Goal: Task Accomplishment & Management: Manage account settings

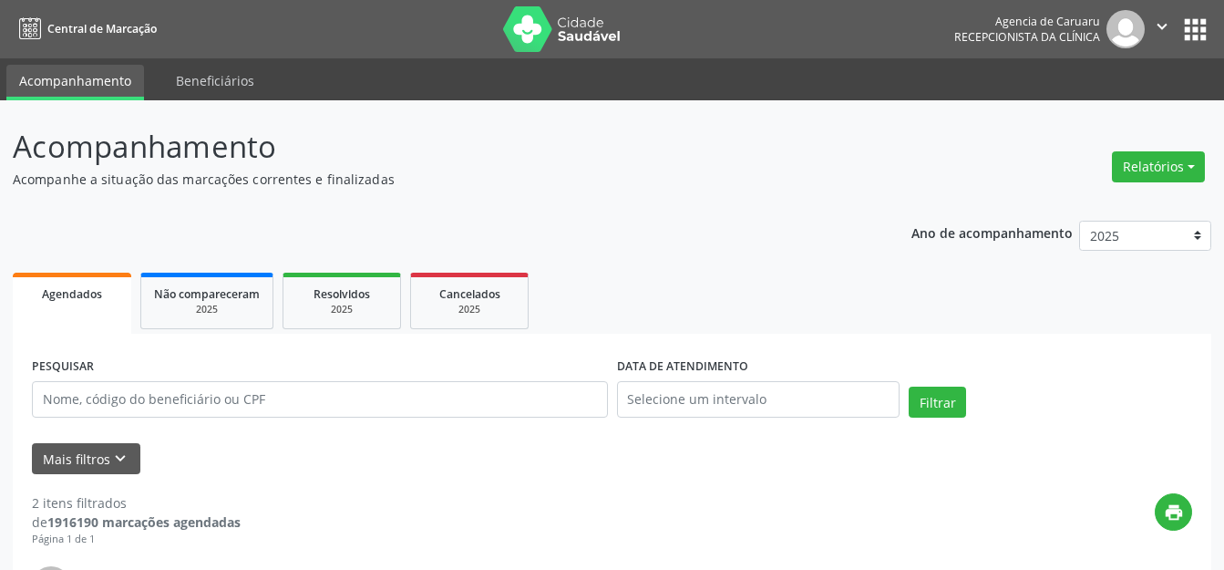
click at [116, 465] on icon "keyboard_arrow_down" at bounding box center [120, 458] width 20 height 20
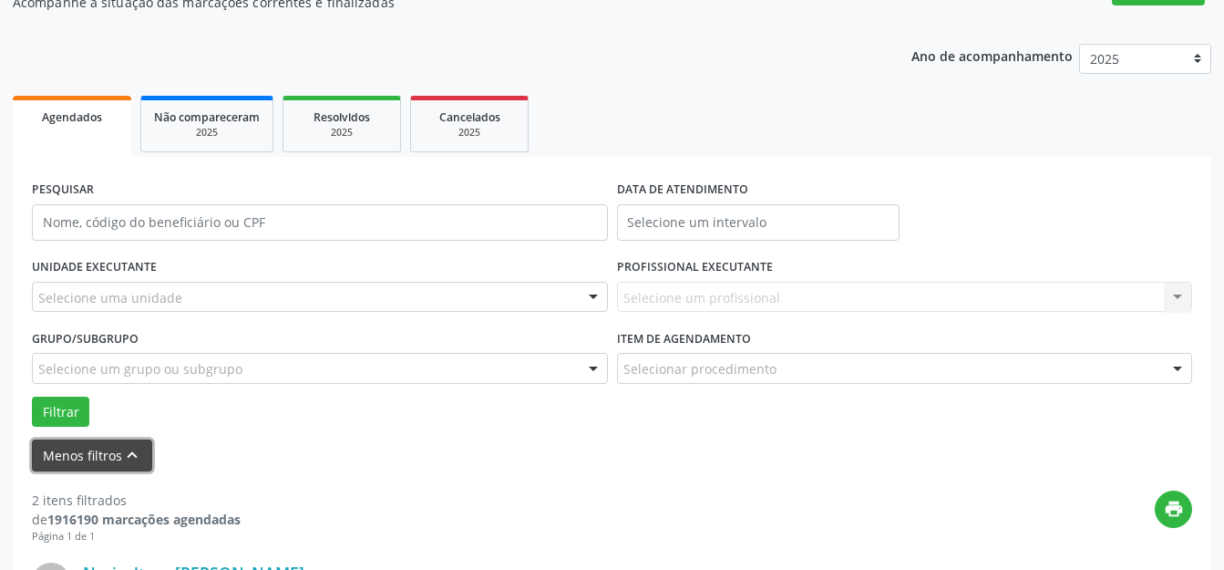
scroll to position [182, 0]
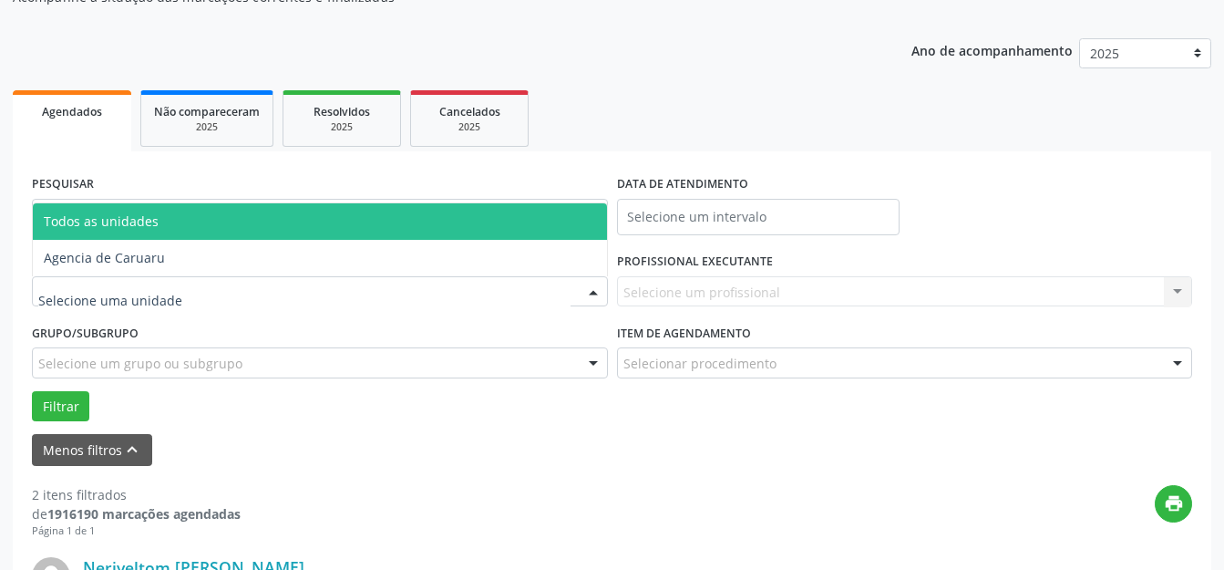
click at [198, 286] on div at bounding box center [320, 291] width 576 height 31
click at [192, 269] on span "Agencia de Caruaru" at bounding box center [320, 258] width 574 height 36
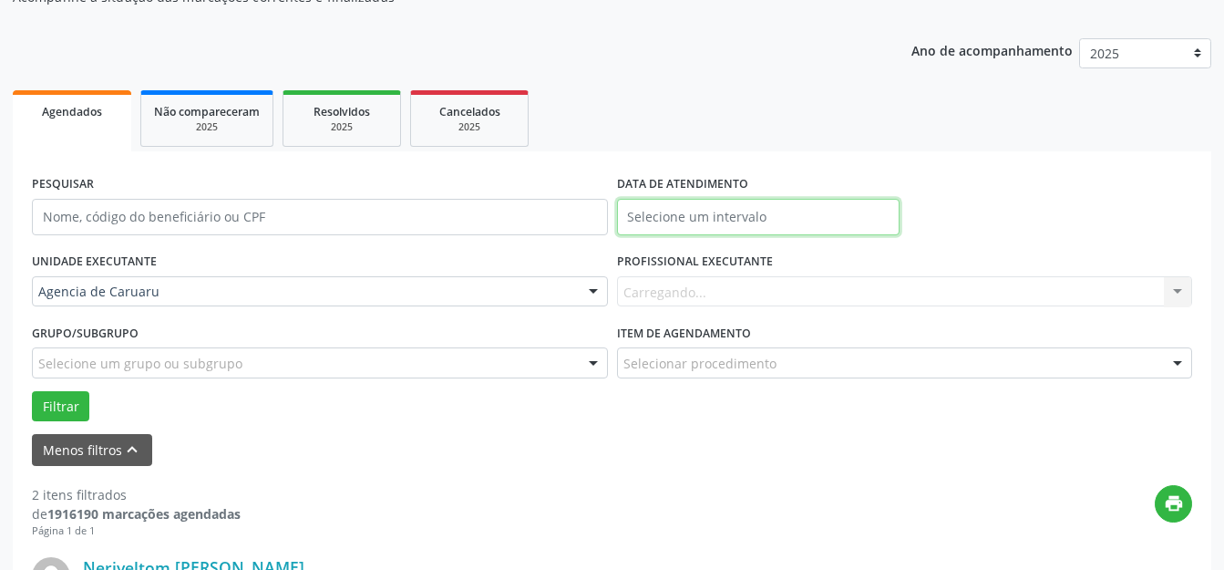
click at [763, 224] on body "Central de Marcação Agencia de [GEOGRAPHIC_DATA] Recepcionista da clínica  Con…" at bounding box center [612, 103] width 1224 height 570
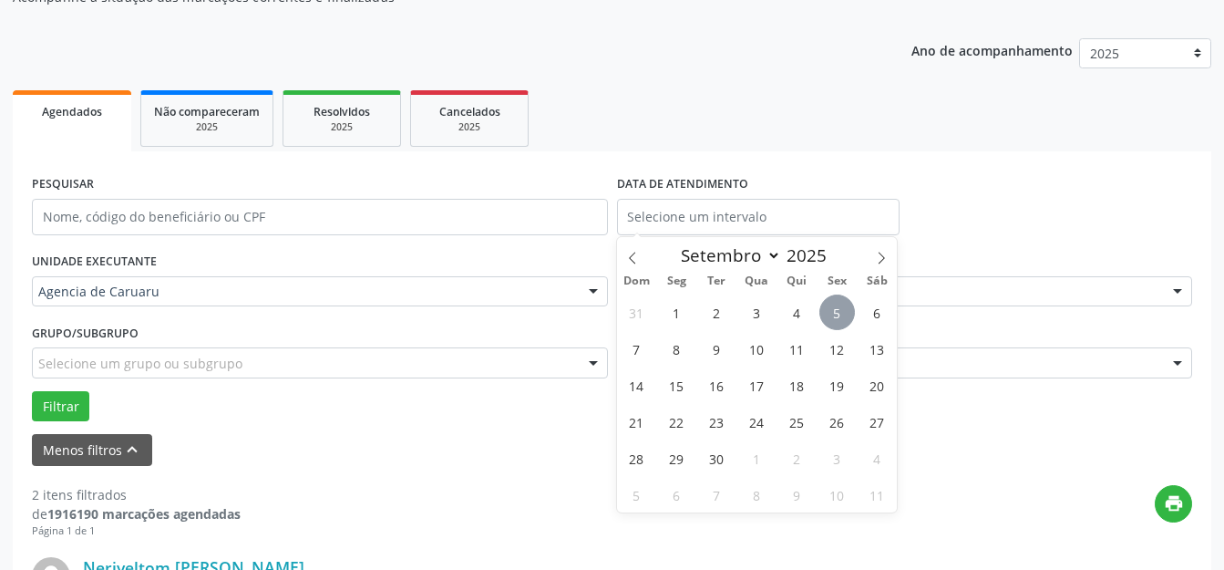
click at [837, 314] on span "5" at bounding box center [837, 312] width 36 height 36
type input "[DATE]"
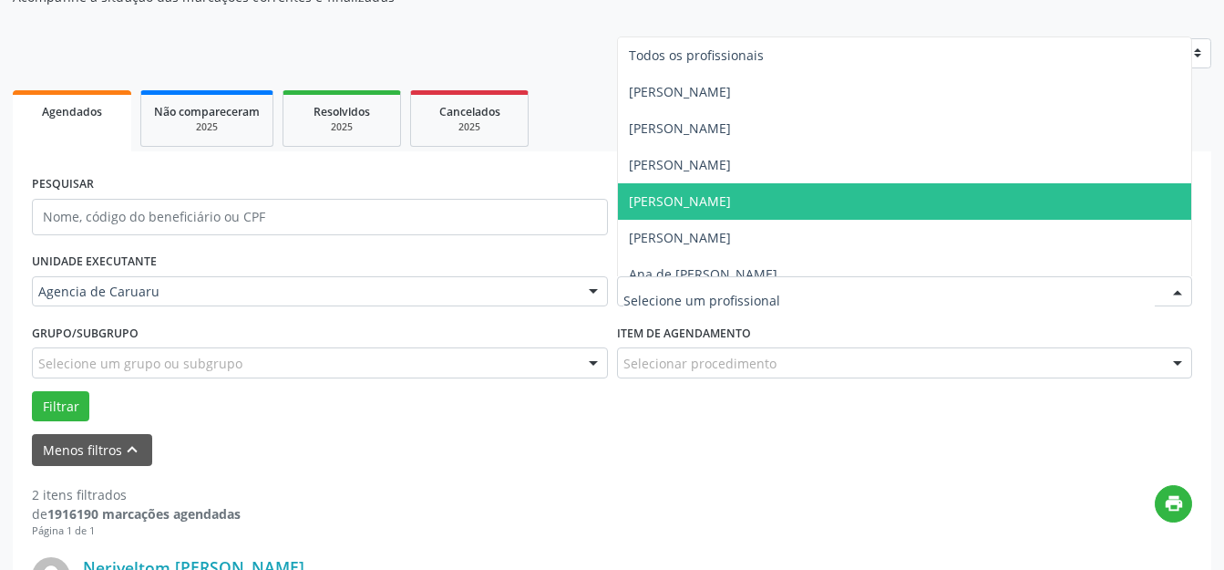
click at [774, 210] on span "[PERSON_NAME]" at bounding box center [905, 201] width 574 height 36
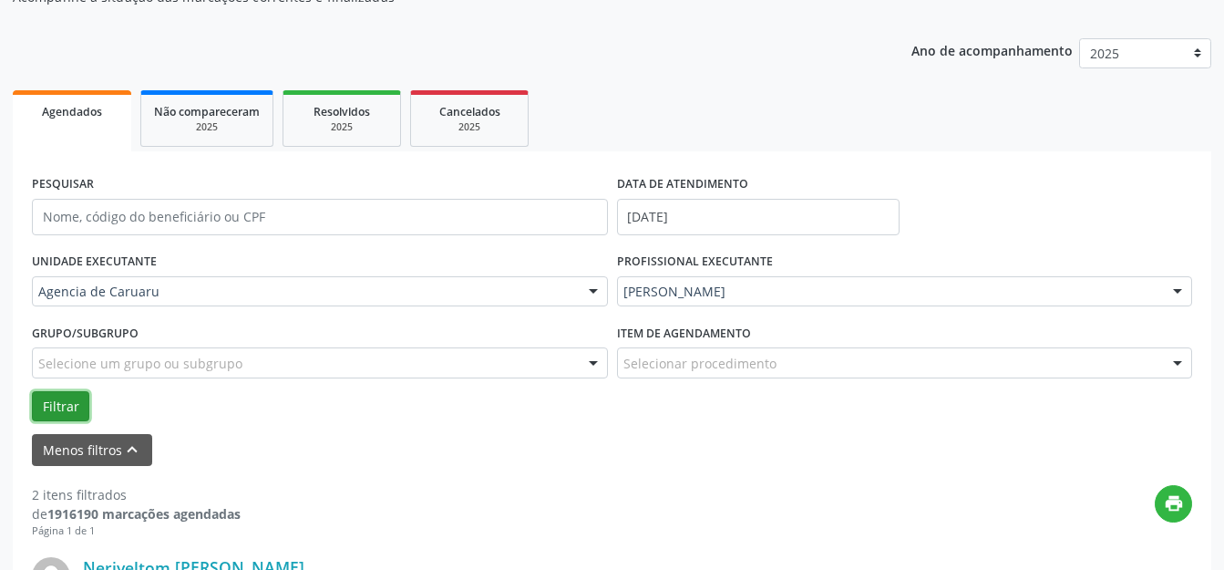
click at [67, 413] on button "Filtrar" at bounding box center [60, 406] width 57 height 31
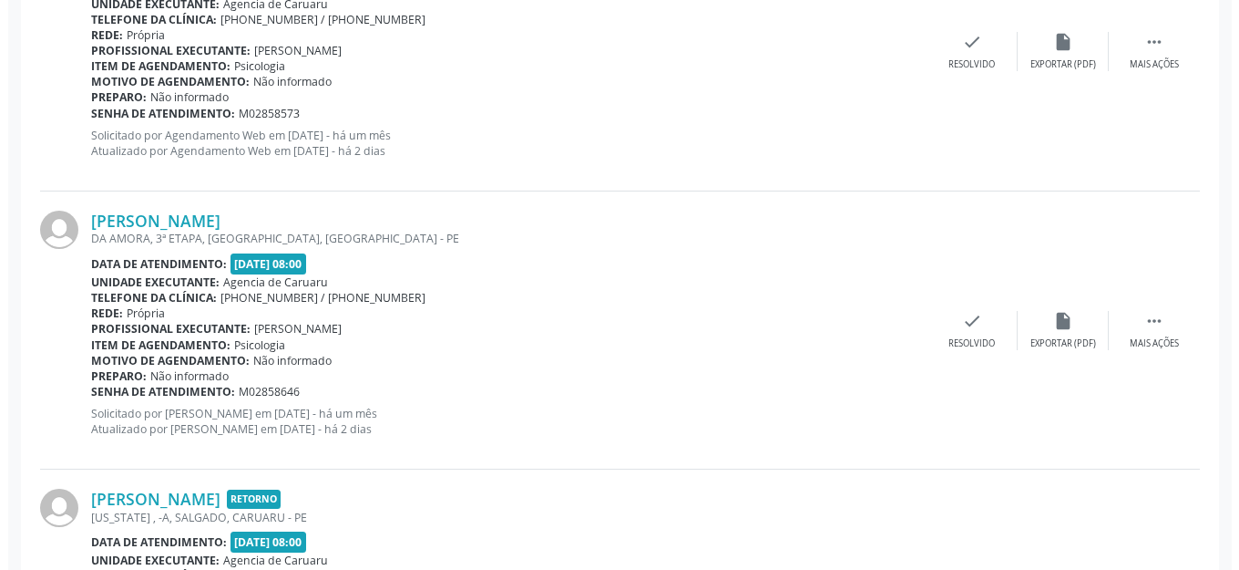
scroll to position [3142, 0]
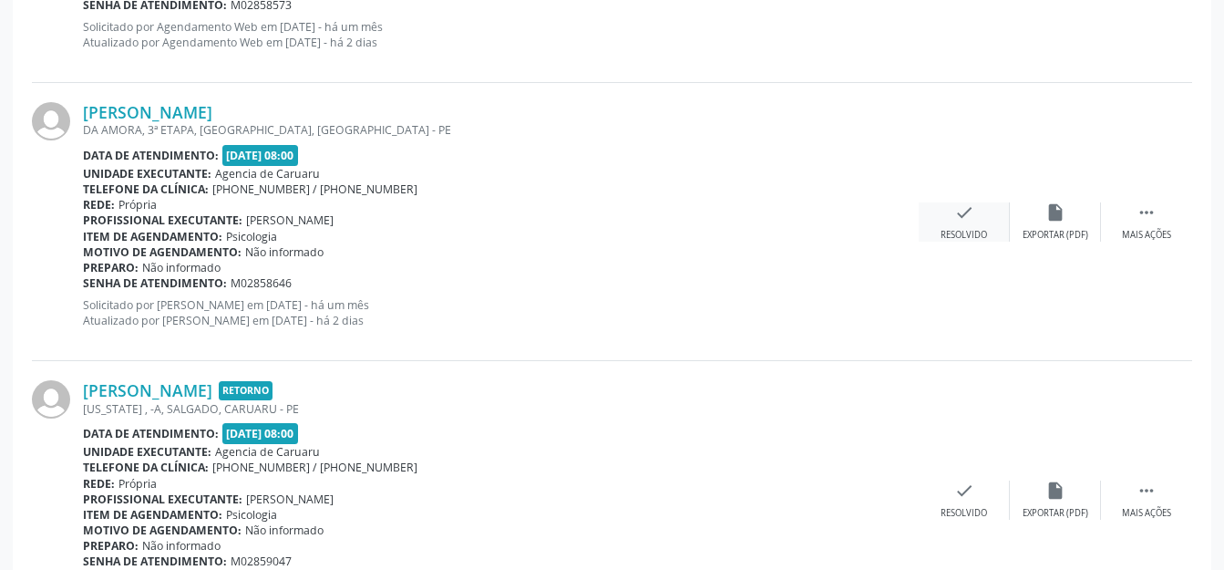
click at [946, 229] on div "Resolvido" at bounding box center [963, 235] width 46 height 13
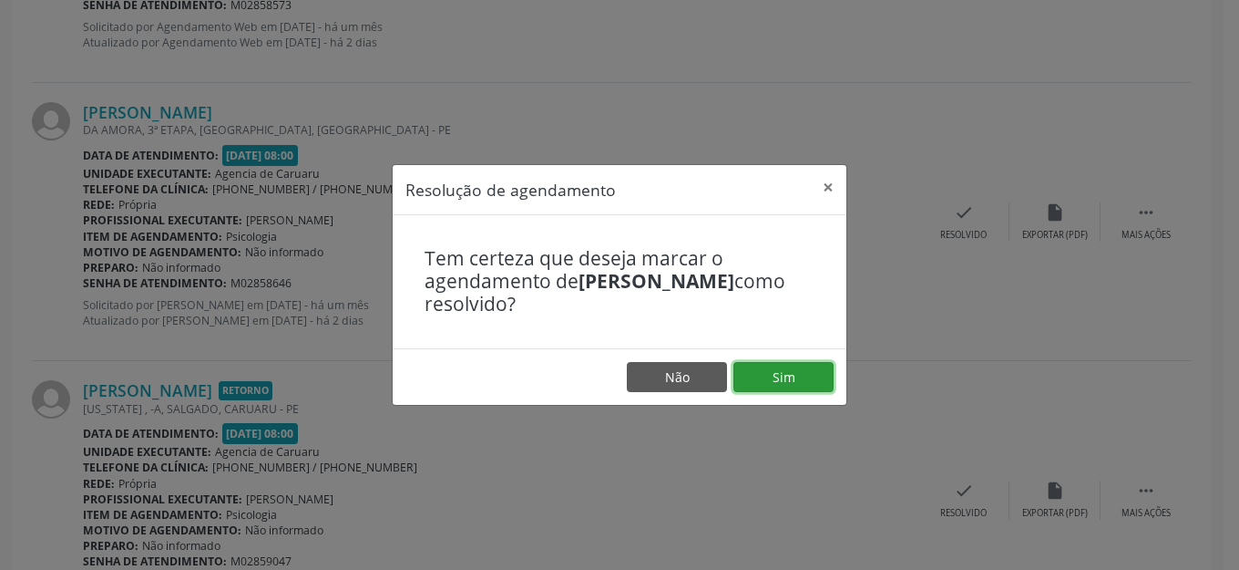
click at [792, 381] on button "Sim" at bounding box center [784, 377] width 100 height 31
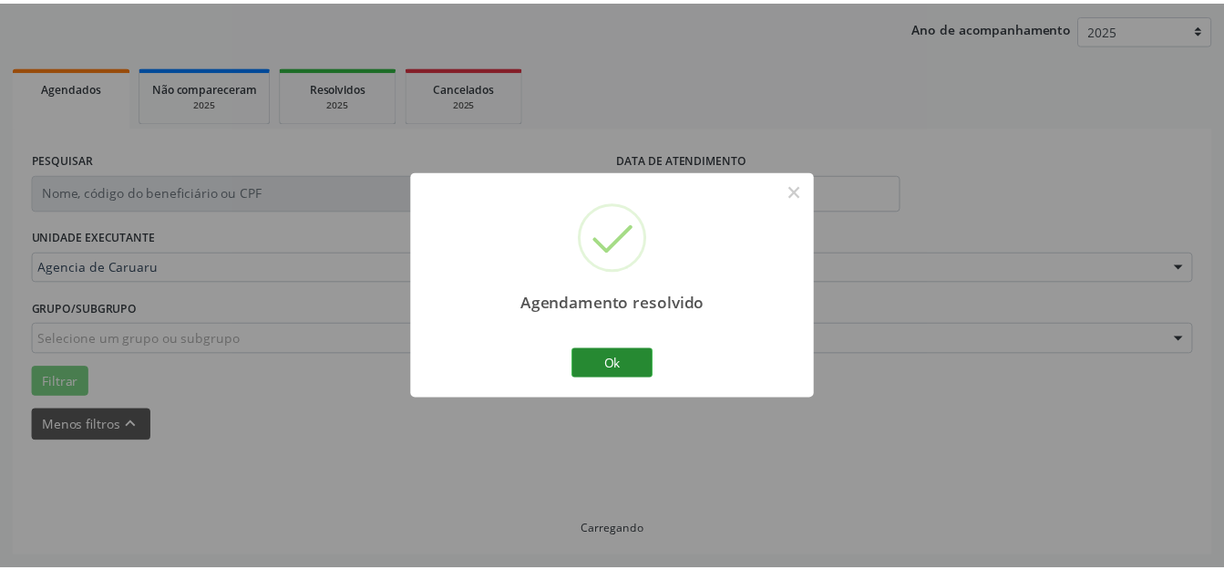
scroll to position [207, 0]
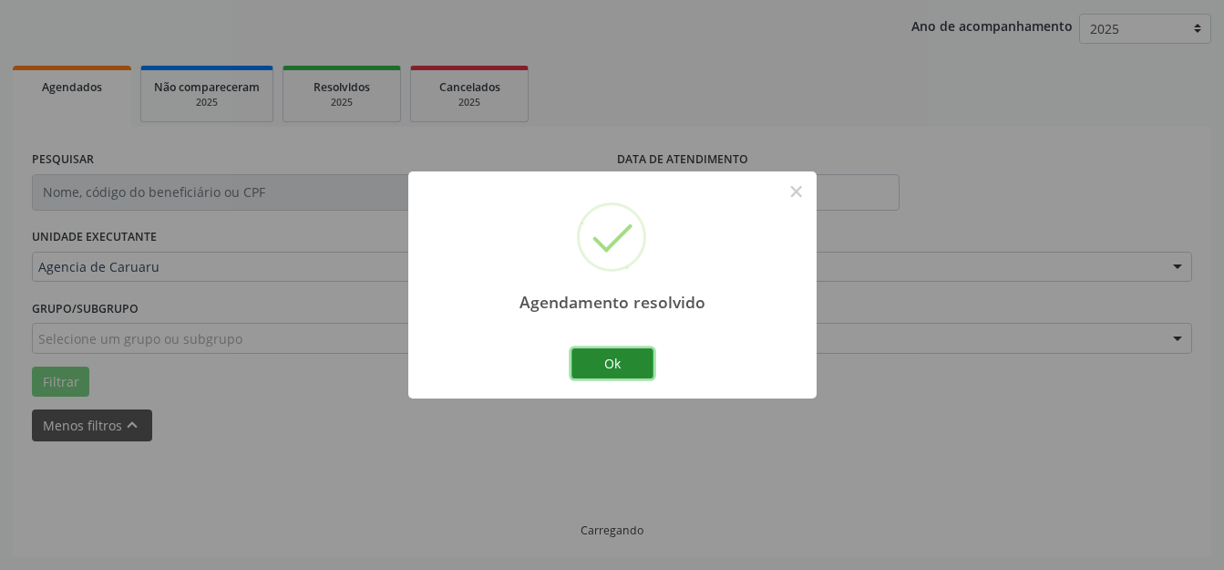
click at [607, 364] on button "Ok" at bounding box center [612, 363] width 82 height 31
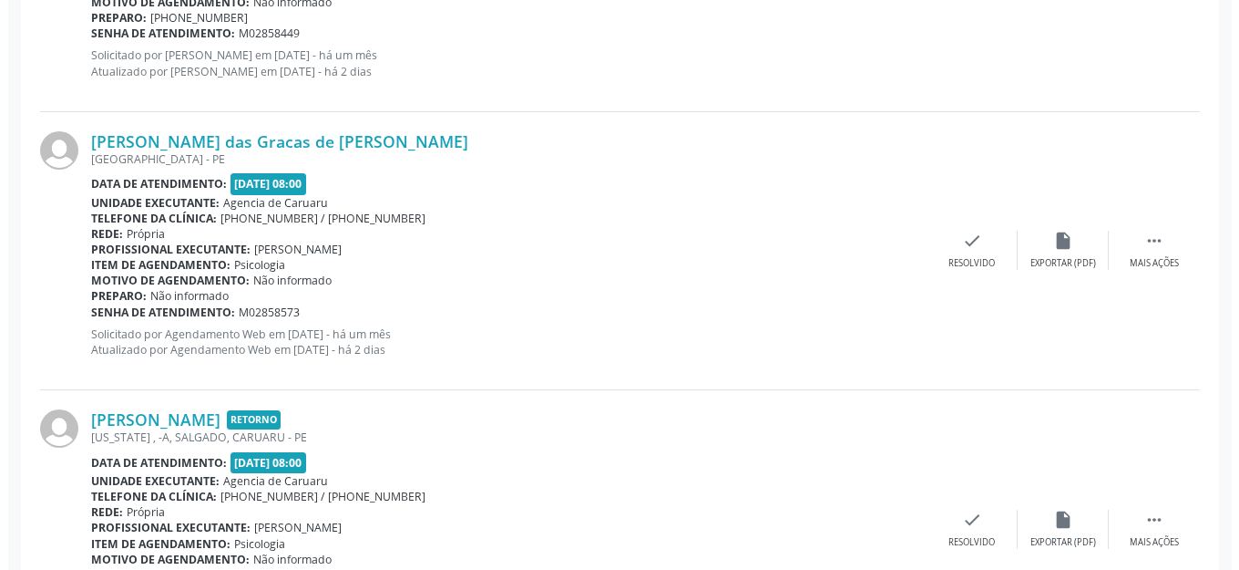
scroll to position [2940, 0]
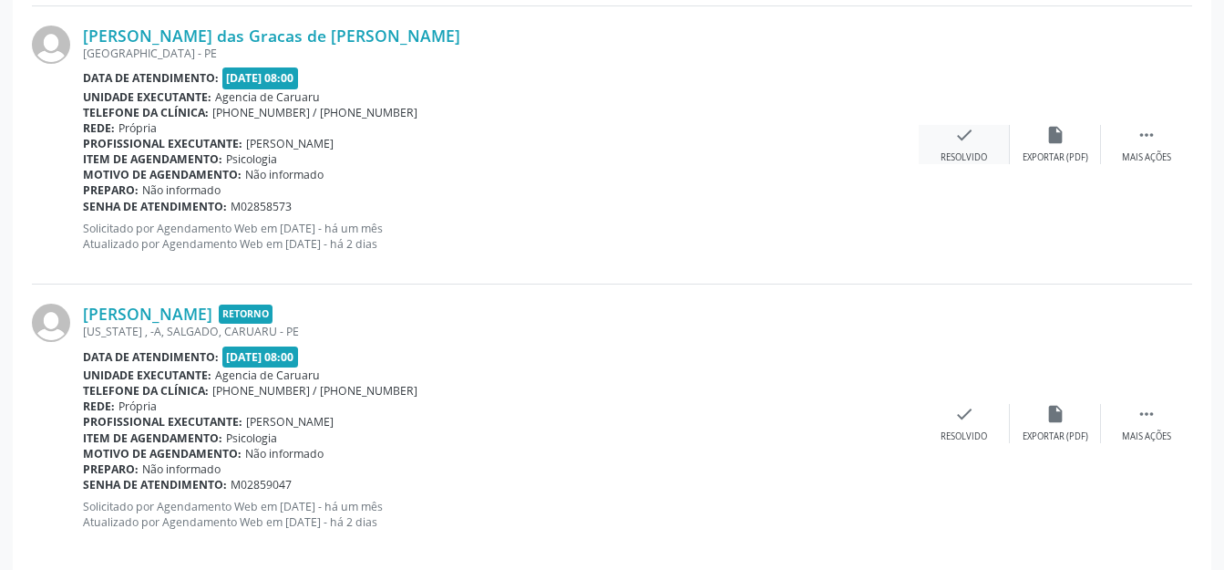
click at [986, 140] on div "check Resolvido" at bounding box center [964, 144] width 91 height 39
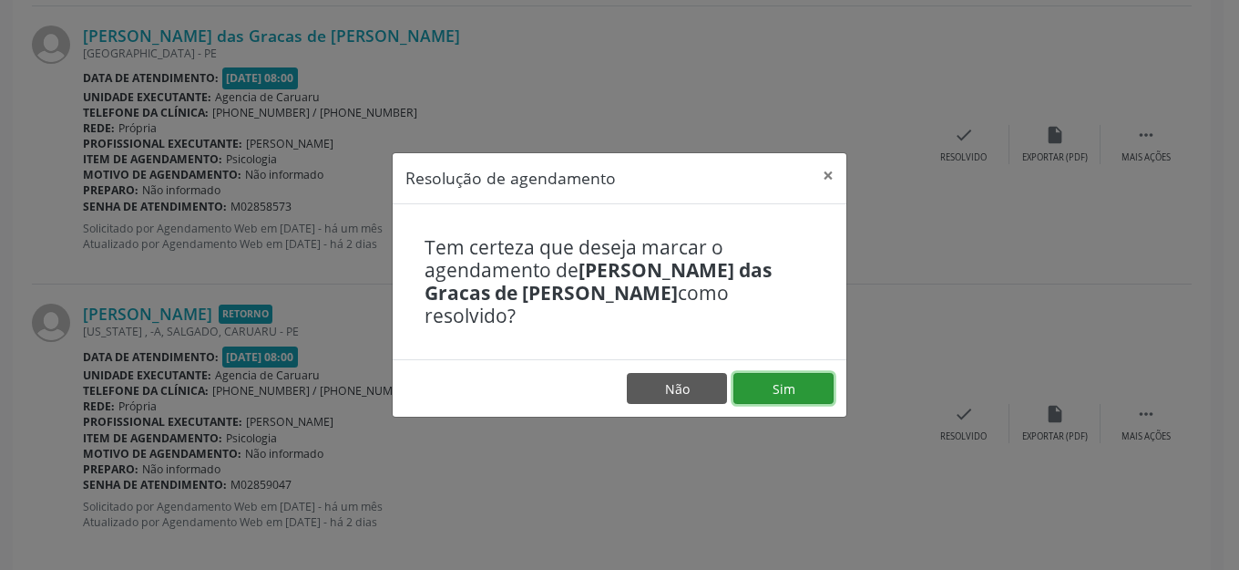
click at [772, 388] on button "Sim" at bounding box center [784, 388] width 100 height 31
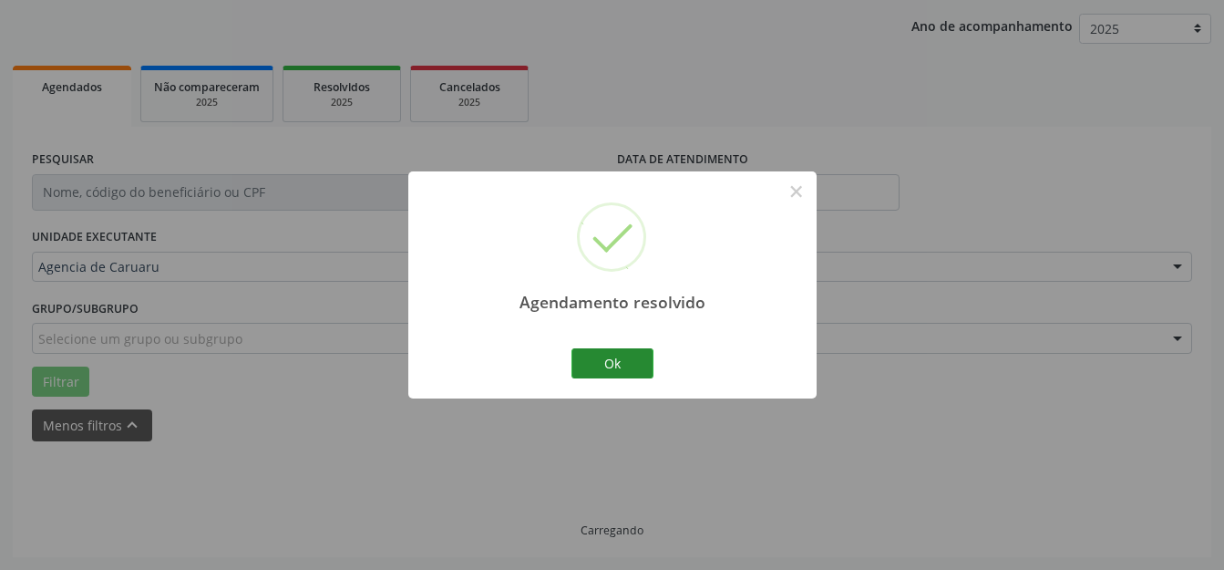
scroll to position [226, 0]
click at [636, 373] on button "Ok" at bounding box center [612, 363] width 82 height 31
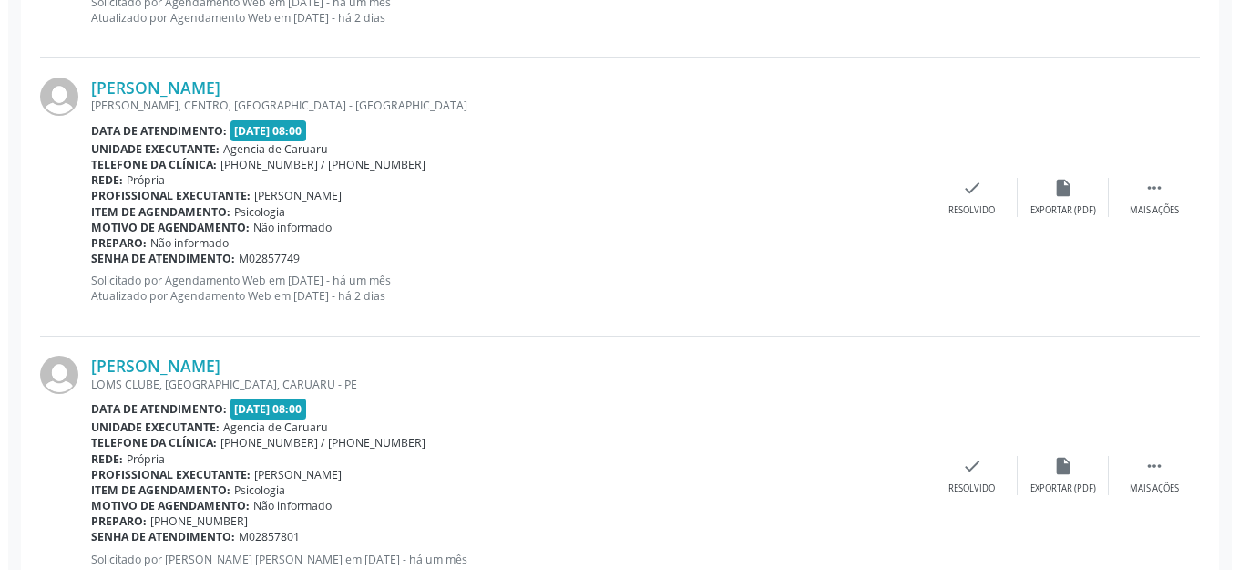
scroll to position [2048, 0]
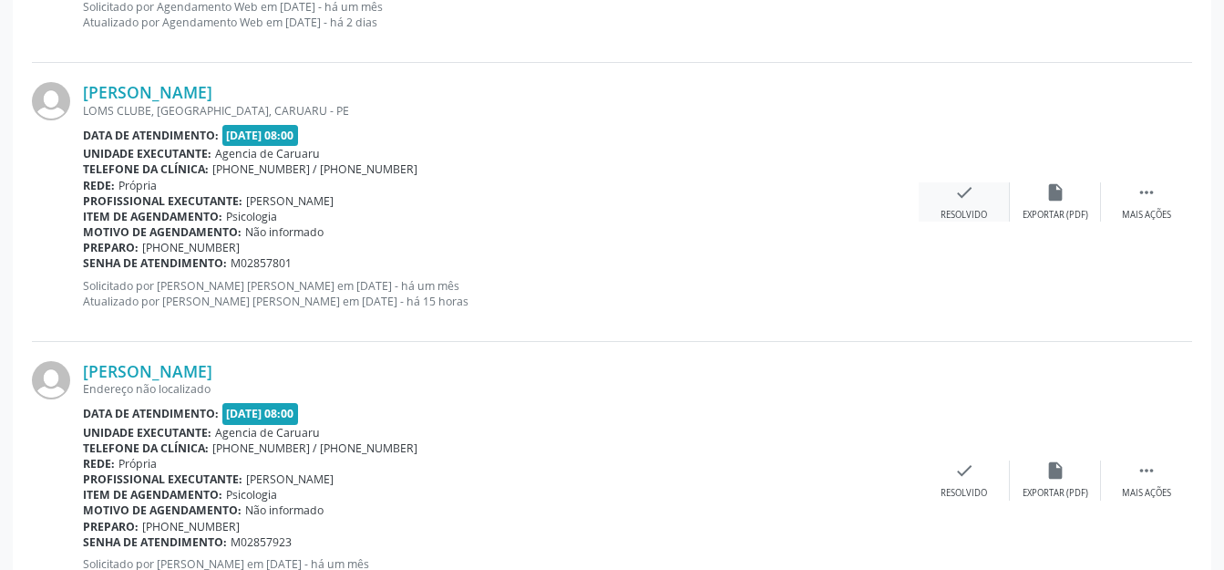
click at [939, 191] on div "check Resolvido" at bounding box center [964, 201] width 91 height 39
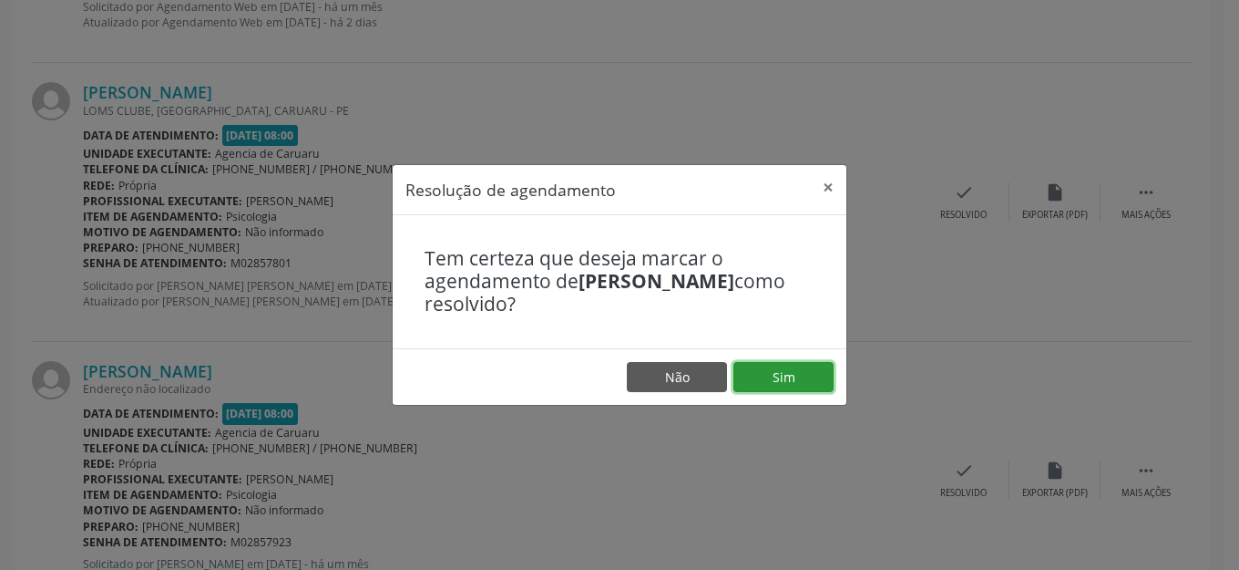
click at [801, 372] on button "Sim" at bounding box center [784, 377] width 100 height 31
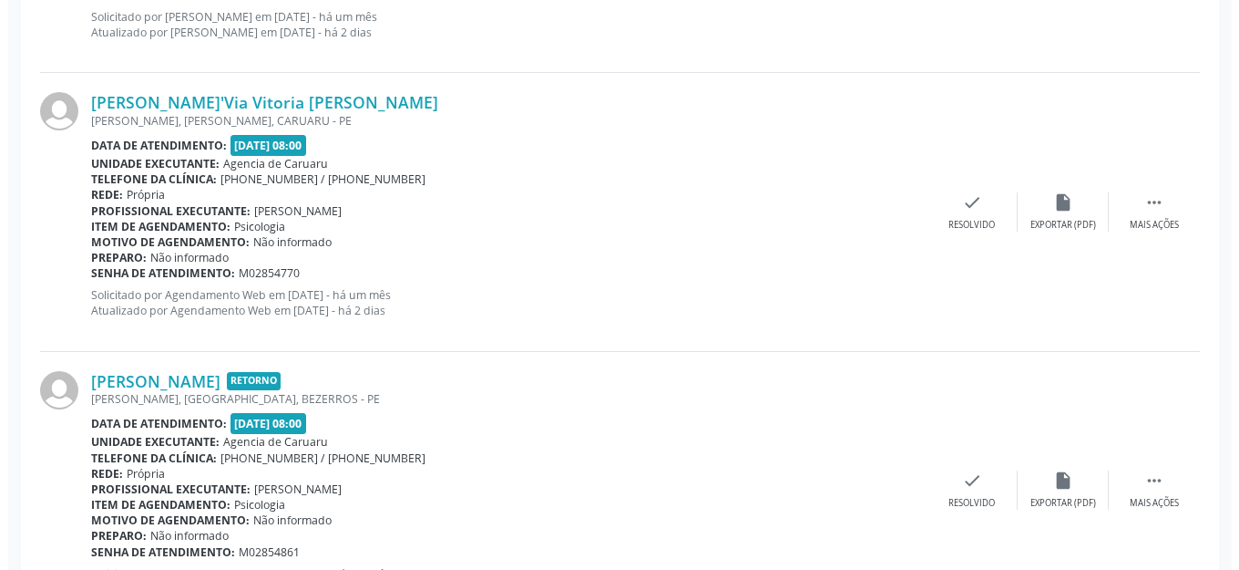
scroll to position [1300, 0]
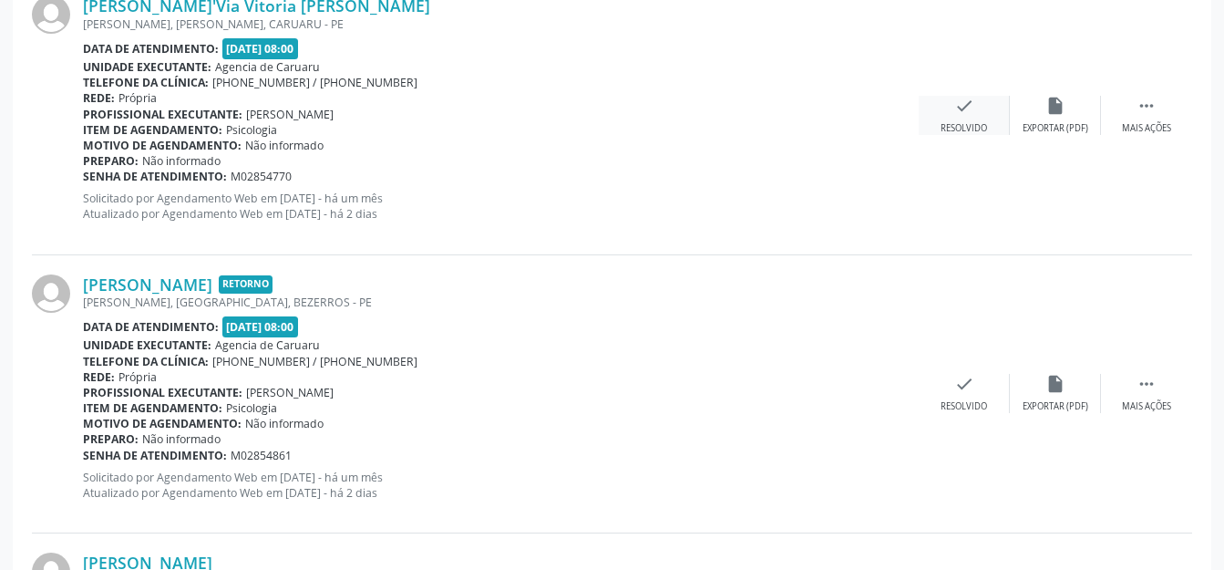
click at [963, 108] on icon "check" at bounding box center [964, 106] width 20 height 20
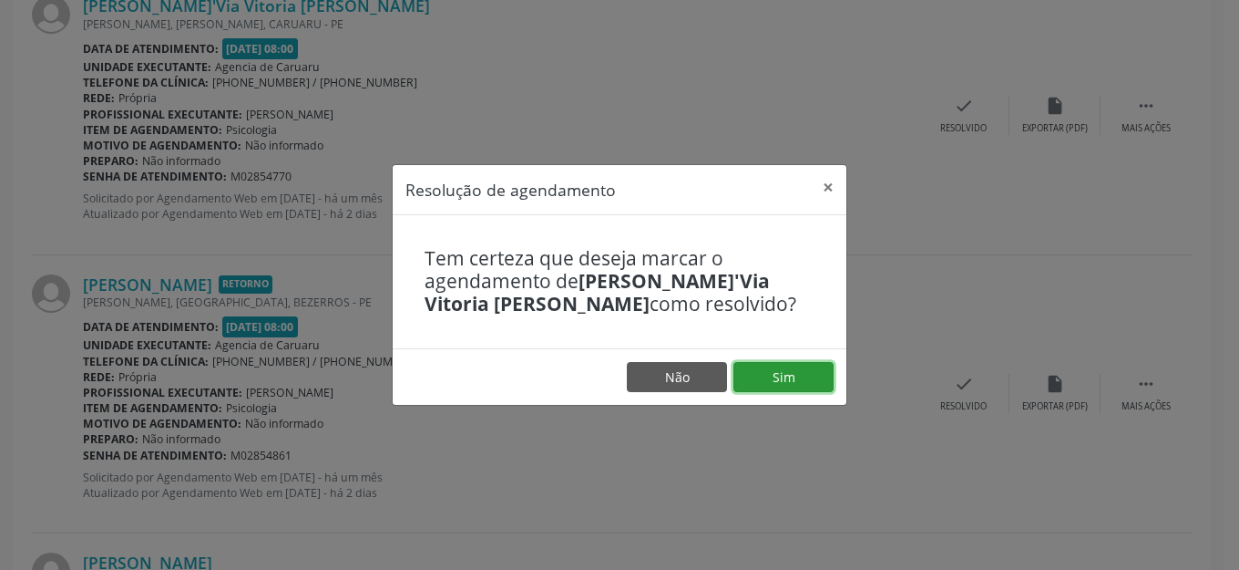
click at [782, 368] on button "Sim" at bounding box center [784, 377] width 100 height 31
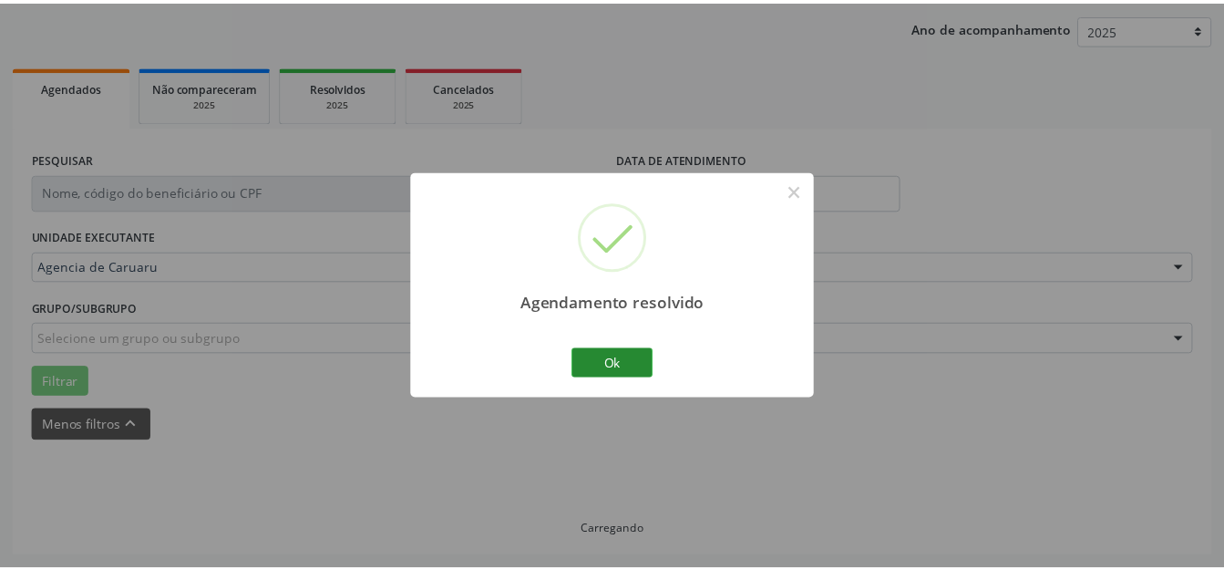
scroll to position [207, 0]
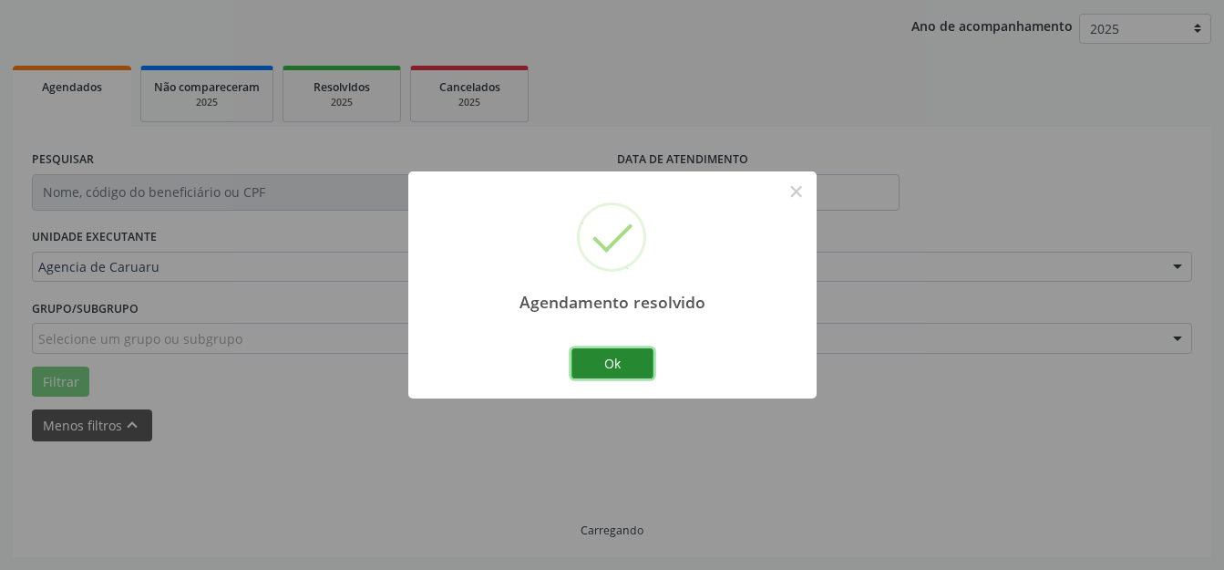
click at [617, 367] on button "Ok" at bounding box center [612, 363] width 82 height 31
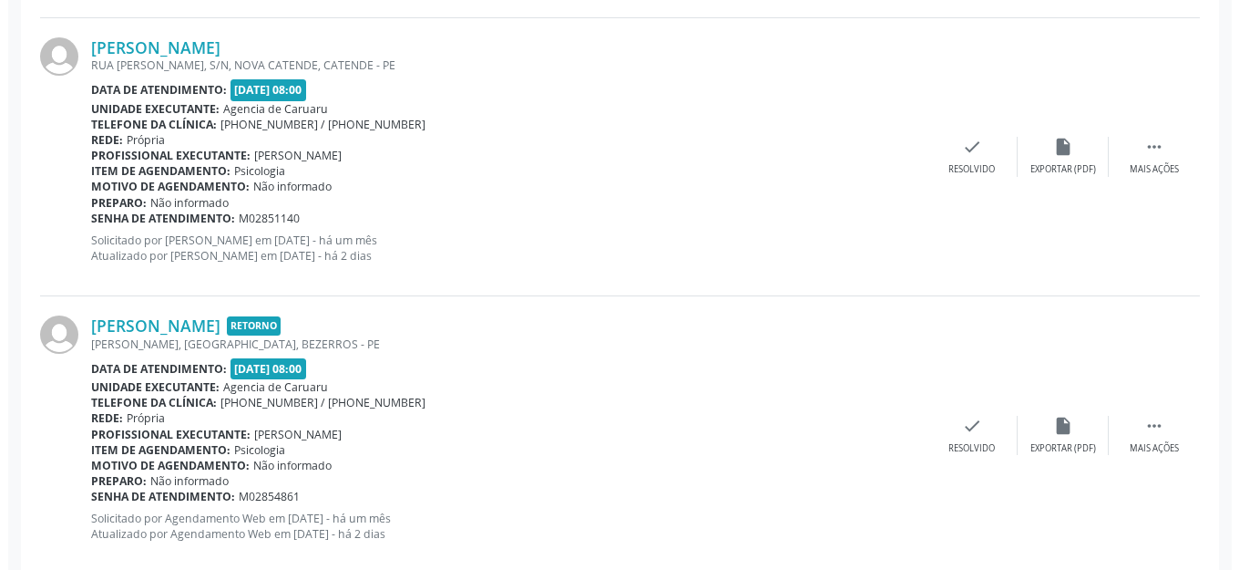
scroll to position [936, 0]
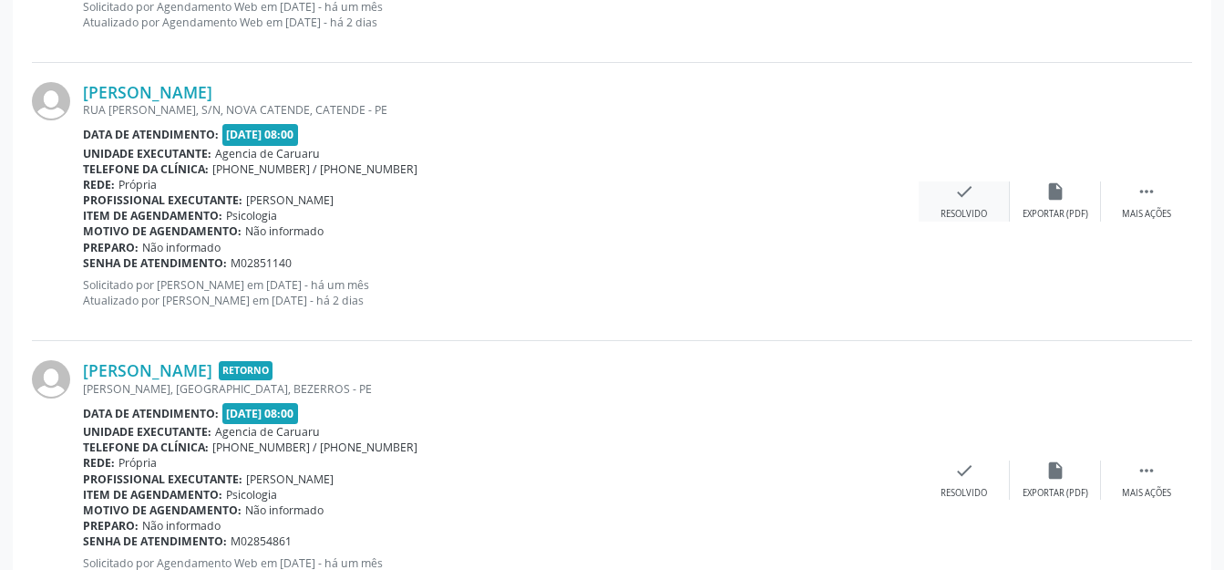
click at [985, 217] on div "Resolvido" at bounding box center [963, 214] width 46 height 13
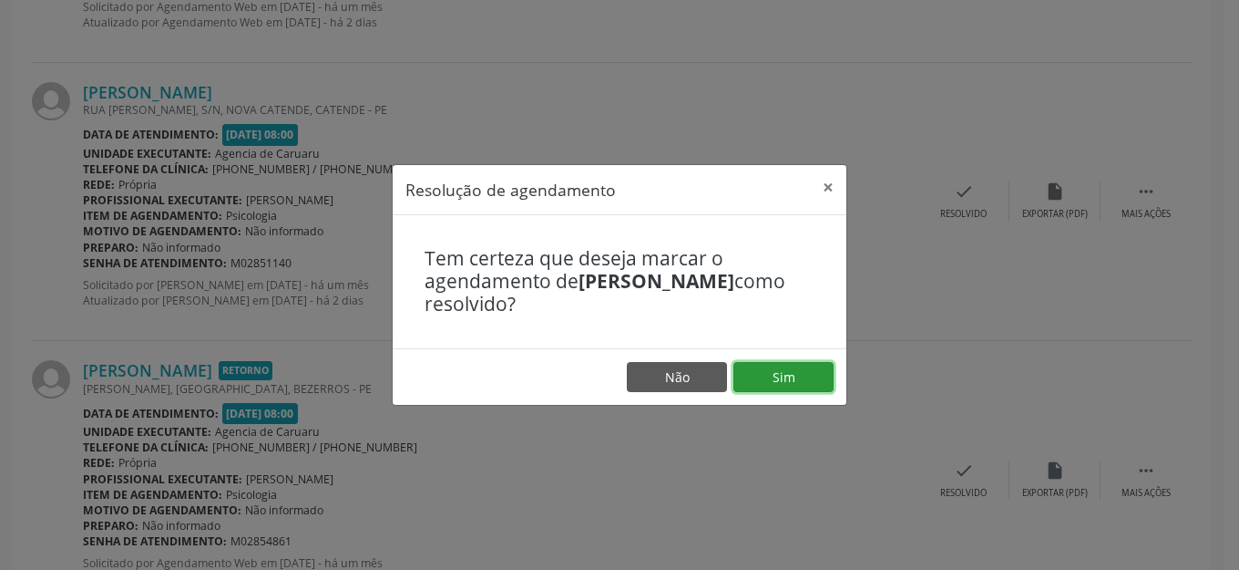
click at [785, 375] on button "Sim" at bounding box center [784, 377] width 100 height 31
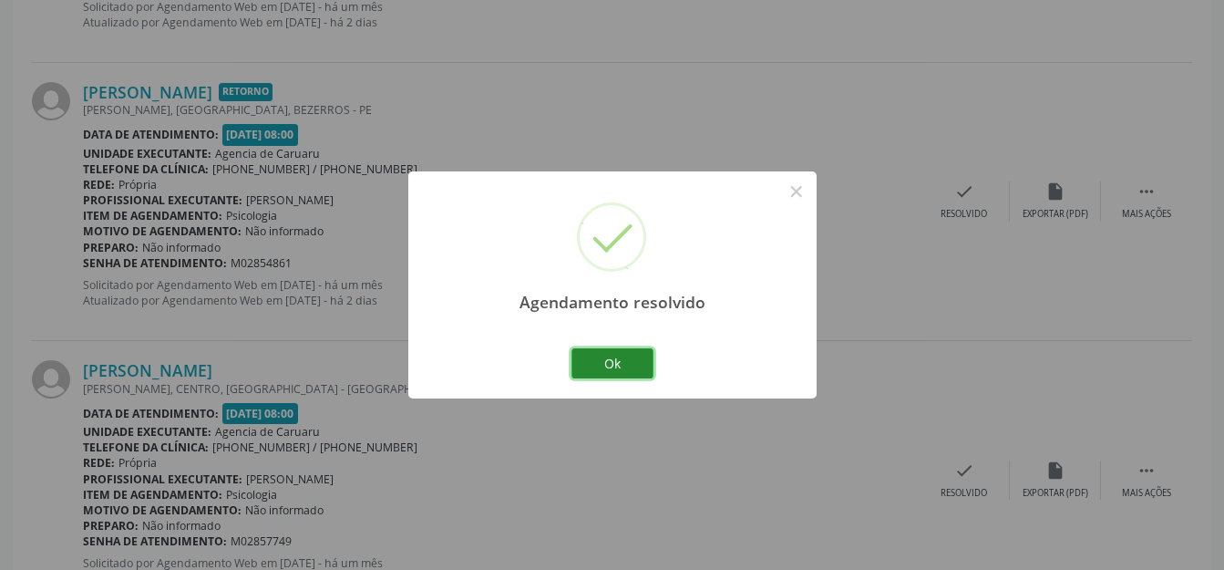
click at [629, 359] on button "Ok" at bounding box center [612, 363] width 82 height 31
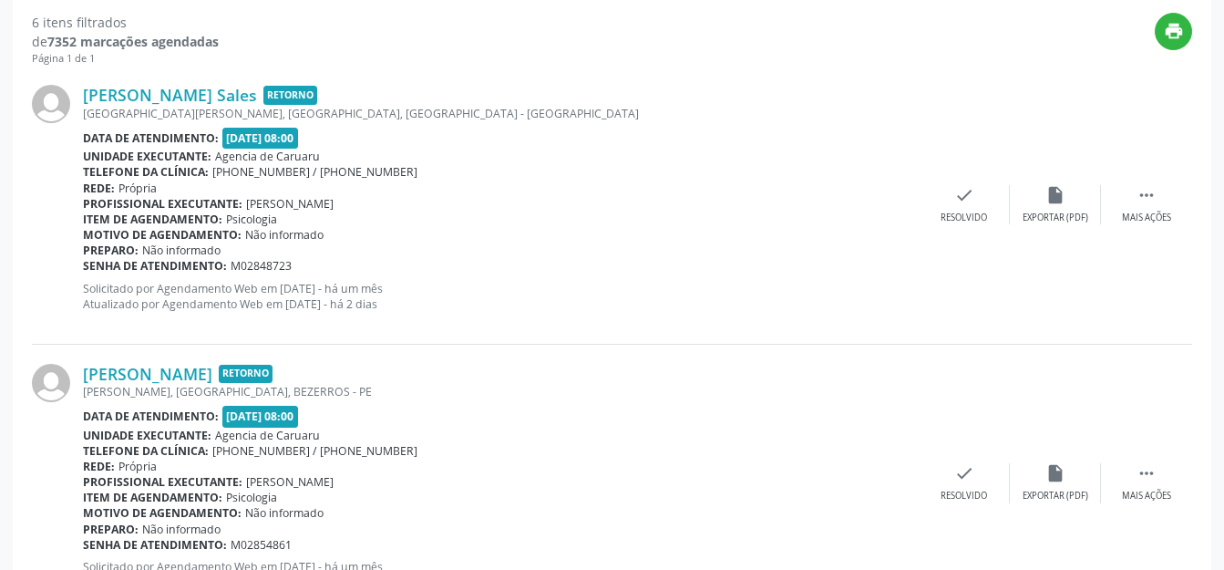
scroll to position [662, 0]
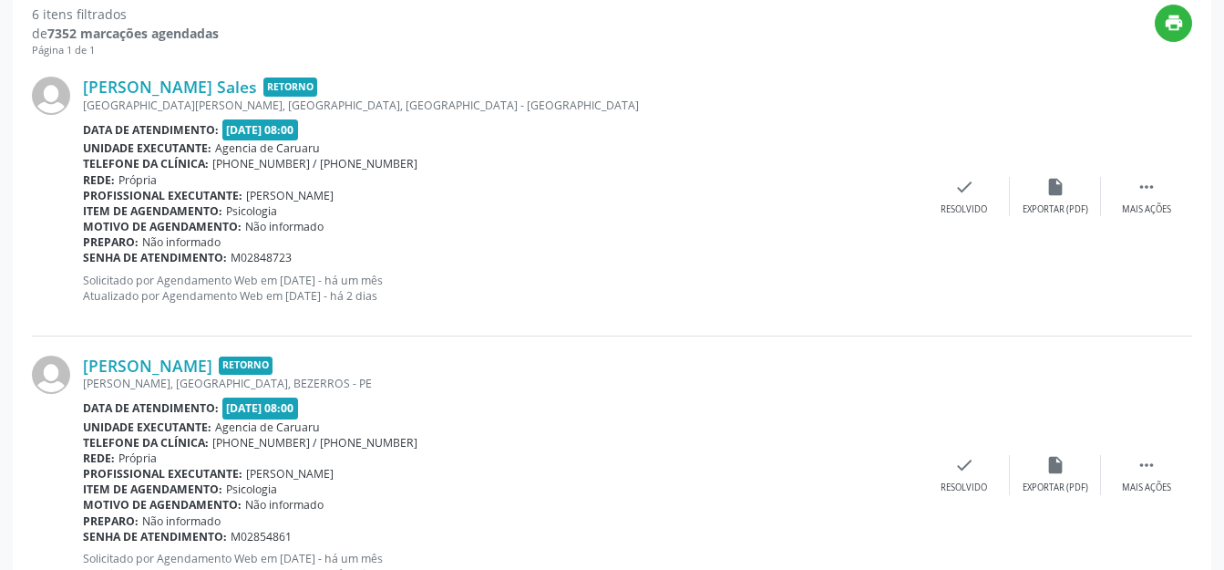
click at [1175, 241] on div "[PERSON_NAME] Sales Retorno [GEOGRAPHIC_DATA], [GEOGRAPHIC_DATA], [GEOGRAPHIC_D…" at bounding box center [612, 196] width 1160 height 278
click at [1144, 194] on icon "" at bounding box center [1146, 187] width 20 height 20
click at [1062, 201] on div "alarm_off Não compareceu" at bounding box center [1055, 196] width 91 height 39
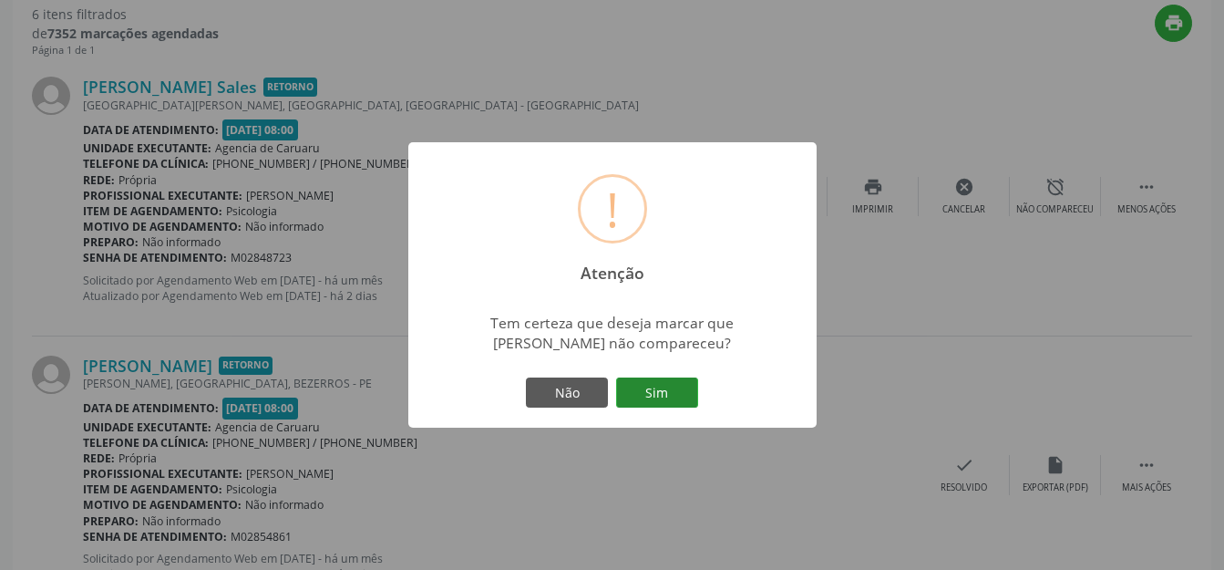
click at [688, 385] on button "Sim" at bounding box center [657, 392] width 82 height 31
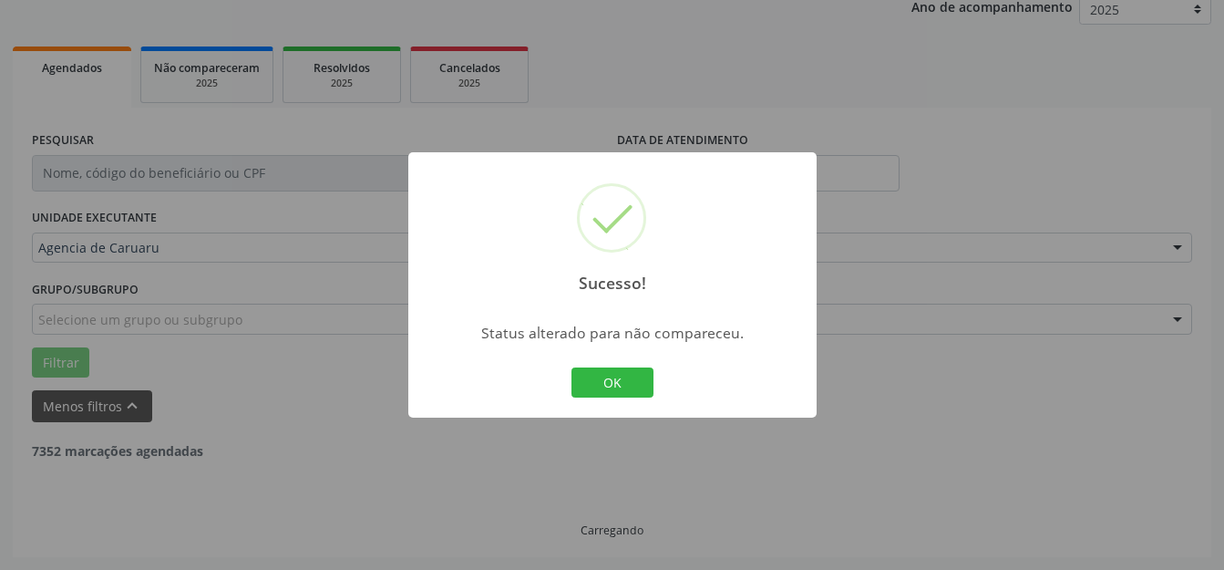
scroll to position [226, 0]
click at [582, 364] on div "OK Cancel" at bounding box center [612, 383] width 90 height 38
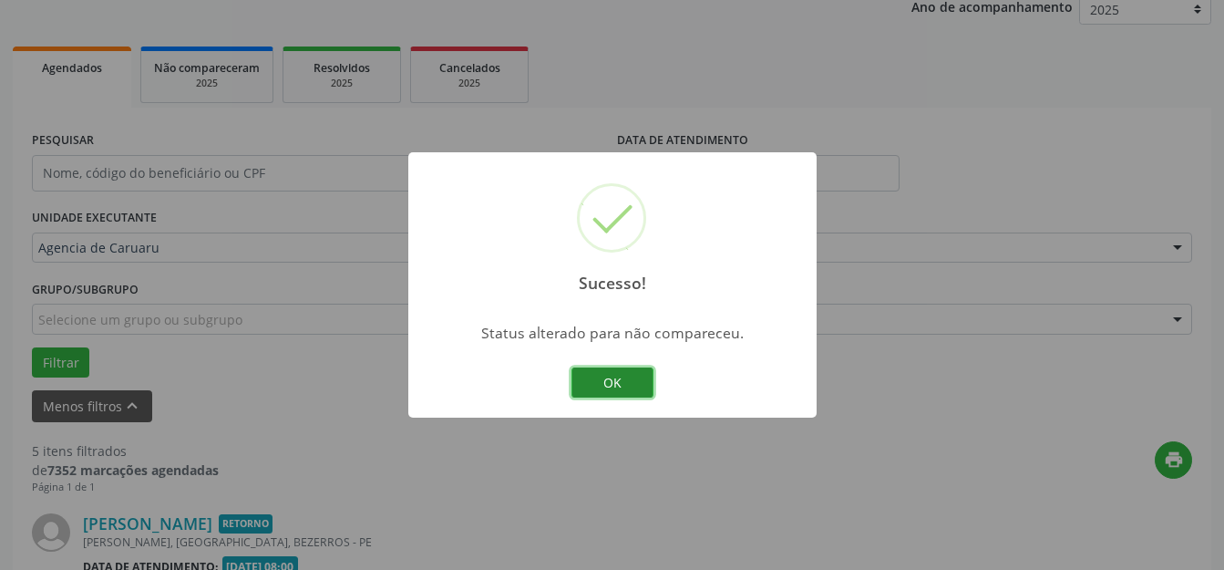
click at [600, 368] on button "OK" at bounding box center [612, 382] width 82 height 31
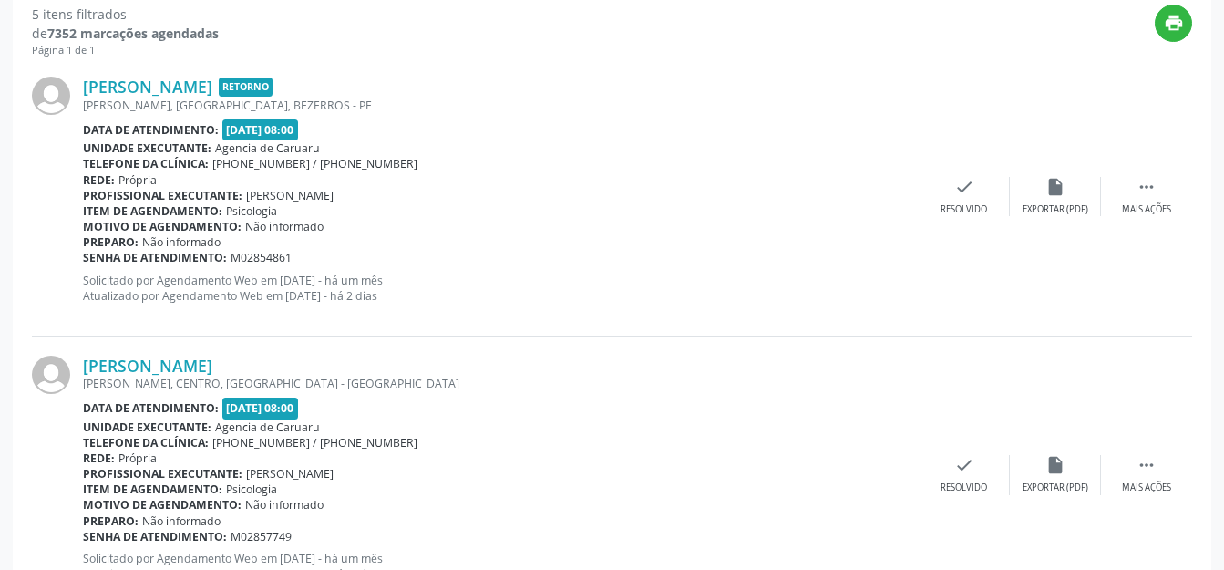
click at [1139, 175] on div "[PERSON_NAME] Retorno [PERSON_NAME], [GEOGRAPHIC_DATA], [GEOGRAPHIC_DATA] - PE …" at bounding box center [612, 196] width 1160 height 278
click at [1124, 197] on div " Mais ações" at bounding box center [1146, 196] width 91 height 39
click at [1052, 190] on icon "alarm_off" at bounding box center [1055, 187] width 20 height 20
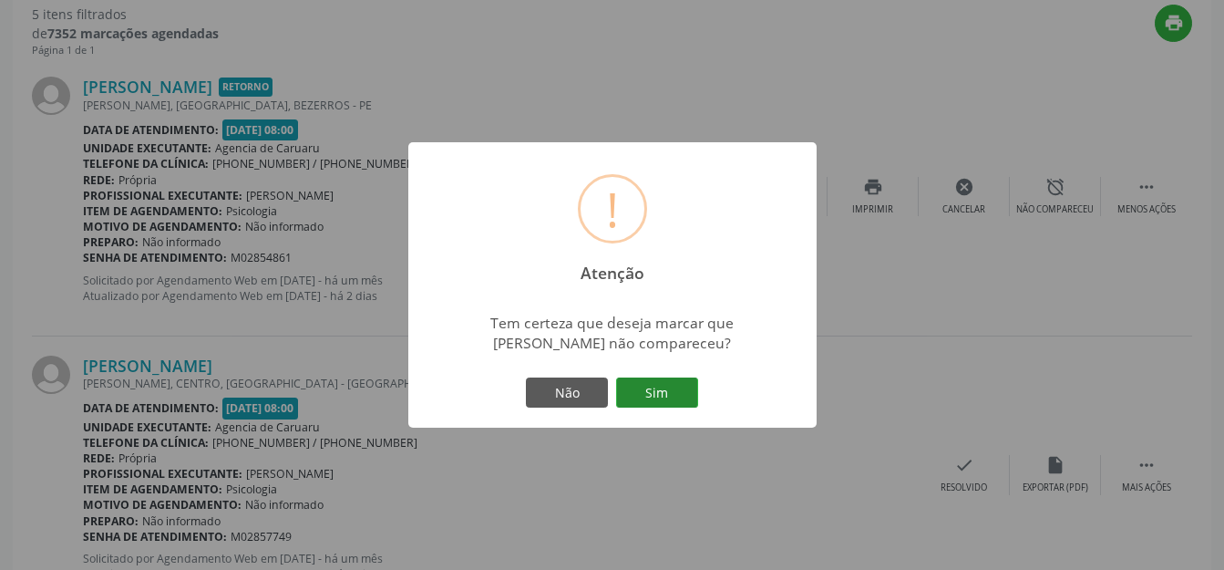
click at [680, 379] on button "Sim" at bounding box center [657, 392] width 82 height 31
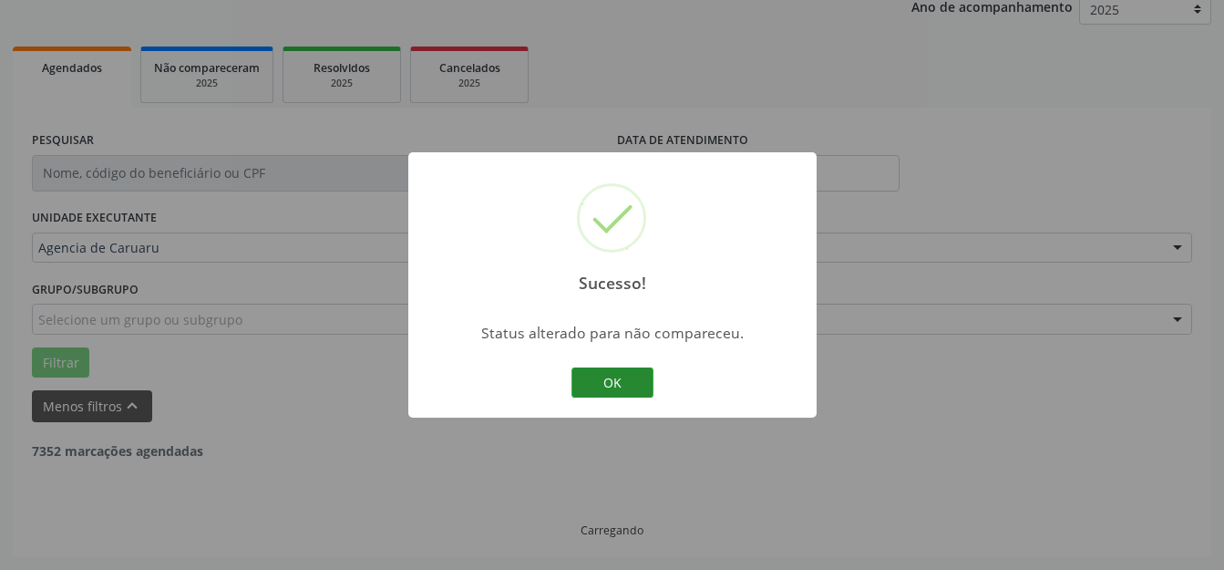
click at [566, 392] on div "Sucesso! × Status alterado para não compareceu. OK Cancel" at bounding box center [612, 285] width 408 height 266
click at [615, 377] on button "OK" at bounding box center [612, 382] width 82 height 31
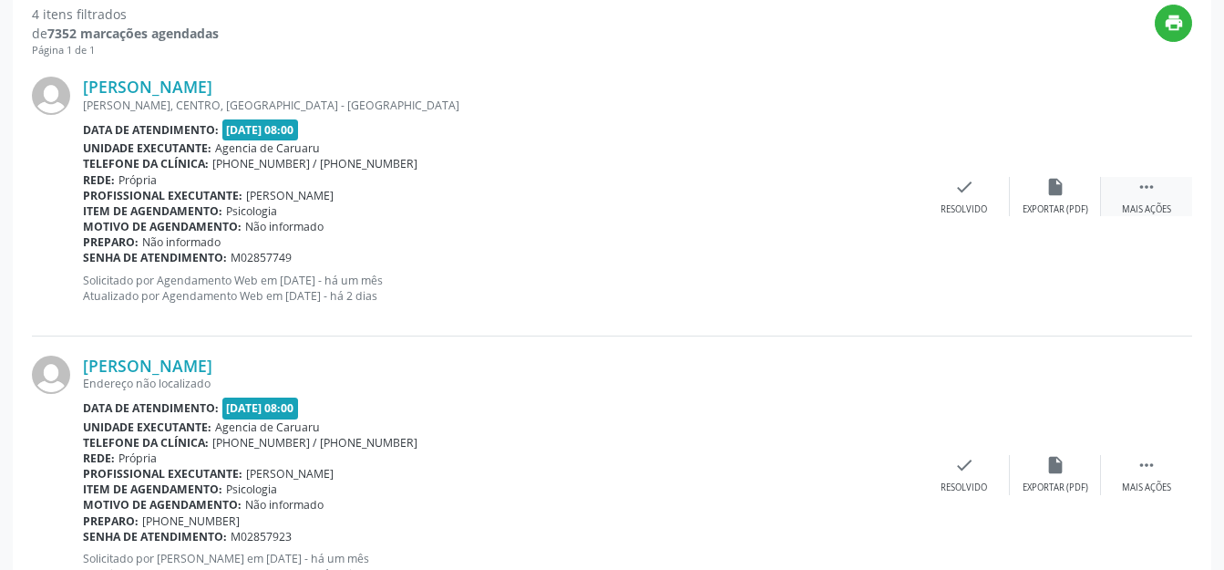
drag, startPoint x: 1158, startPoint y: 190, endPoint x: 1123, endPoint y: 195, distance: 36.0
click at [1157, 190] on div " Mais ações" at bounding box center [1146, 196] width 91 height 39
click at [1033, 195] on div "alarm_off Não compareceu" at bounding box center [1055, 196] width 91 height 39
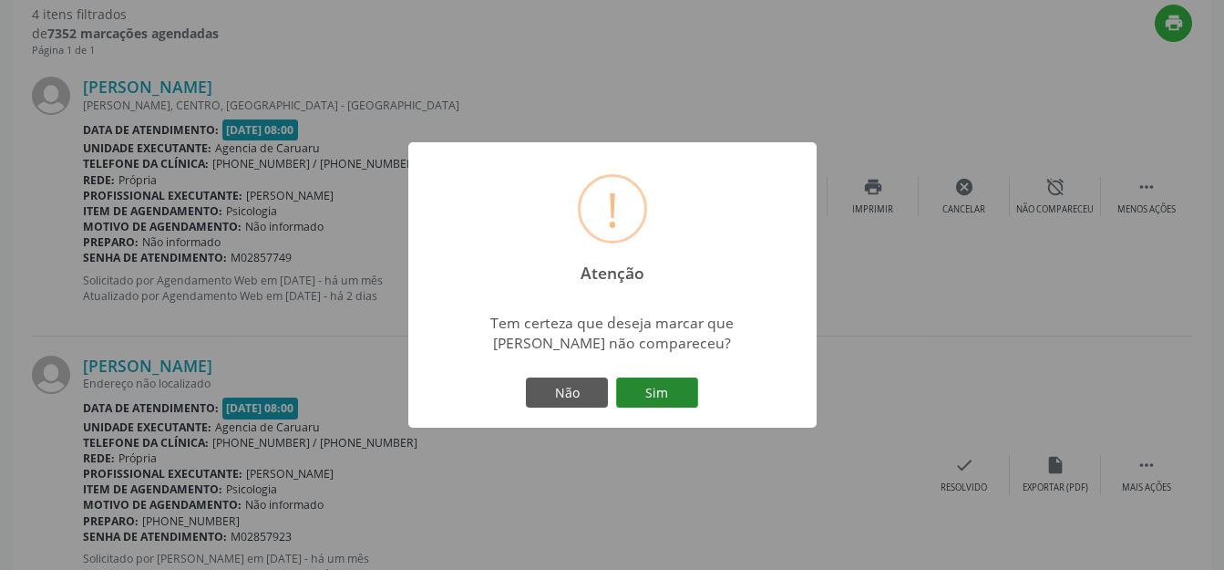
click at [665, 401] on button "Sim" at bounding box center [657, 392] width 82 height 31
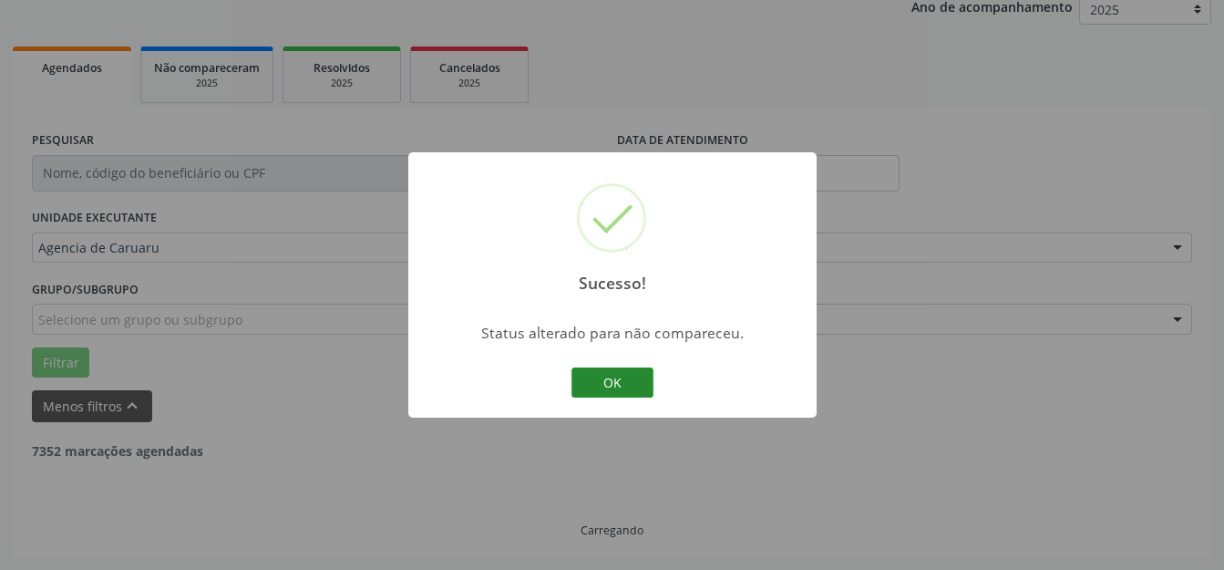
click at [612, 395] on button "OK" at bounding box center [612, 382] width 82 height 31
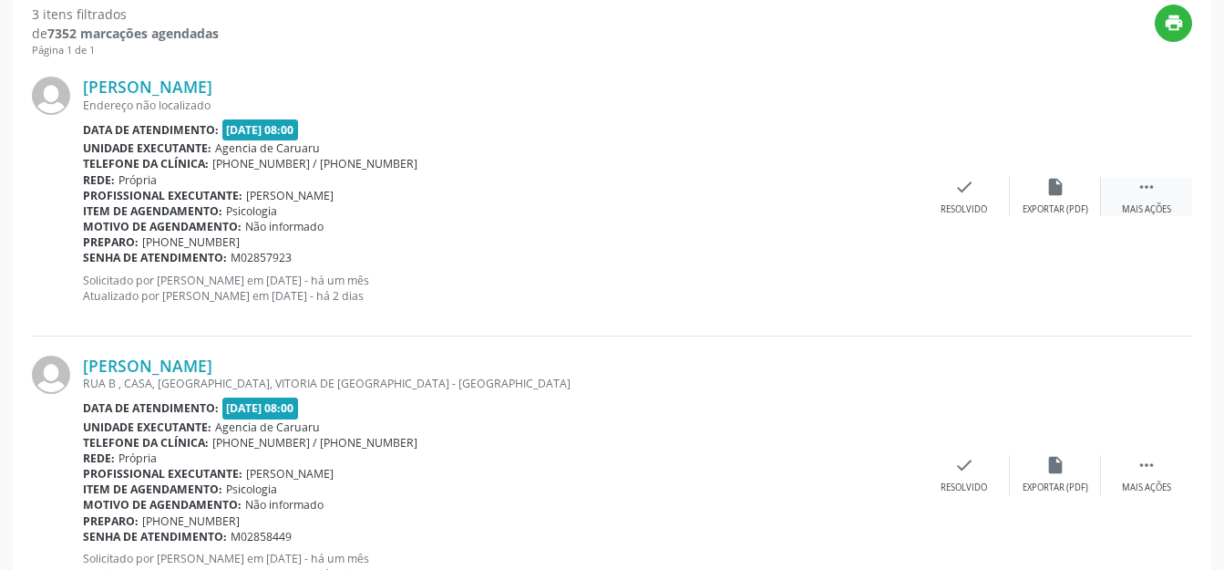
click at [1156, 203] on div "Mais ações" at bounding box center [1146, 209] width 49 height 13
click at [1075, 200] on div "alarm_off Não compareceu" at bounding box center [1055, 196] width 91 height 39
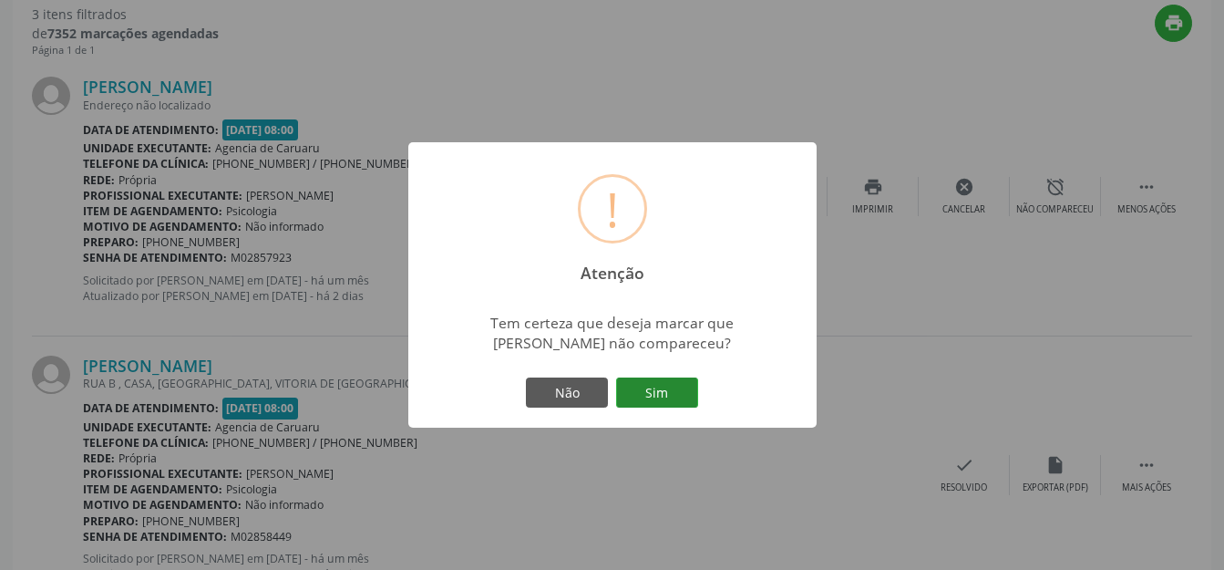
click at [633, 394] on button "Sim" at bounding box center [657, 392] width 82 height 31
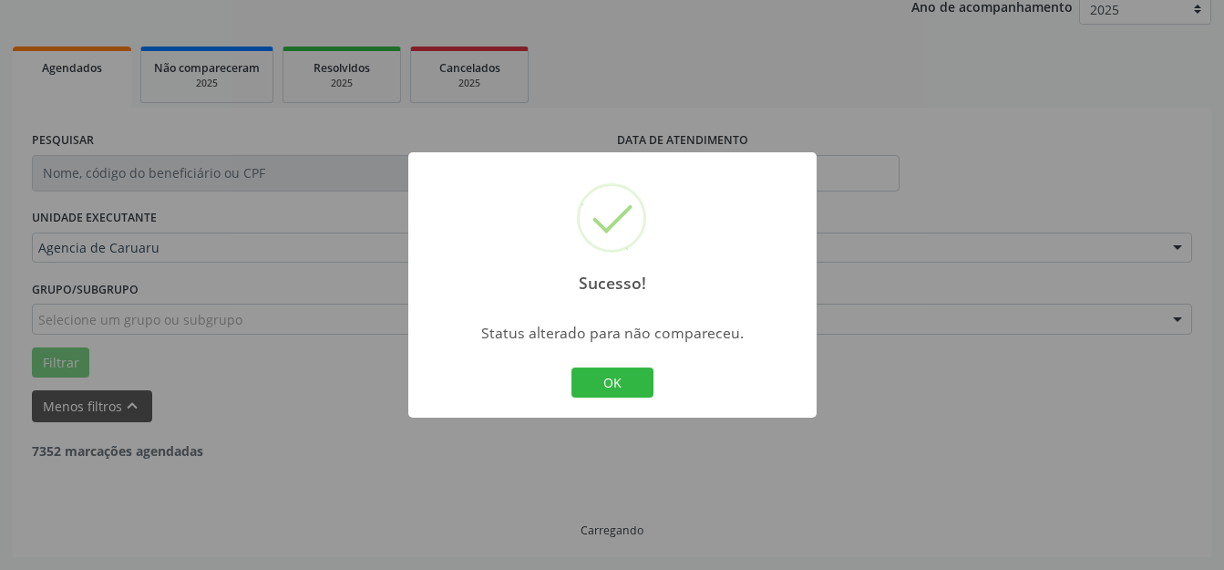
click at [614, 375] on button "OK" at bounding box center [612, 382] width 82 height 31
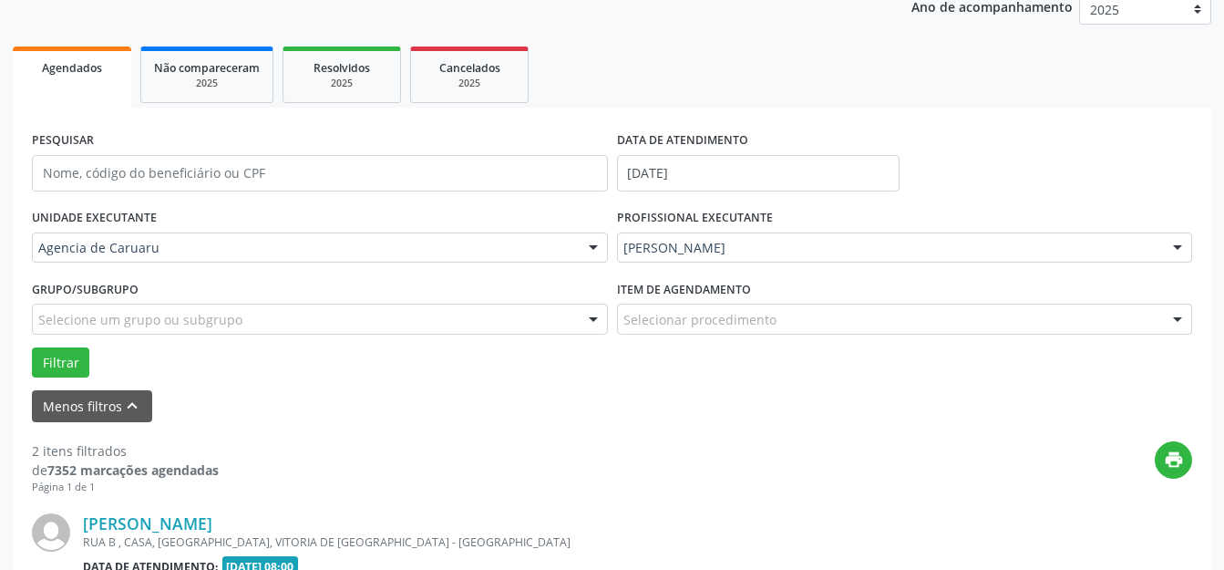
scroll to position [738, 0]
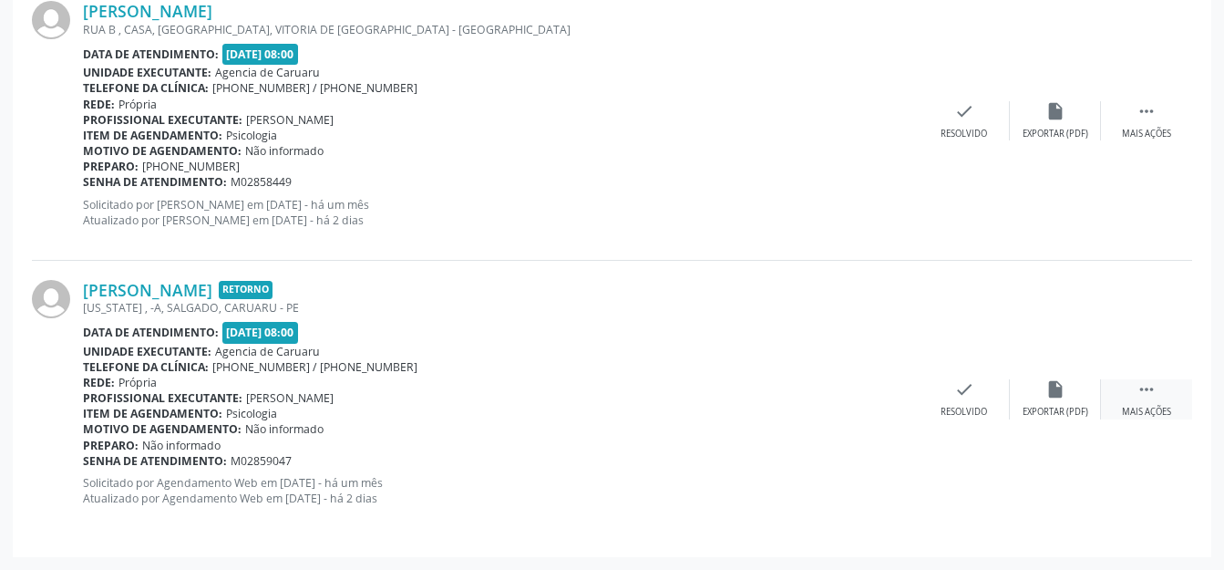
drag, startPoint x: 1133, startPoint y: 393, endPoint x: 1114, endPoint y: 397, distance: 18.8
click at [1132, 393] on div " Mais ações" at bounding box center [1146, 398] width 91 height 39
click at [1055, 398] on icon "alarm_off" at bounding box center [1055, 389] width 20 height 20
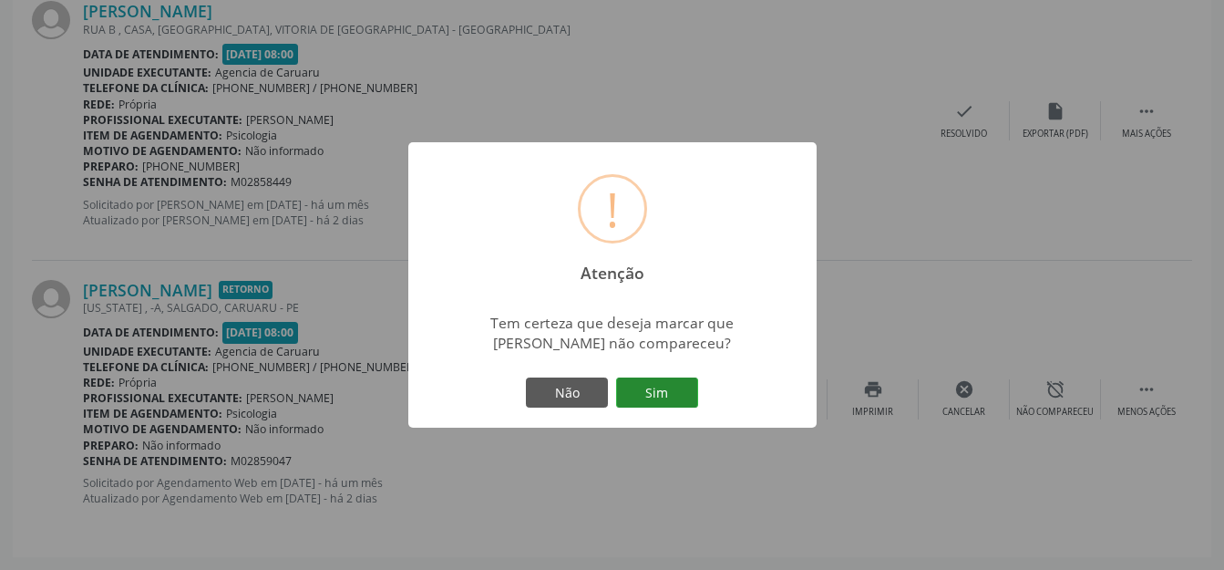
click at [643, 387] on button "Sim" at bounding box center [657, 392] width 82 height 31
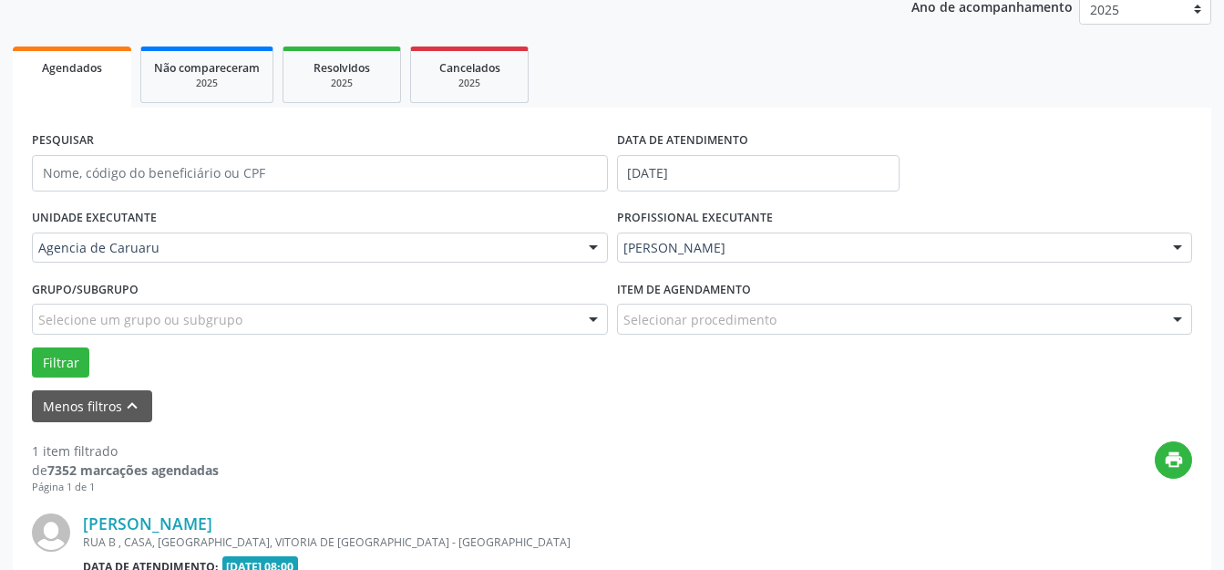
scroll to position [460, 0]
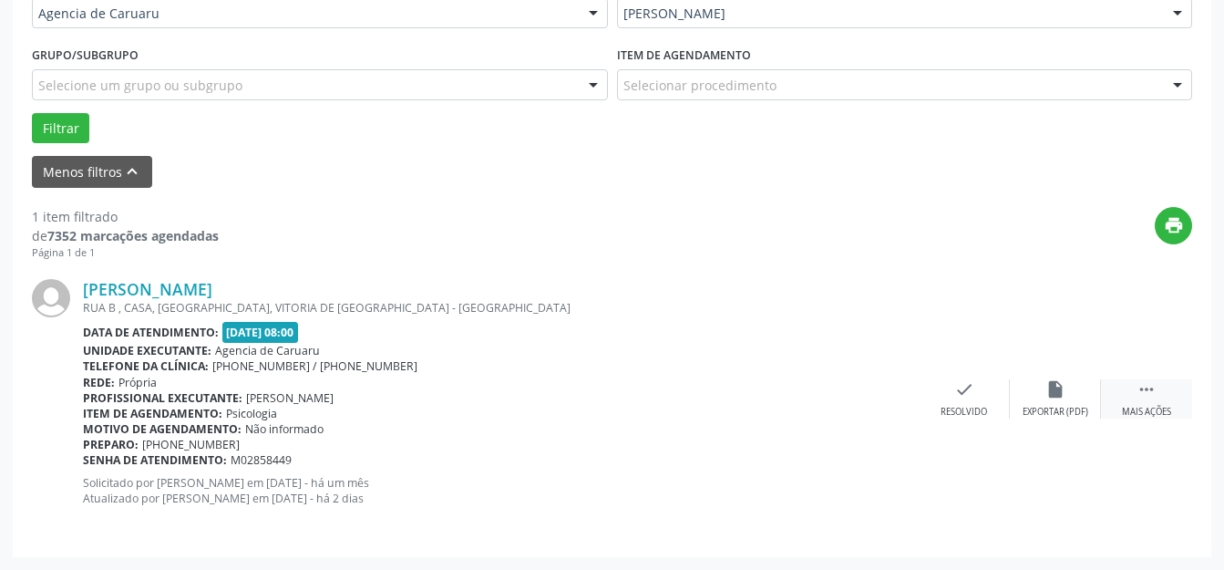
click at [1143, 390] on icon "" at bounding box center [1146, 389] width 20 height 20
click at [1054, 388] on icon "alarm_off" at bounding box center [1055, 389] width 20 height 20
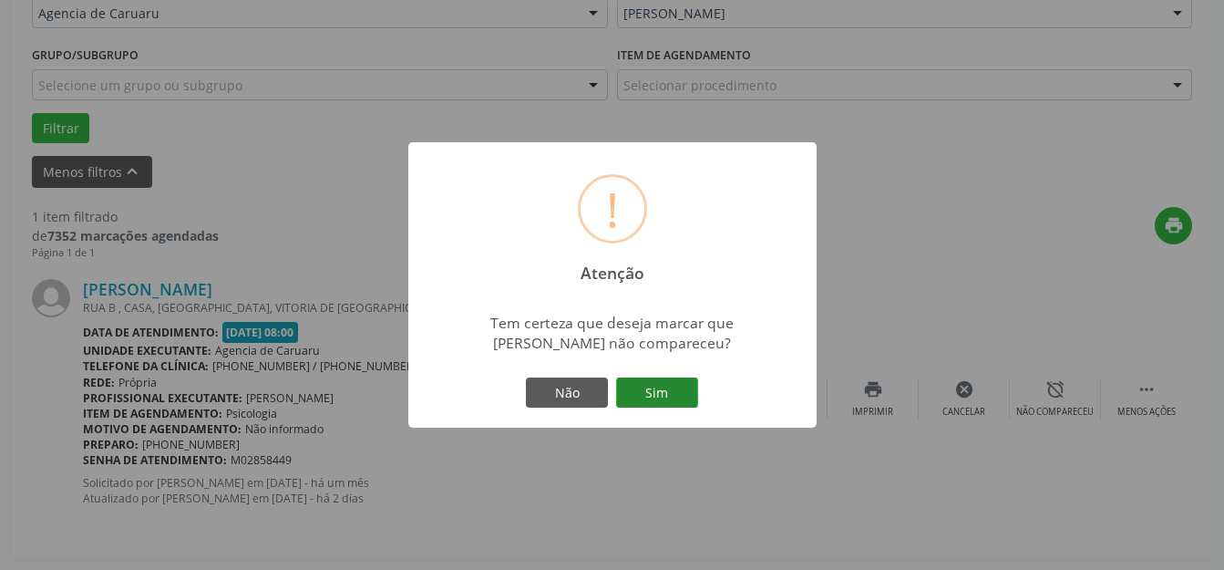
click at [641, 387] on button "Sim" at bounding box center [657, 392] width 82 height 31
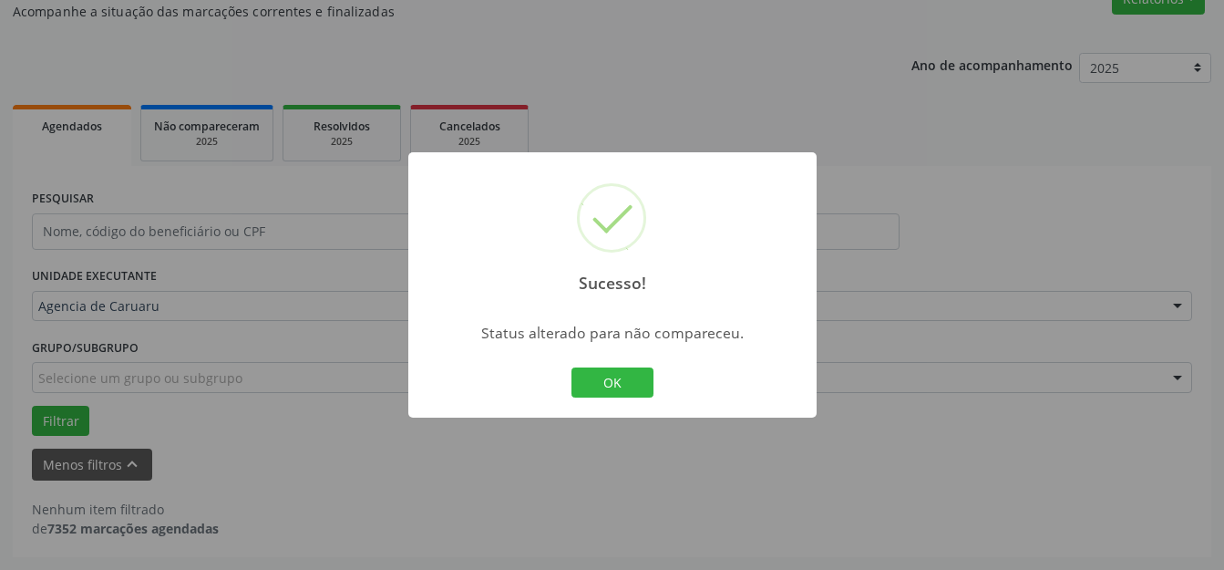
scroll to position [168, 0]
click at [658, 389] on div "Sucesso! × Status alterado para não compareceu. OK Cancel" at bounding box center [612, 285] width 408 height 266
click at [637, 385] on button "OK" at bounding box center [612, 382] width 82 height 31
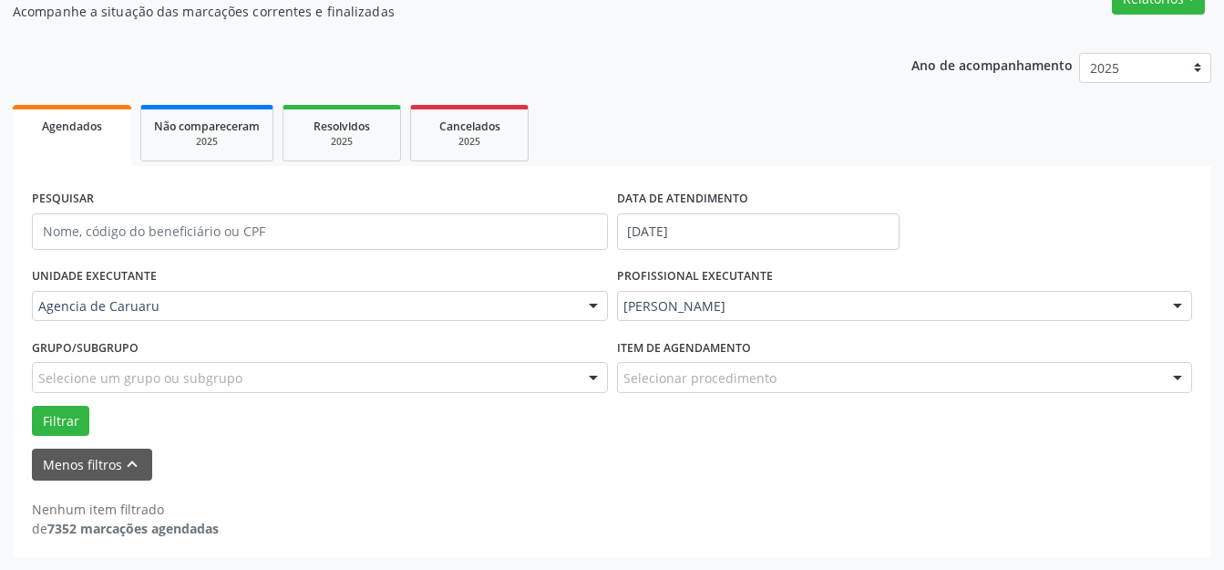
click at [677, 293] on div "[PERSON_NAME]" at bounding box center [905, 306] width 576 height 31
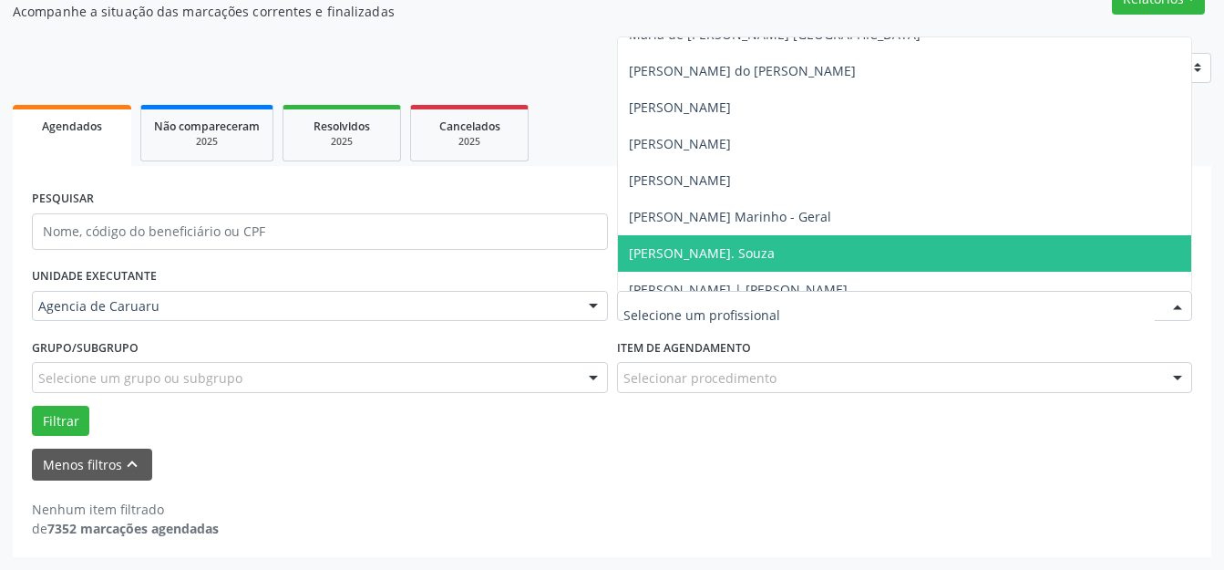
scroll to position [1004, 0]
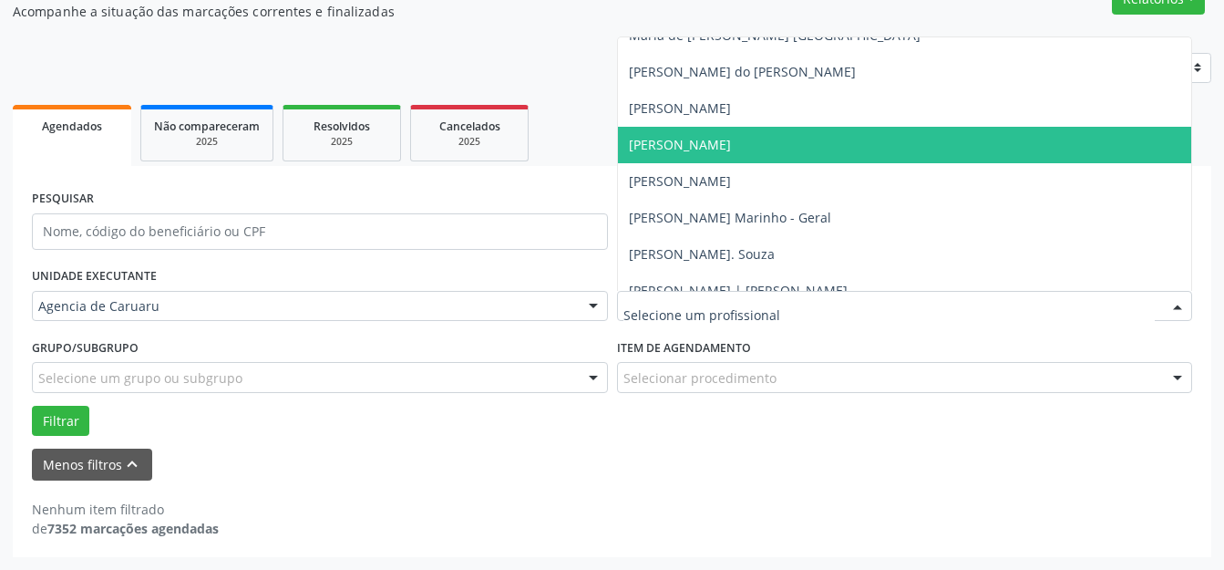
click at [672, 149] on span "[PERSON_NAME]" at bounding box center [680, 144] width 102 height 17
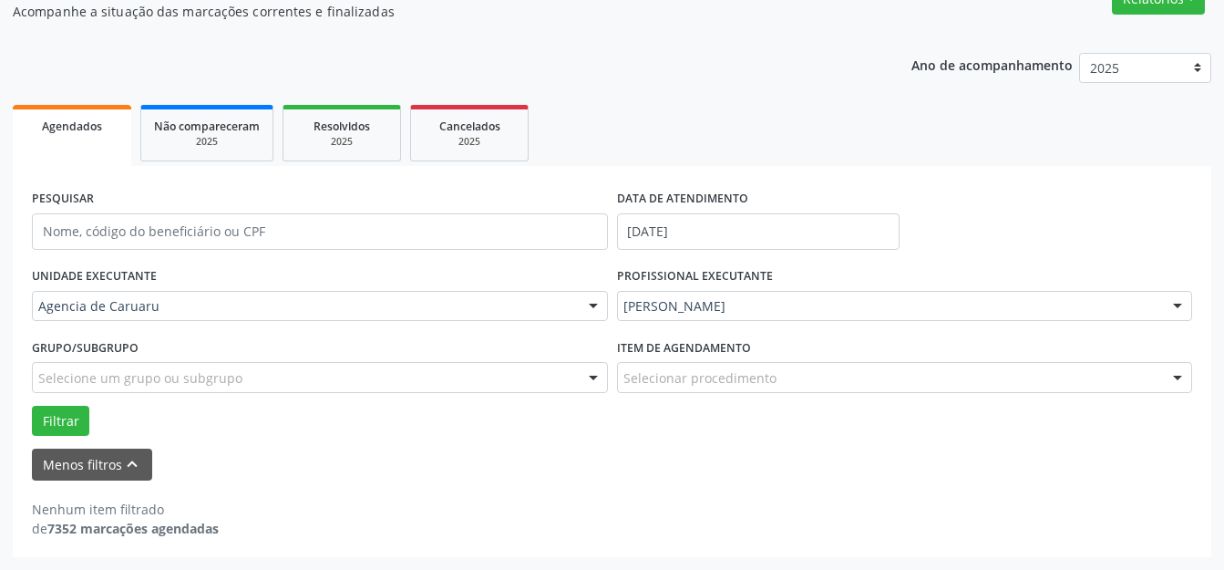
click at [52, 404] on div "Grupo/Subgrupo Selecione um grupo ou subgrupo Todos os grupos e subgrupos Nenhu…" at bounding box center [319, 369] width 585 height 71
click at [62, 414] on button "Filtrar" at bounding box center [60, 420] width 57 height 31
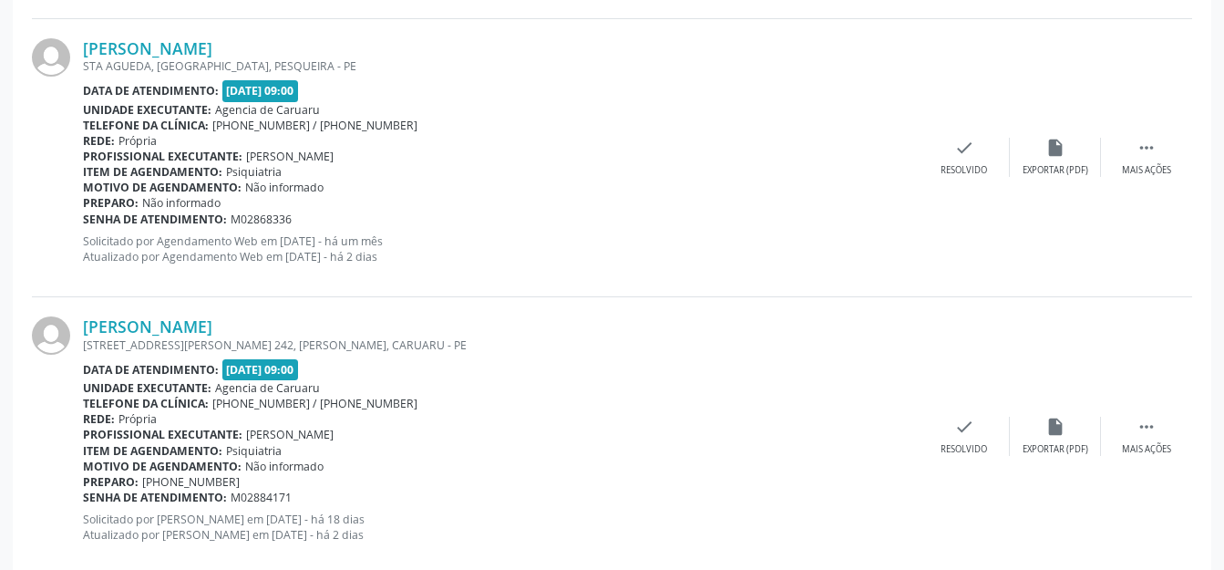
scroll to position [4406, 0]
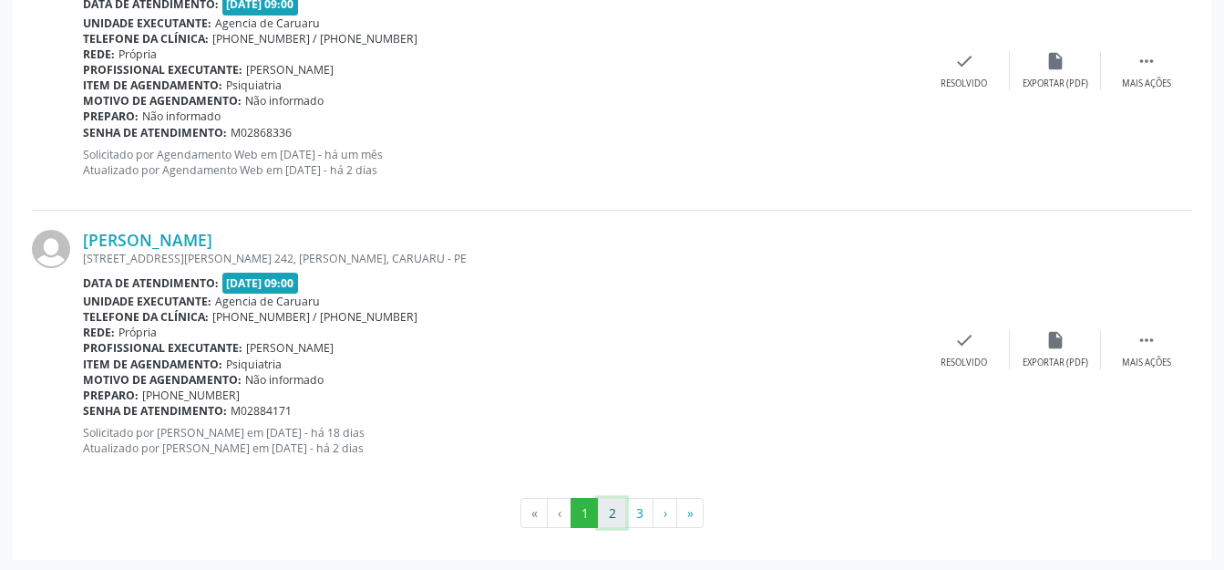
click at [602, 512] on button "2" at bounding box center [612, 513] width 28 height 31
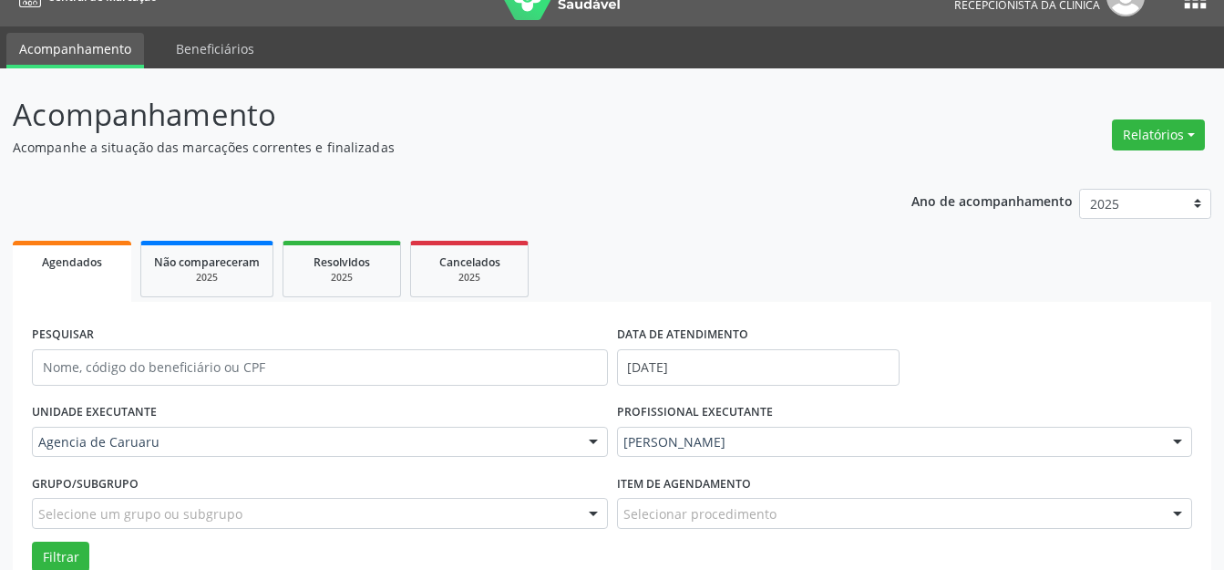
scroll to position [0, 0]
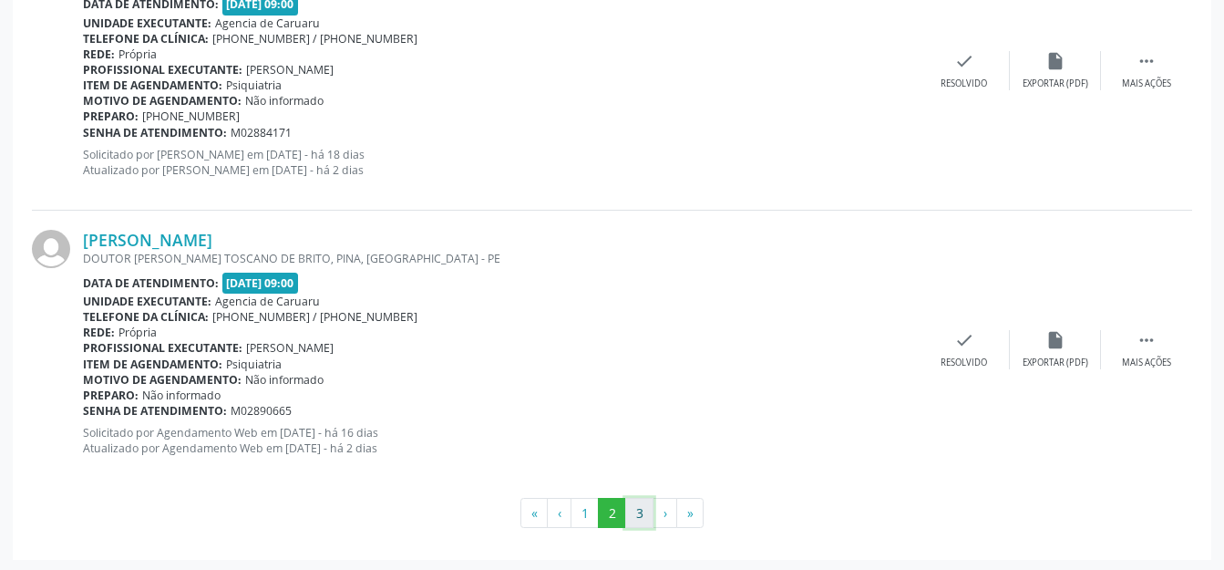
click at [641, 508] on button "3" at bounding box center [639, 513] width 28 height 31
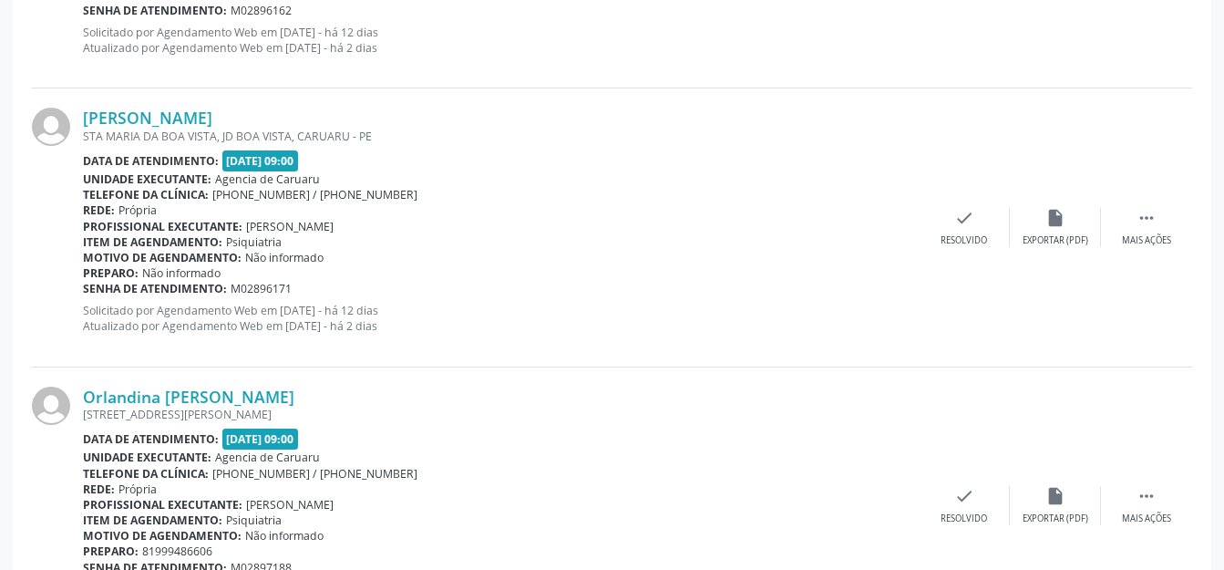
scroll to position [1284, 0]
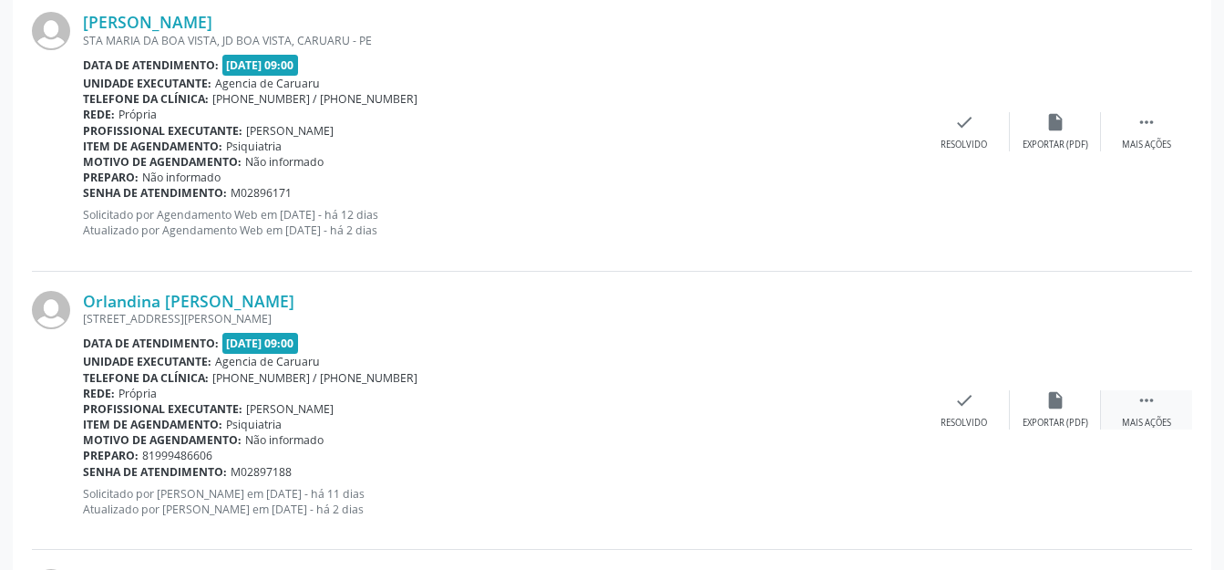
click at [1121, 401] on div " Mais ações" at bounding box center [1146, 409] width 91 height 39
click at [1096, 405] on div "alarm_off Não compareceu" at bounding box center [1055, 409] width 91 height 39
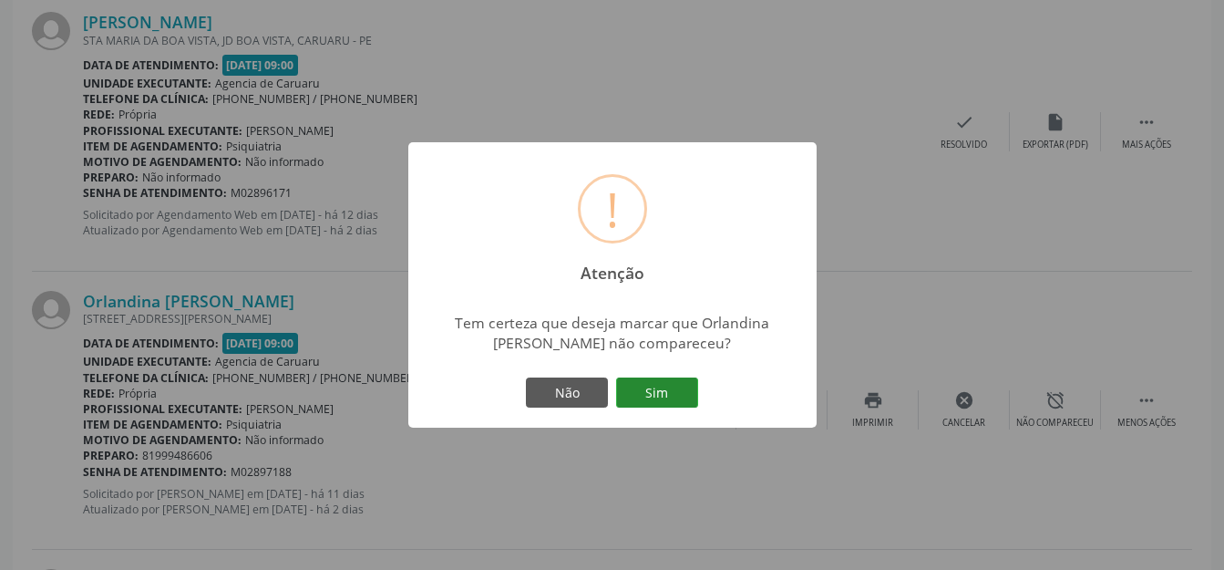
click at [678, 386] on button "Sim" at bounding box center [657, 392] width 82 height 31
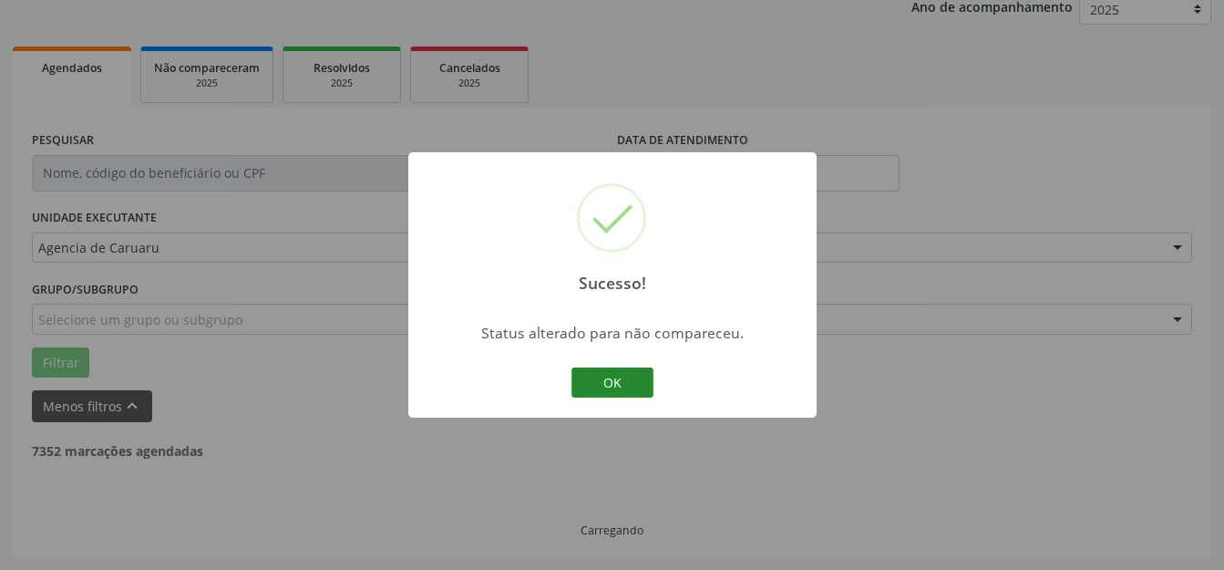
click at [579, 375] on button "OK" at bounding box center [612, 382] width 82 height 31
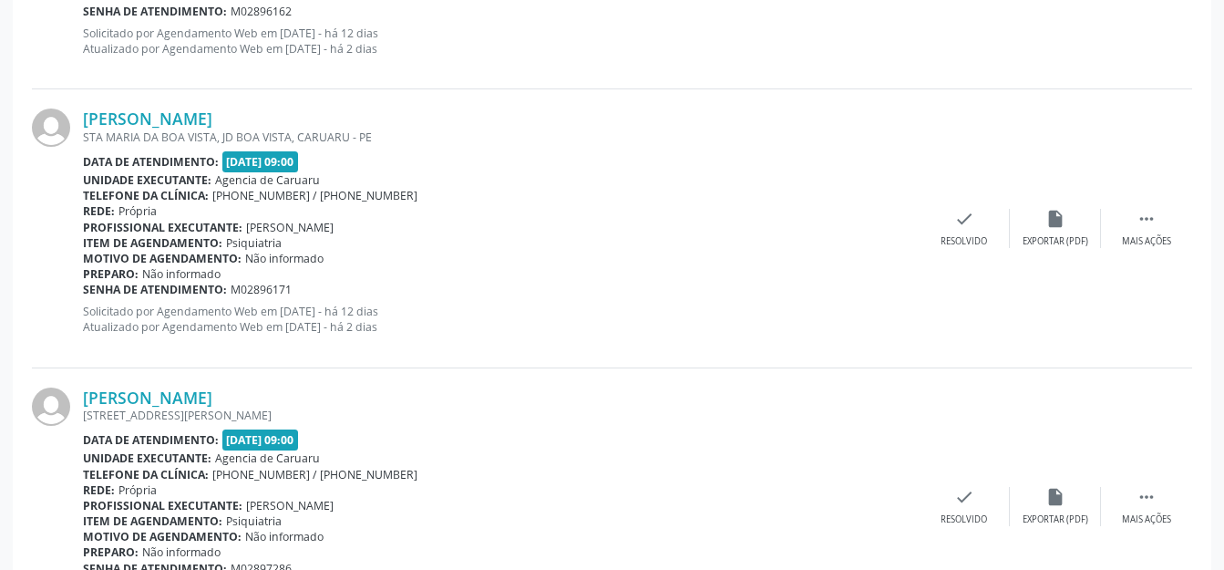
scroll to position [1193, 0]
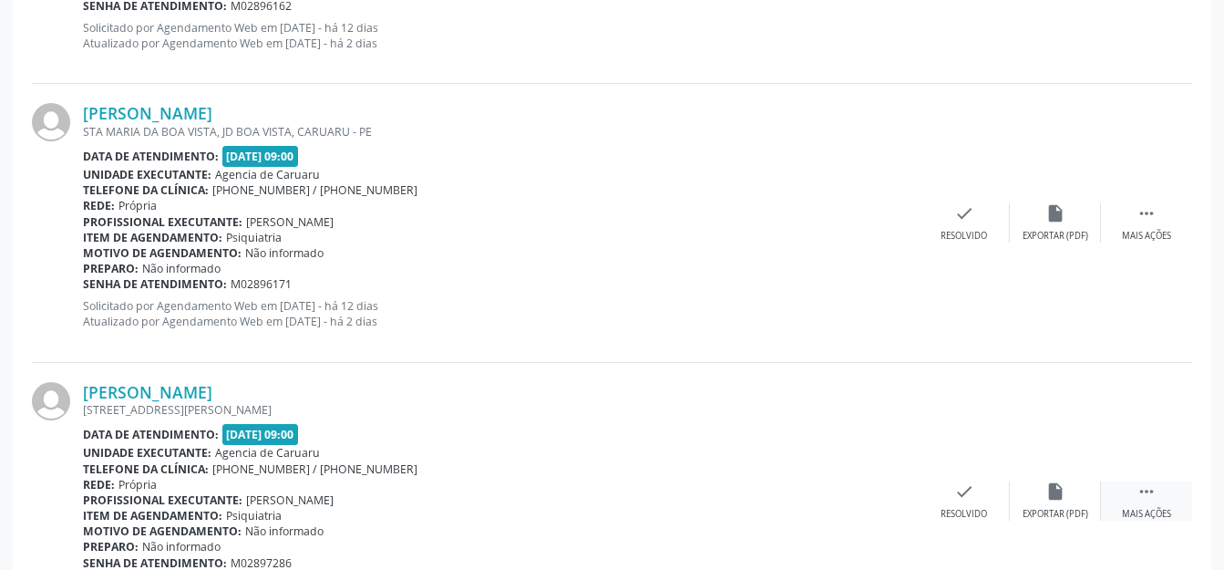
click at [1169, 500] on div " Mais ações" at bounding box center [1146, 500] width 91 height 39
click at [1040, 488] on div "alarm_off Não compareceu" at bounding box center [1055, 500] width 91 height 39
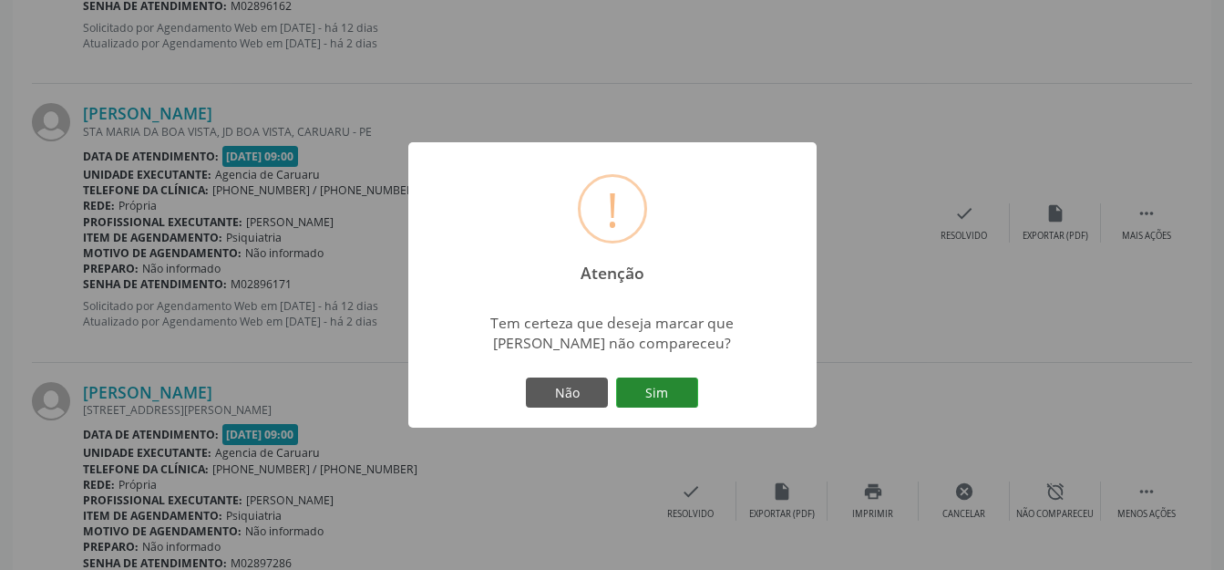
click at [665, 388] on button "Sim" at bounding box center [657, 392] width 82 height 31
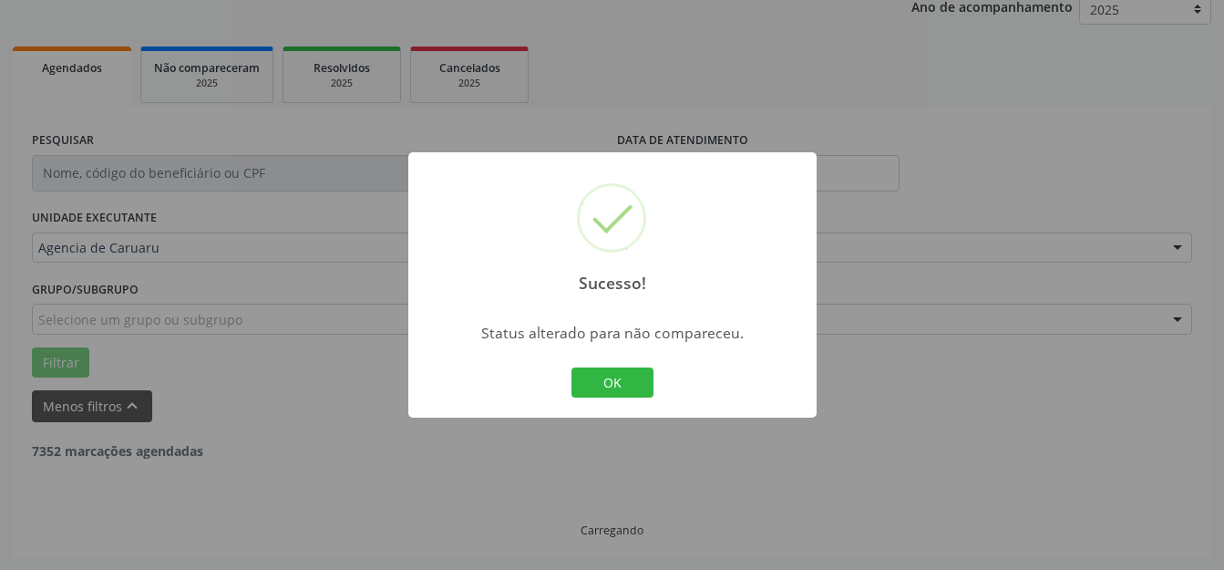
scroll to position [226, 0]
click at [613, 387] on button "OK" at bounding box center [612, 382] width 82 height 31
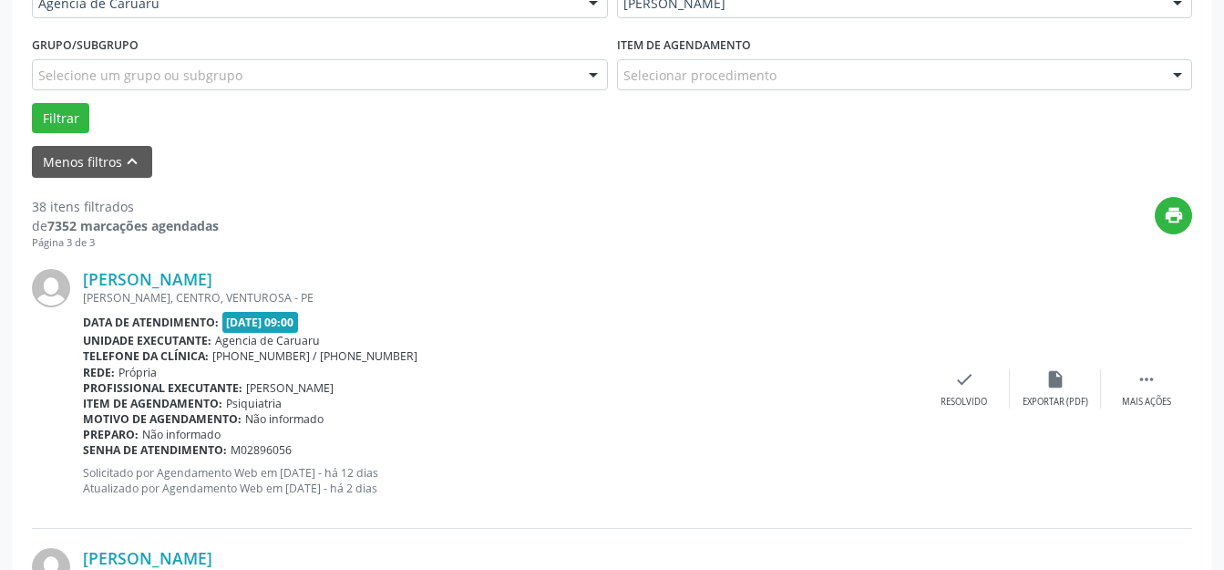
scroll to position [455, 0]
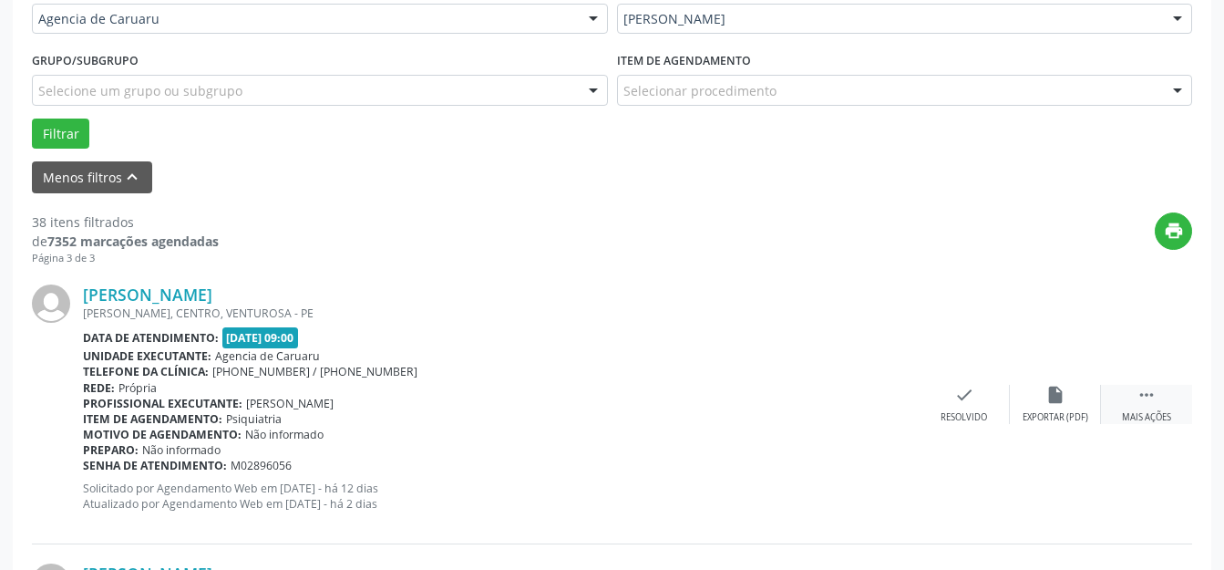
click at [1127, 392] on div " Mais ações" at bounding box center [1146, 404] width 91 height 39
click at [1105, 392] on div " Menos ações" at bounding box center [1146, 404] width 91 height 39
click at [1110, 398] on div " Mais ações" at bounding box center [1146, 404] width 91 height 39
click at [1090, 401] on div "alarm_off Não compareceu" at bounding box center [1055, 404] width 91 height 39
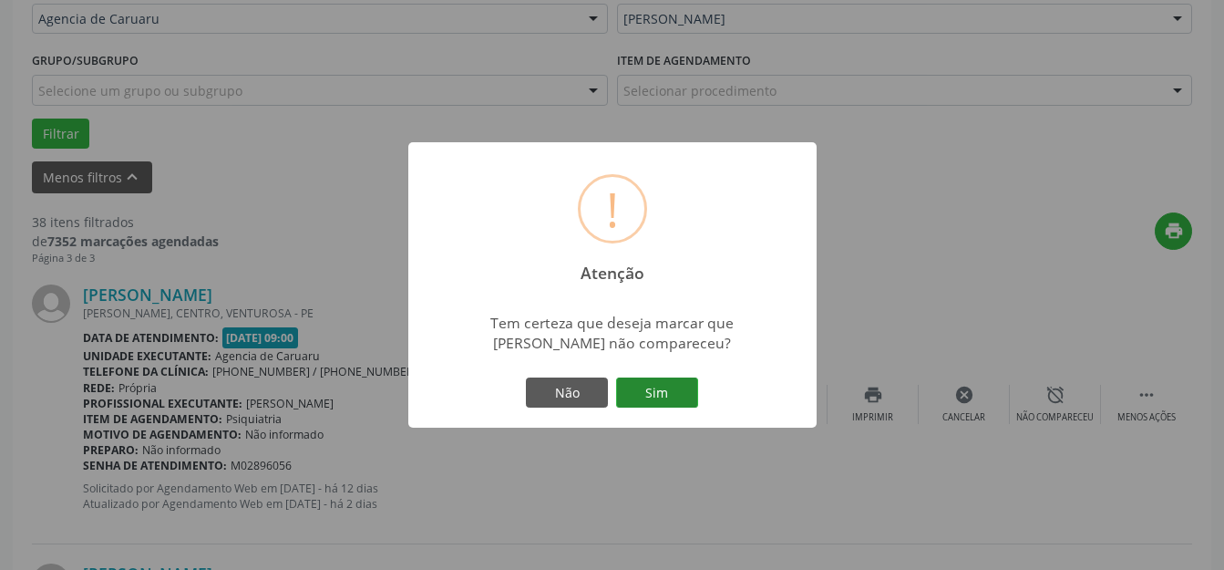
click at [674, 396] on button "Sim" at bounding box center [657, 392] width 82 height 31
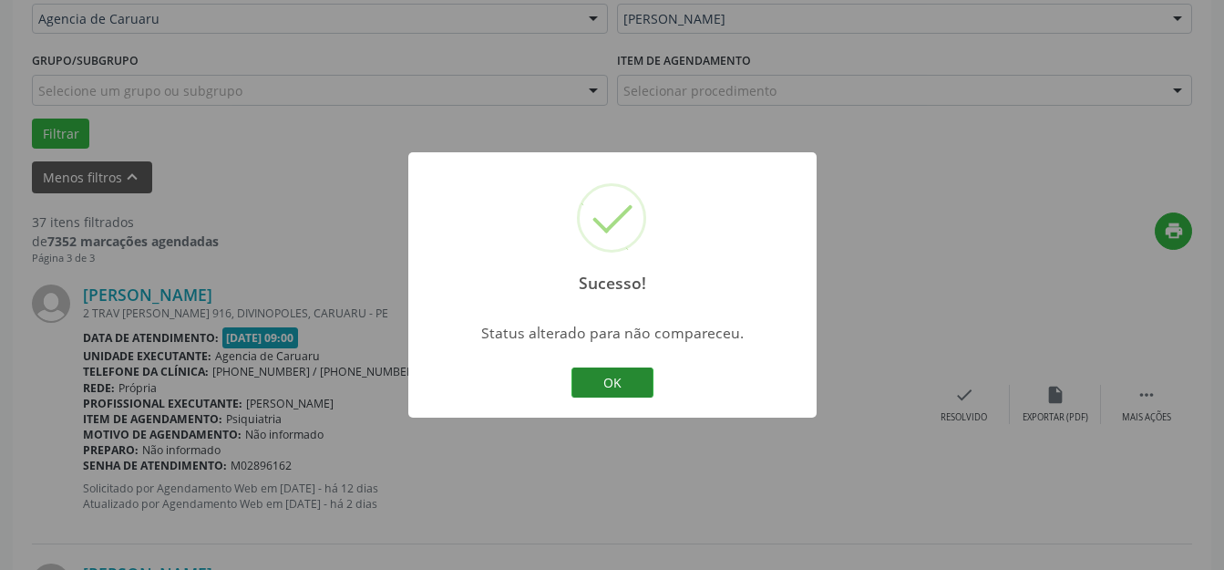
click at [637, 385] on button "OK" at bounding box center [612, 382] width 82 height 31
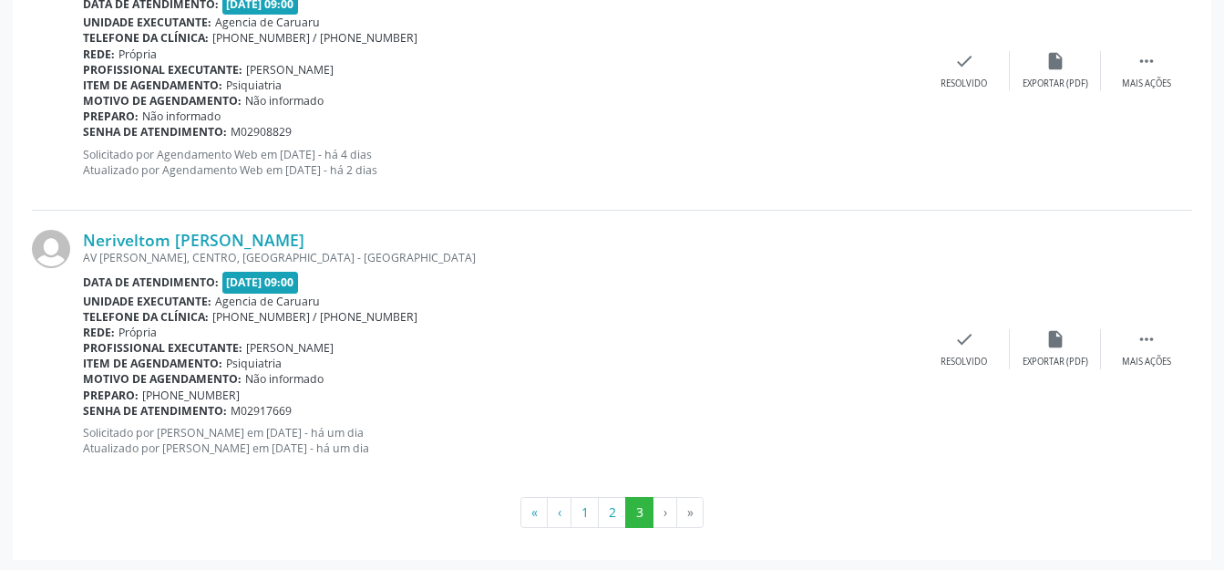
scroll to position [2181, 0]
click at [607, 513] on button "2" at bounding box center [612, 511] width 28 height 31
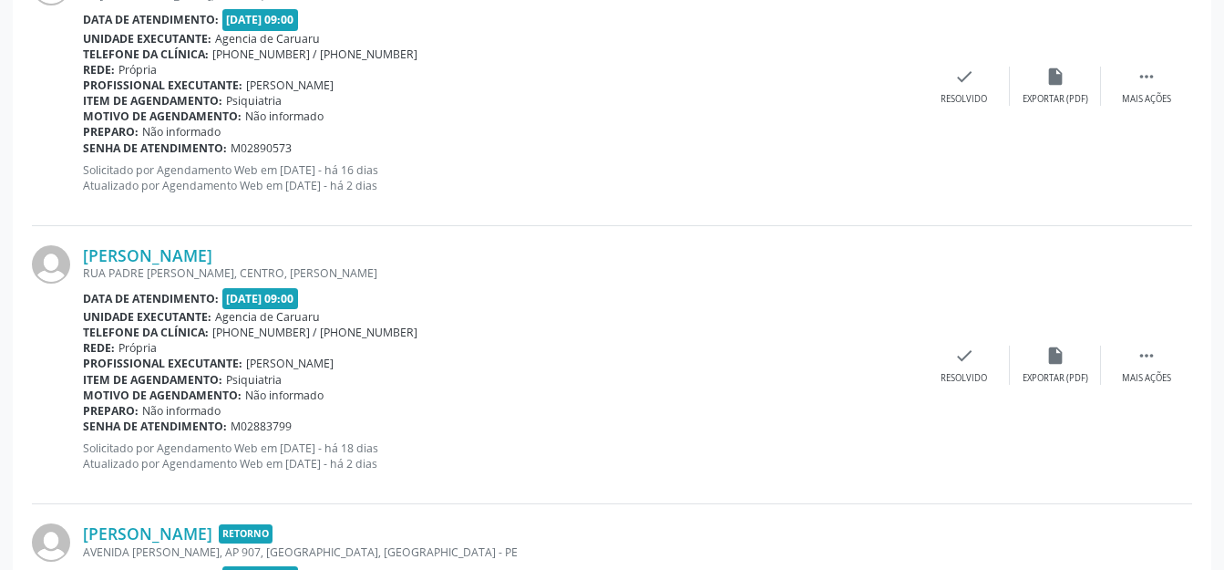
scroll to position [3001, 0]
click at [1119, 81] on div " Mais ações" at bounding box center [1146, 84] width 91 height 39
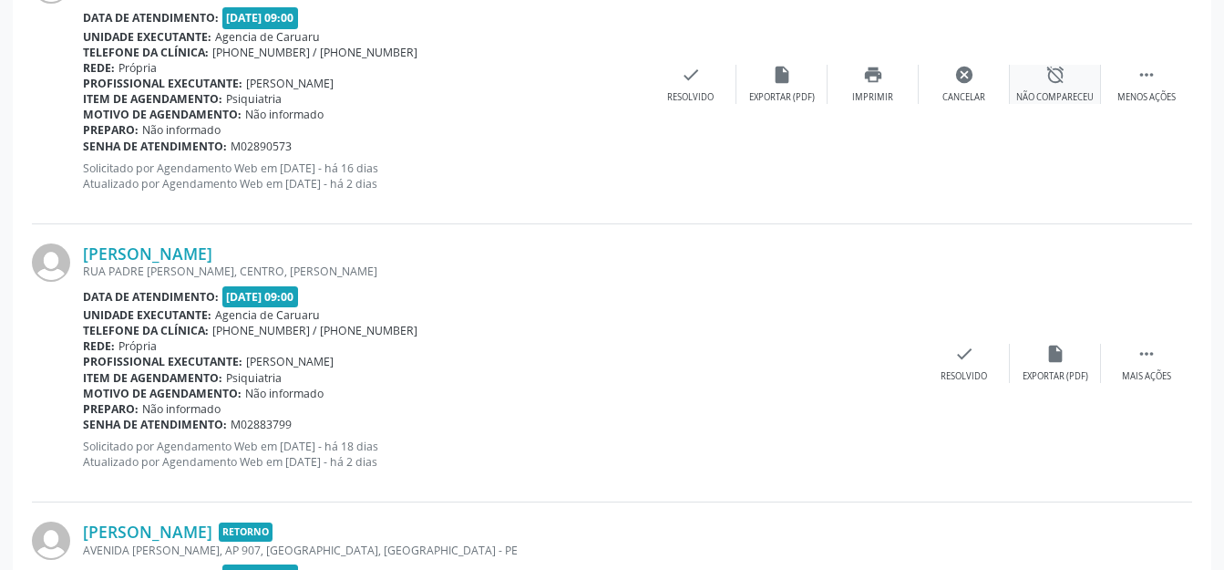
click at [1036, 86] on div "alarm_off Não compareceu" at bounding box center [1055, 84] width 91 height 39
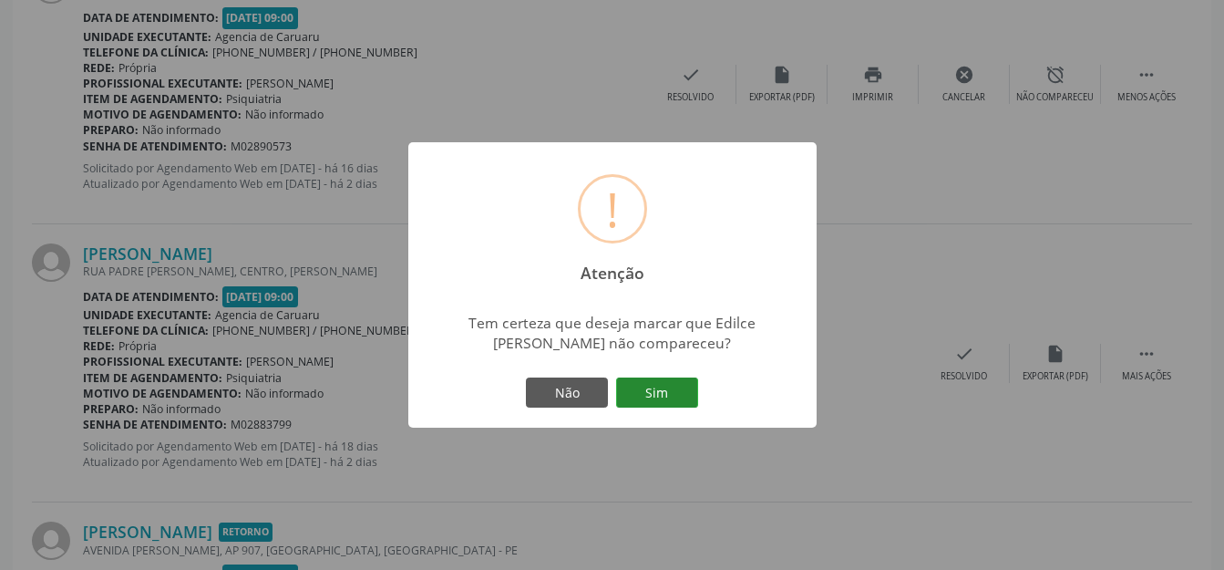
click at [674, 384] on button "Sim" at bounding box center [657, 392] width 82 height 31
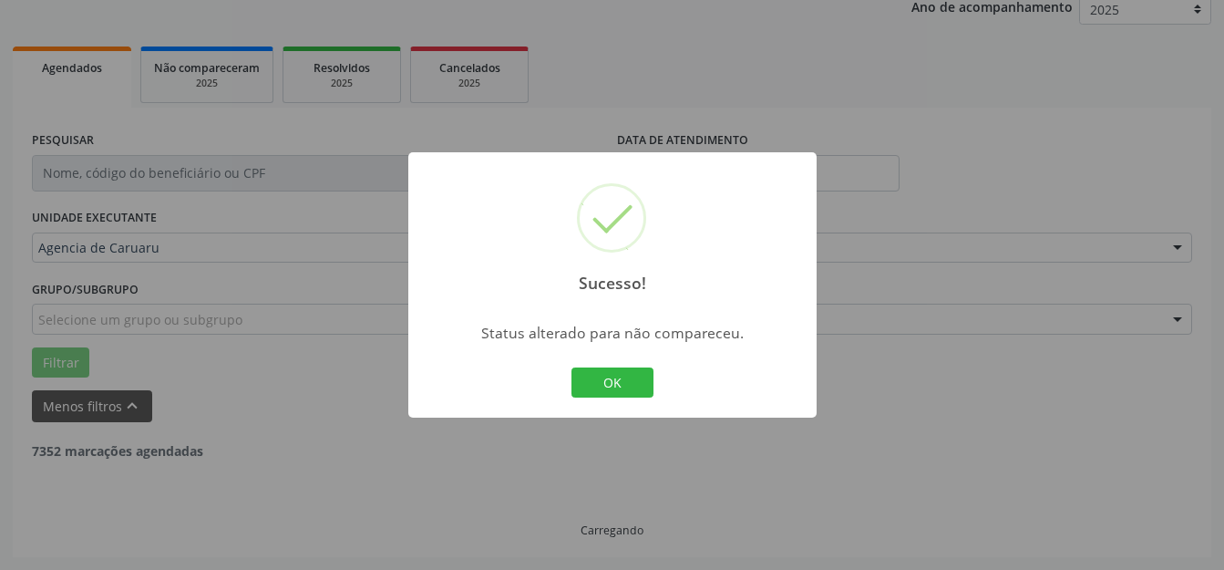
scroll to position [226, 0]
click at [618, 386] on button "OK" at bounding box center [612, 382] width 82 height 31
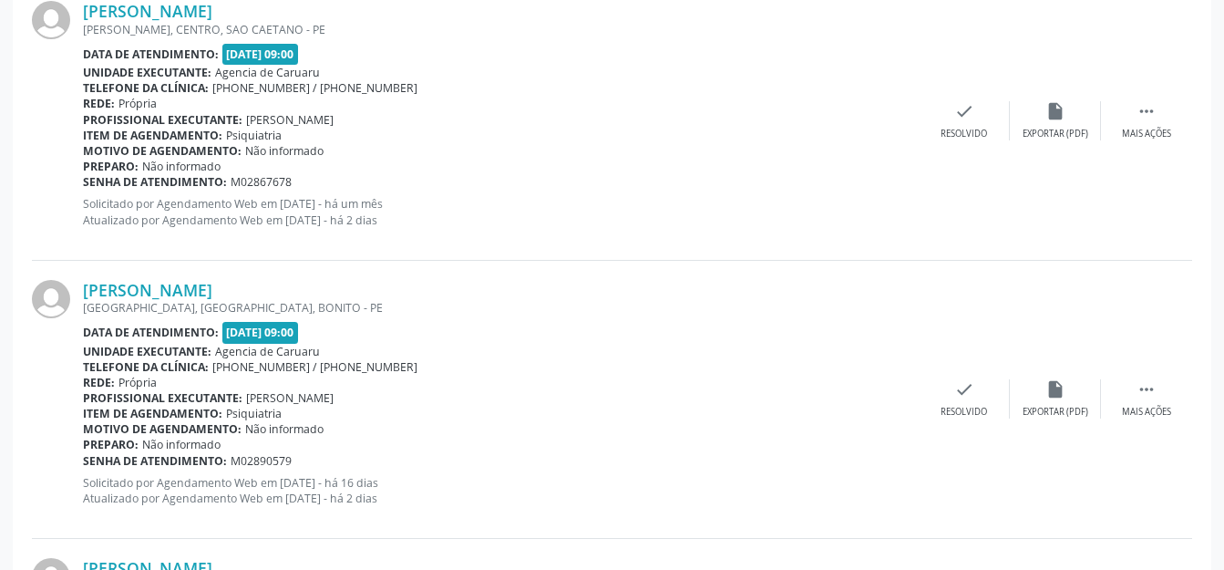
scroll to position [2960, 0]
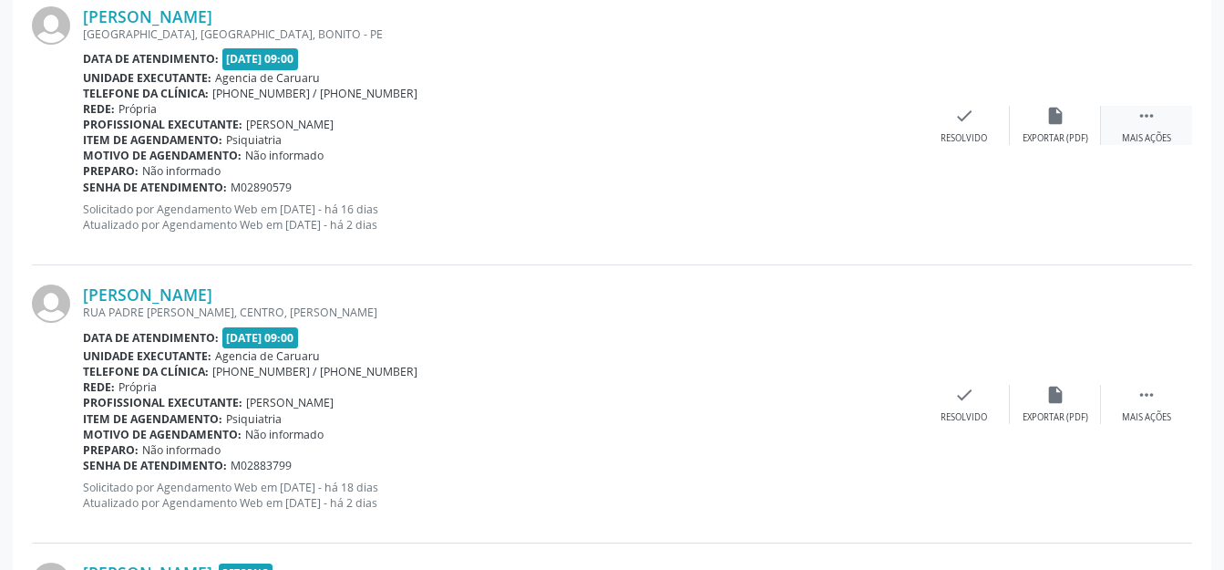
click at [1135, 119] on div " Mais ações" at bounding box center [1146, 125] width 91 height 39
click at [1063, 128] on div "alarm_off Não compareceu" at bounding box center [1055, 125] width 91 height 39
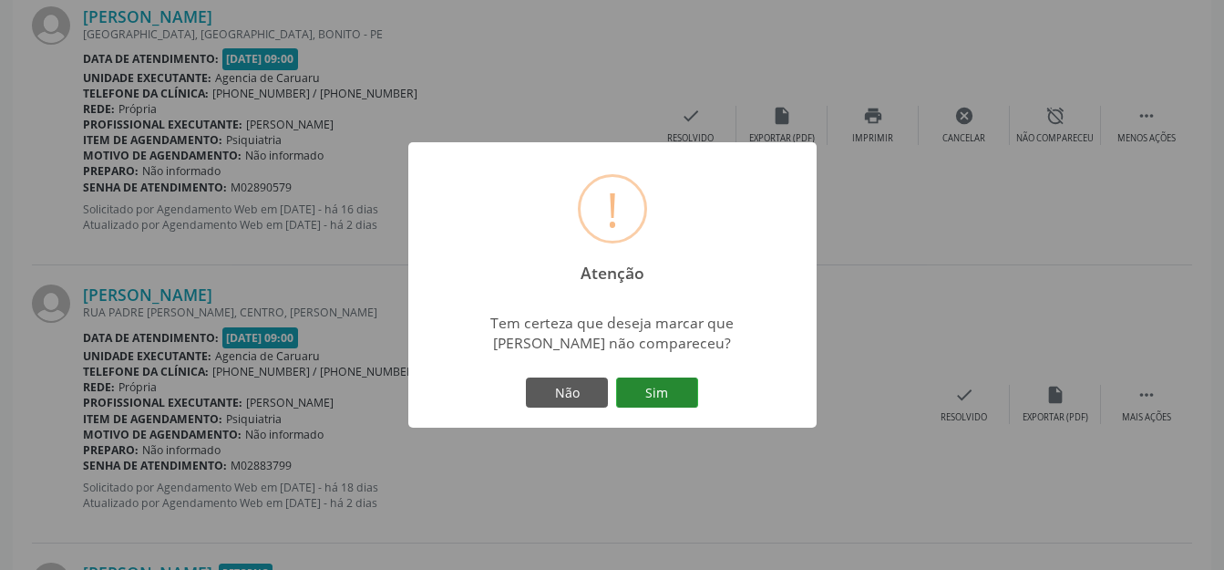
click at [666, 387] on button "Sim" at bounding box center [657, 392] width 82 height 31
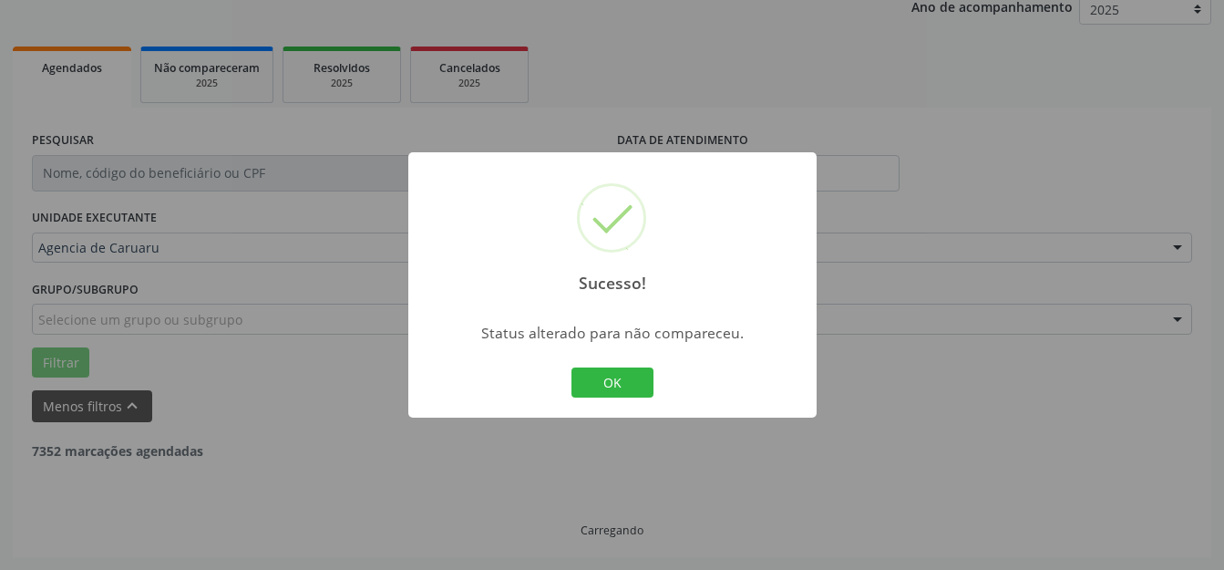
scroll to position [226, 0]
click at [630, 377] on button "OK" at bounding box center [612, 382] width 82 height 31
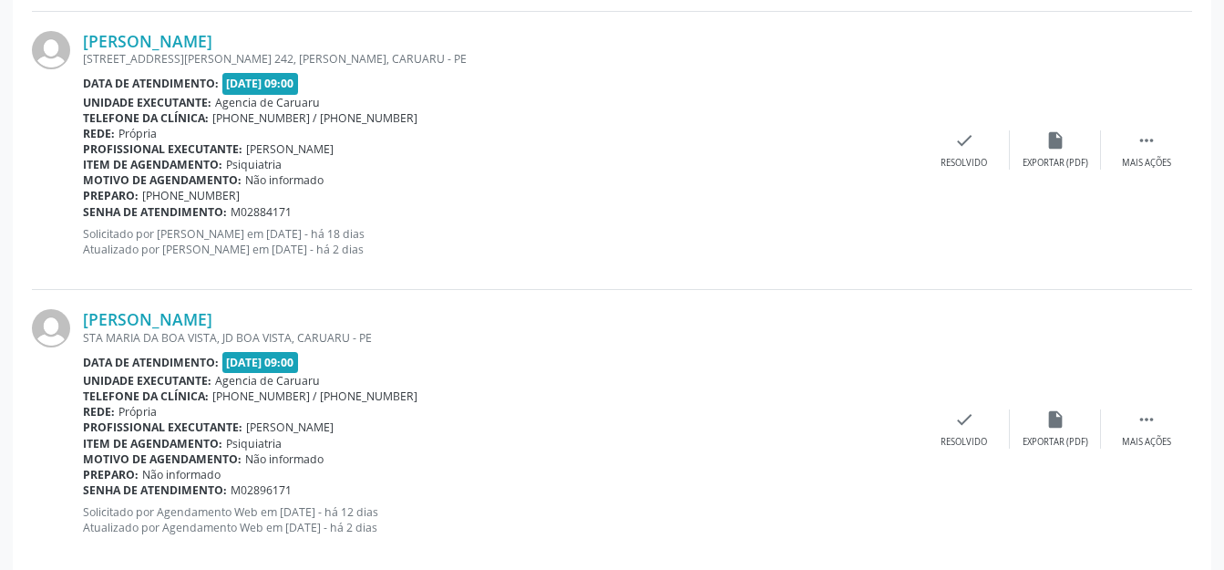
scroll to position [4406, 0]
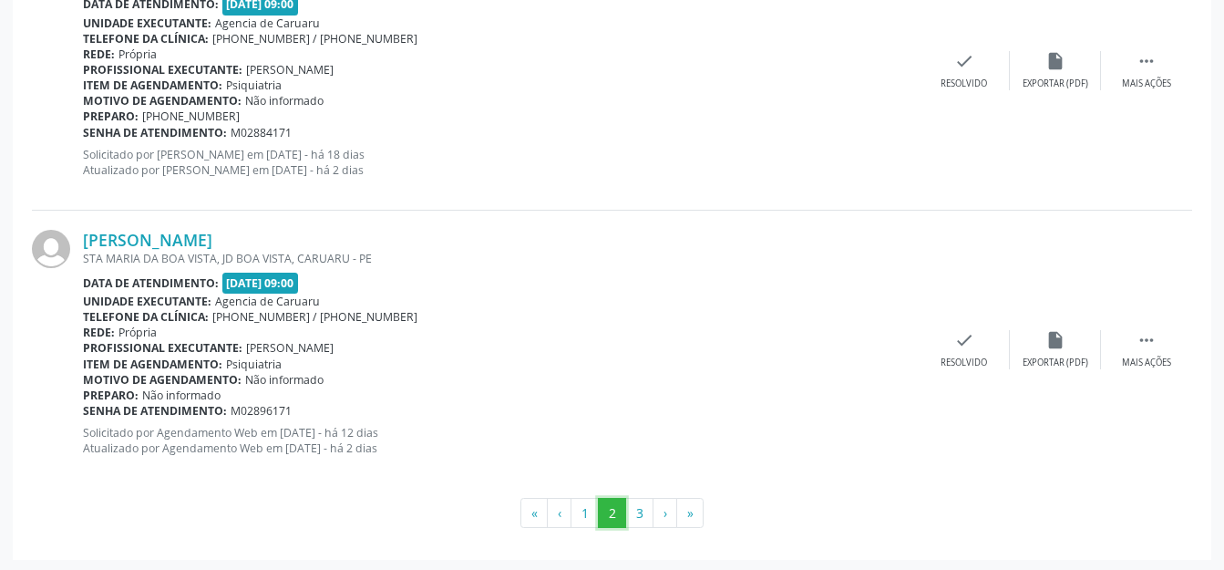
click at [619, 504] on button "2" at bounding box center [612, 513] width 28 height 31
click at [599, 507] on button "2" at bounding box center [612, 513] width 28 height 31
click at [590, 508] on button "1" at bounding box center [584, 513] width 28 height 31
click at [619, 499] on button "2" at bounding box center [612, 513] width 28 height 31
click at [584, 509] on button "1" at bounding box center [584, 513] width 28 height 31
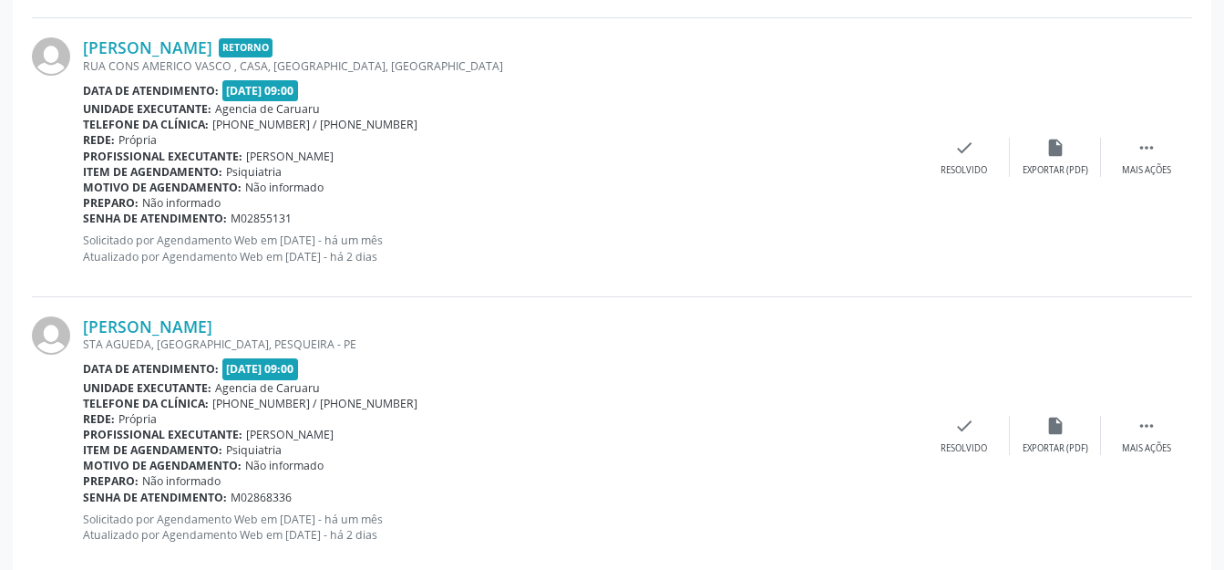
scroll to position [3859, 0]
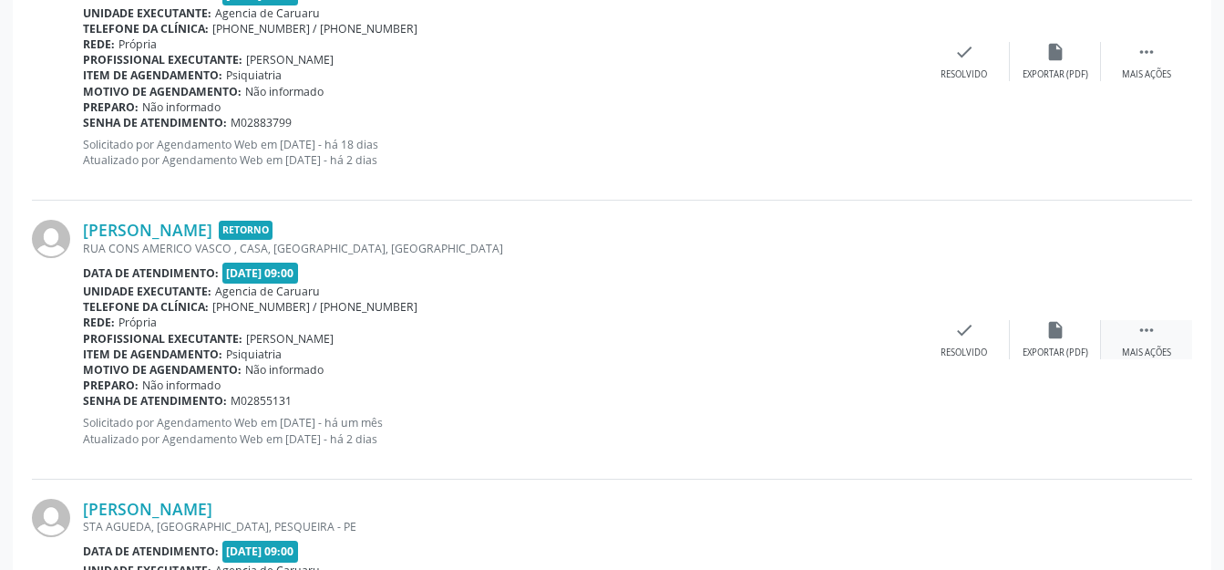
click at [1128, 330] on div " Mais ações" at bounding box center [1146, 339] width 91 height 39
click at [1080, 333] on div "alarm_off Não compareceu" at bounding box center [1055, 339] width 91 height 39
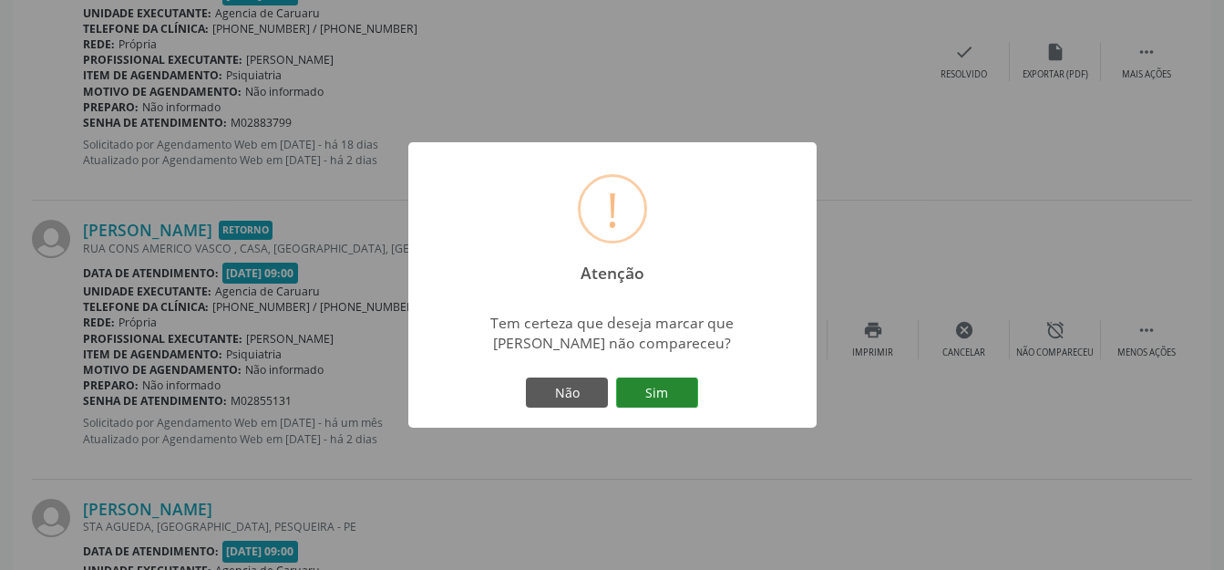
click at [673, 382] on button "Sim" at bounding box center [657, 392] width 82 height 31
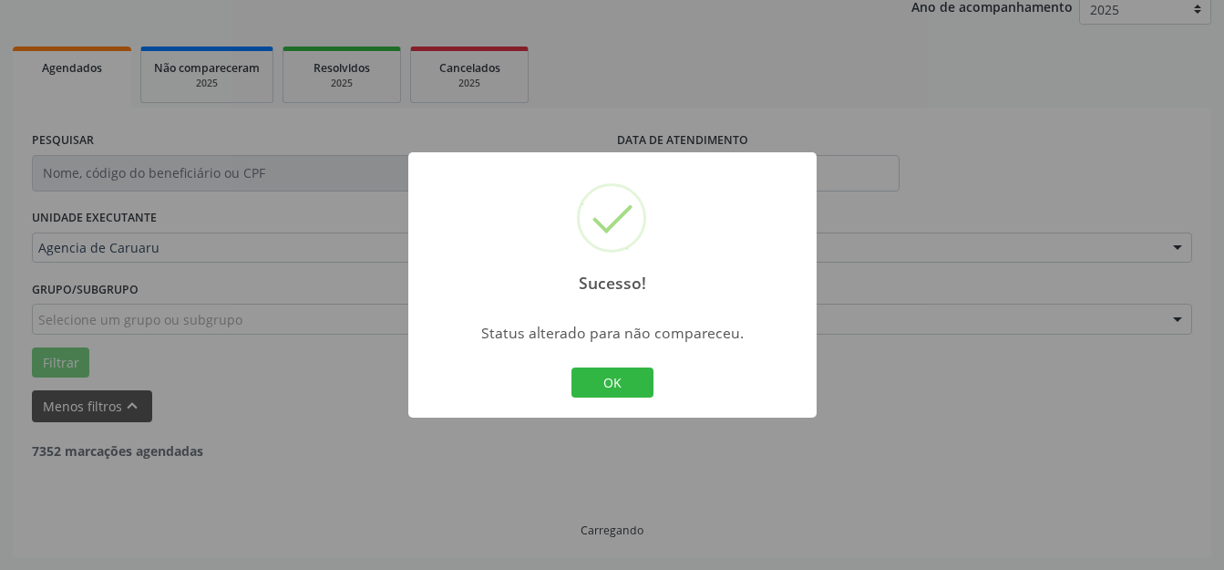
scroll to position [226, 0]
click at [654, 385] on div "OK Cancel" at bounding box center [612, 383] width 90 height 38
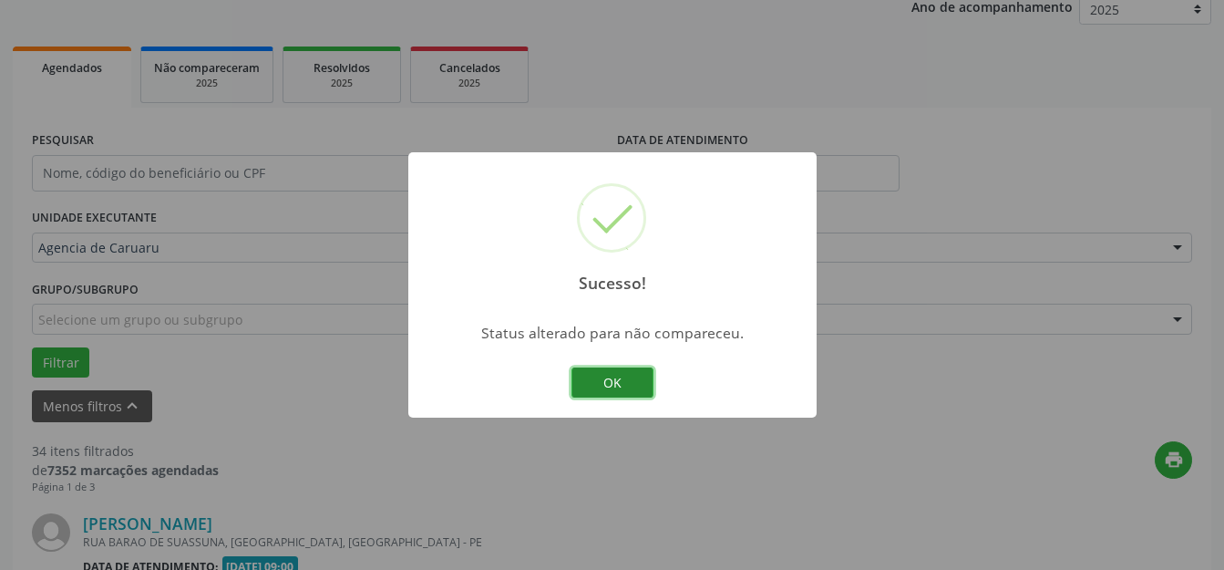
click at [579, 375] on button "OK" at bounding box center [612, 382] width 82 height 31
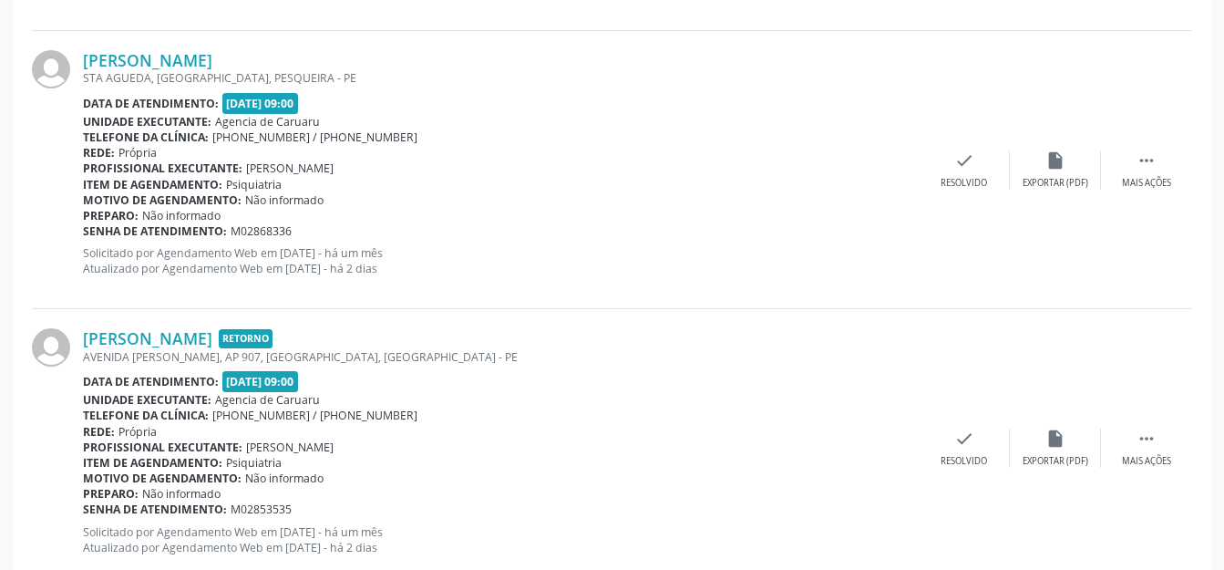
scroll to position [3312, 0]
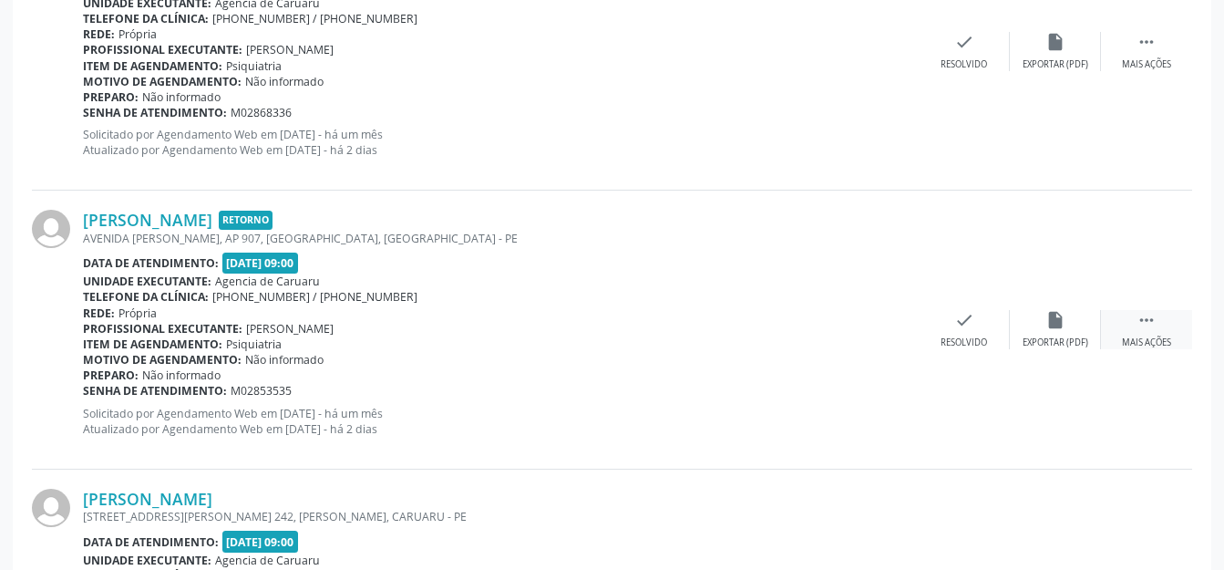
click at [1124, 319] on div " Mais ações" at bounding box center [1146, 329] width 91 height 39
click at [1081, 320] on div "alarm_off Não compareceu" at bounding box center [1055, 329] width 91 height 39
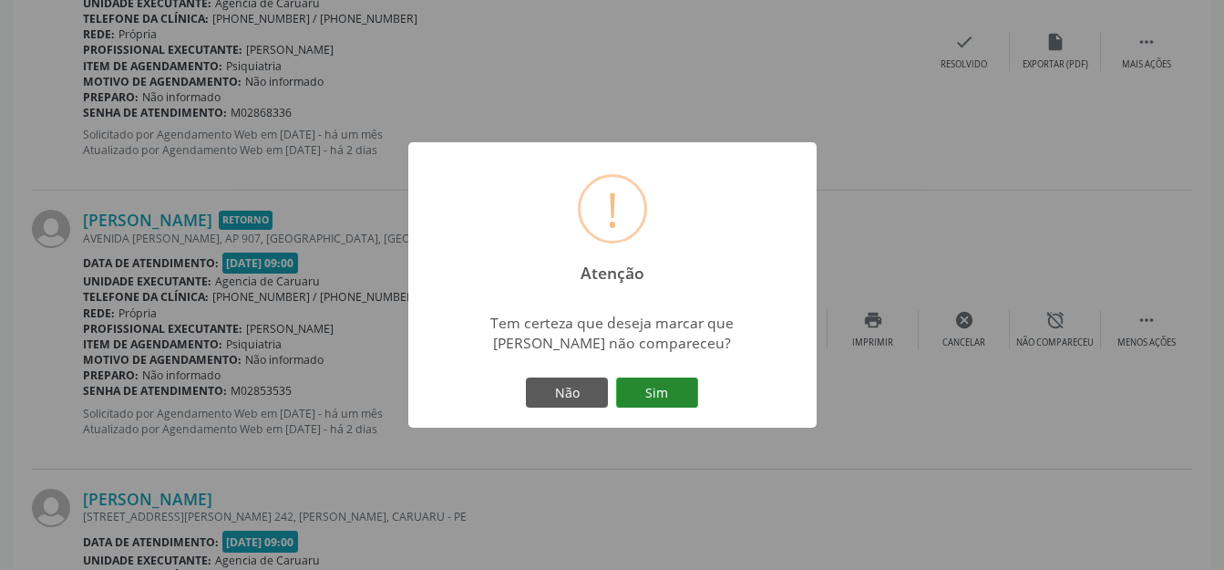
click at [662, 385] on button "Sim" at bounding box center [657, 392] width 82 height 31
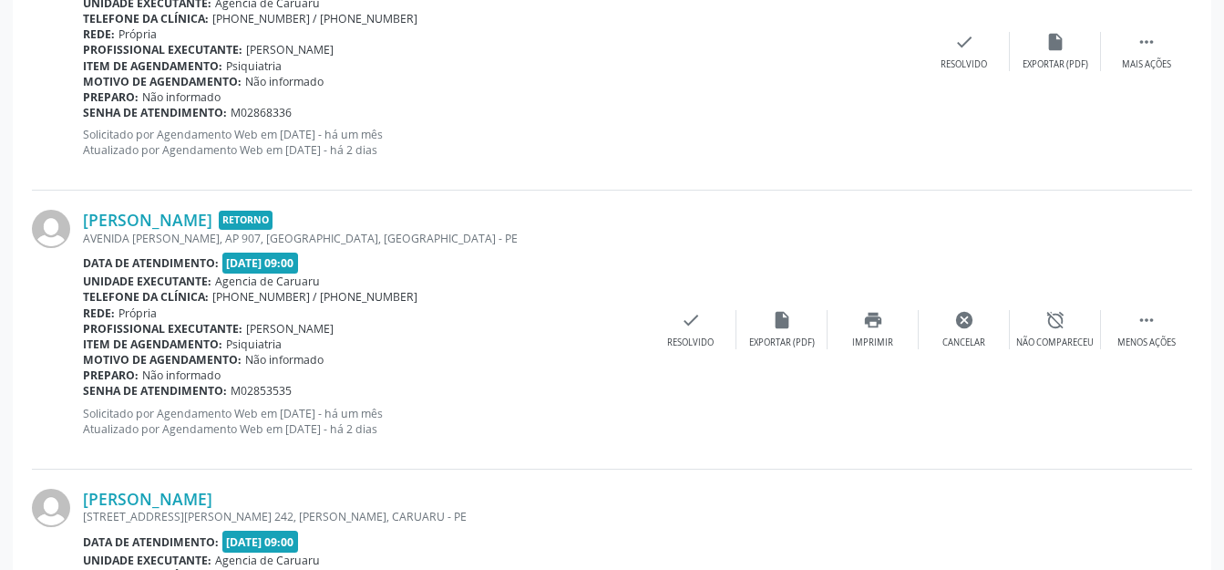
scroll to position [226, 0]
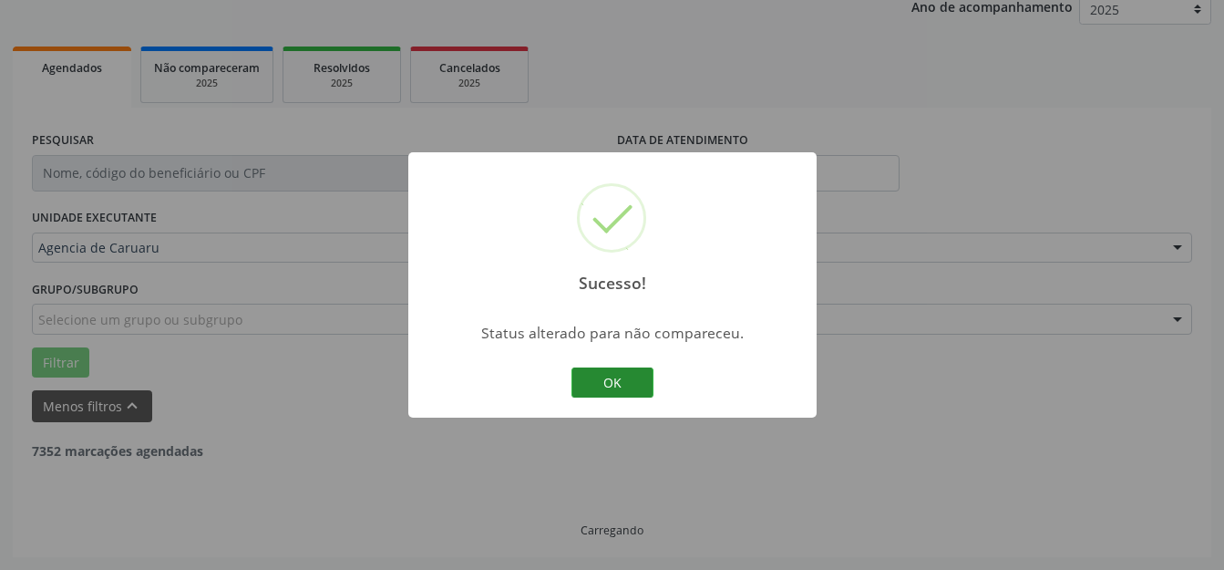
click at [617, 384] on button "OK" at bounding box center [612, 382] width 82 height 31
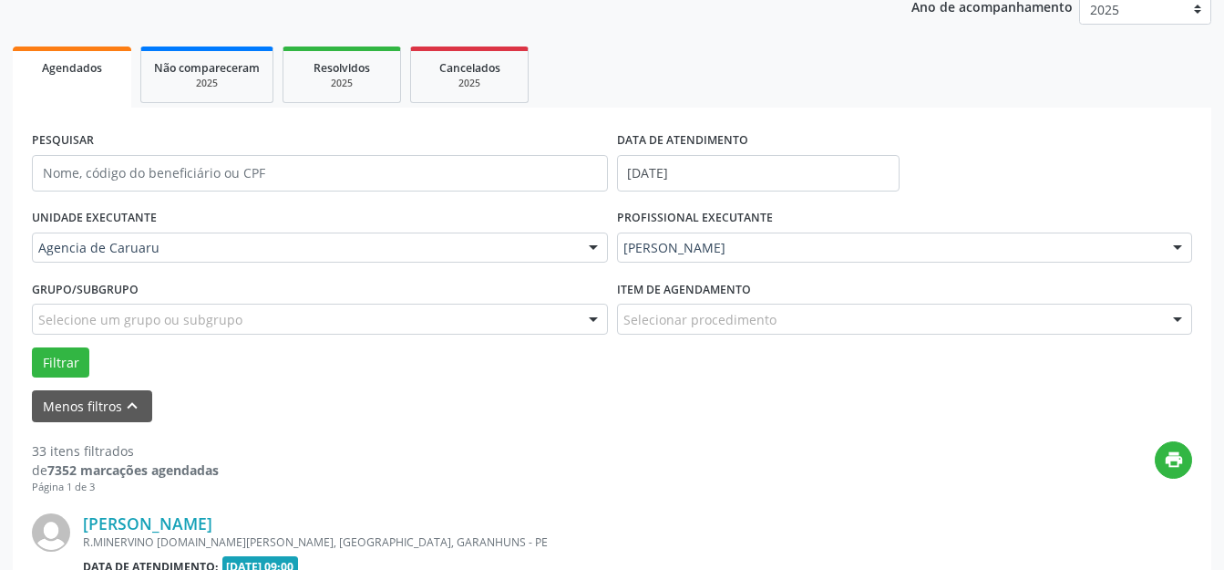
scroll to position [3312, 0]
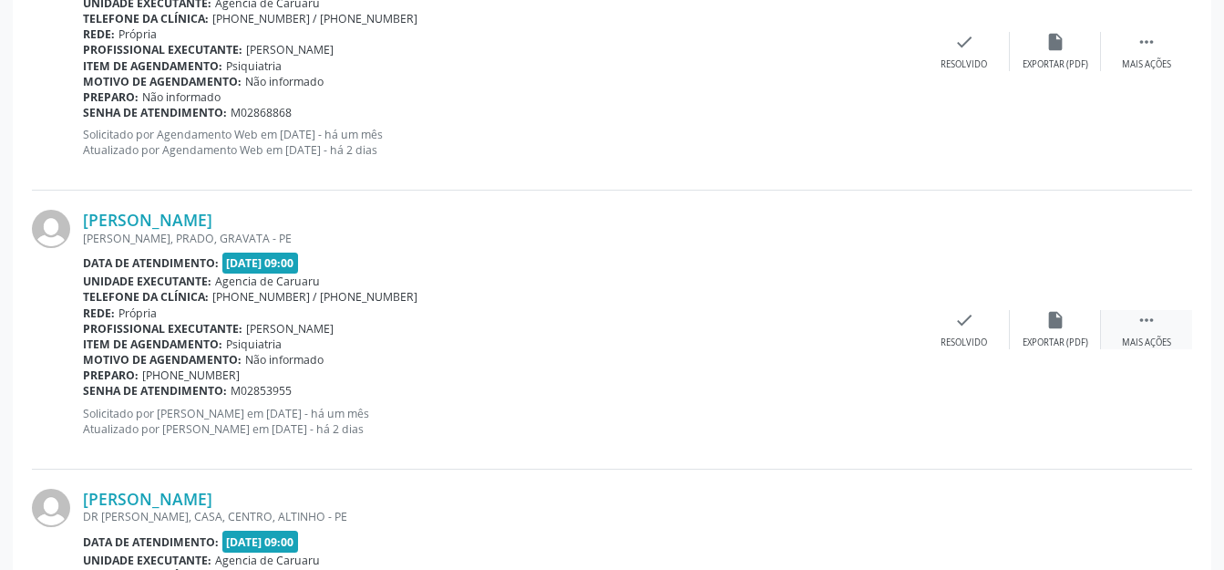
click at [1158, 319] on div " Mais ações" at bounding box center [1146, 329] width 91 height 39
click at [1083, 321] on div "alarm_off Não compareceu" at bounding box center [1055, 329] width 91 height 39
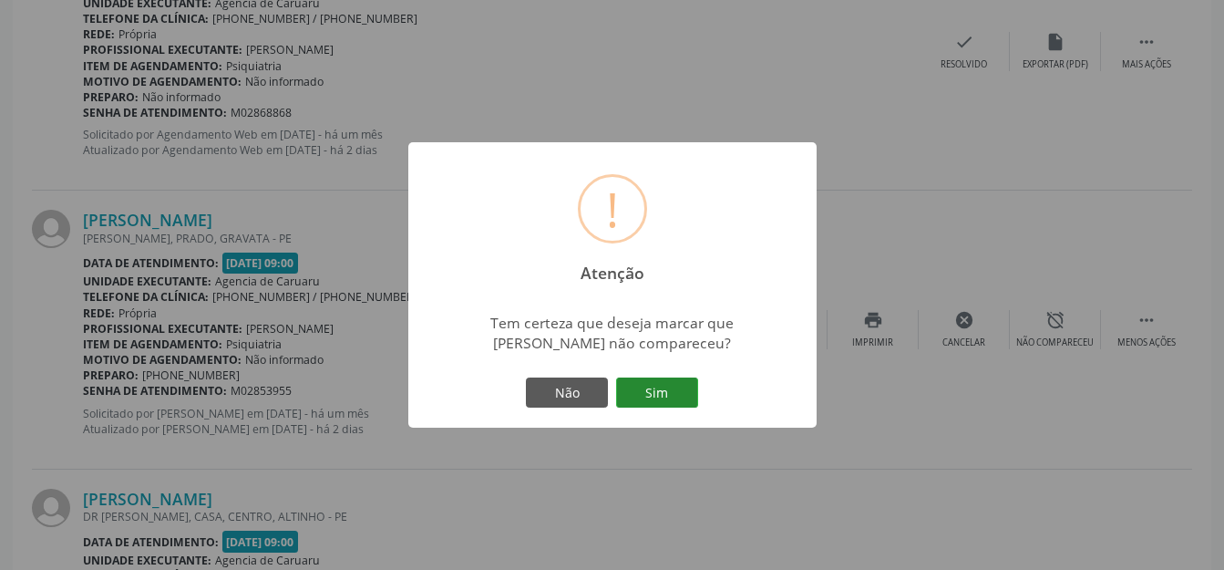
click at [661, 392] on button "Sim" at bounding box center [657, 392] width 82 height 31
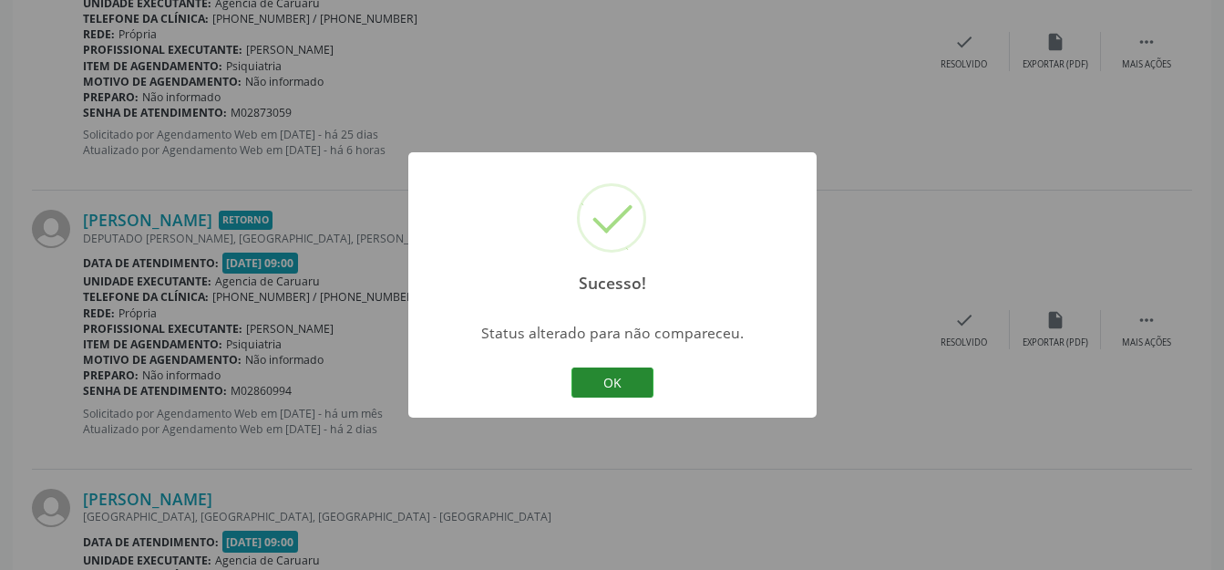
click at [613, 382] on button "OK" at bounding box center [612, 382] width 82 height 31
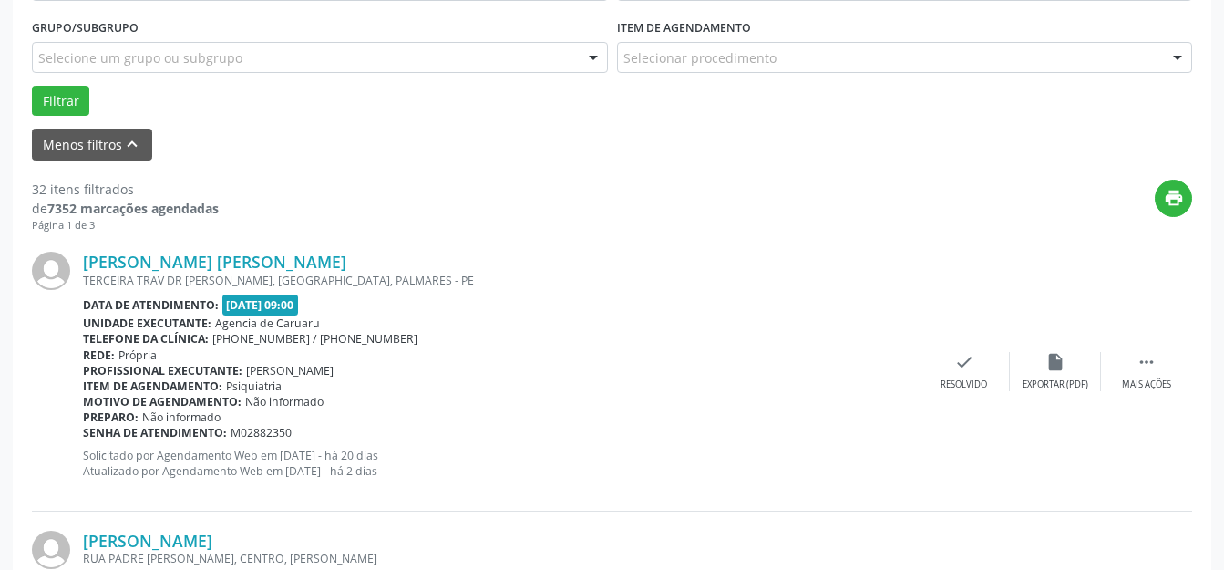
scroll to position [396, 0]
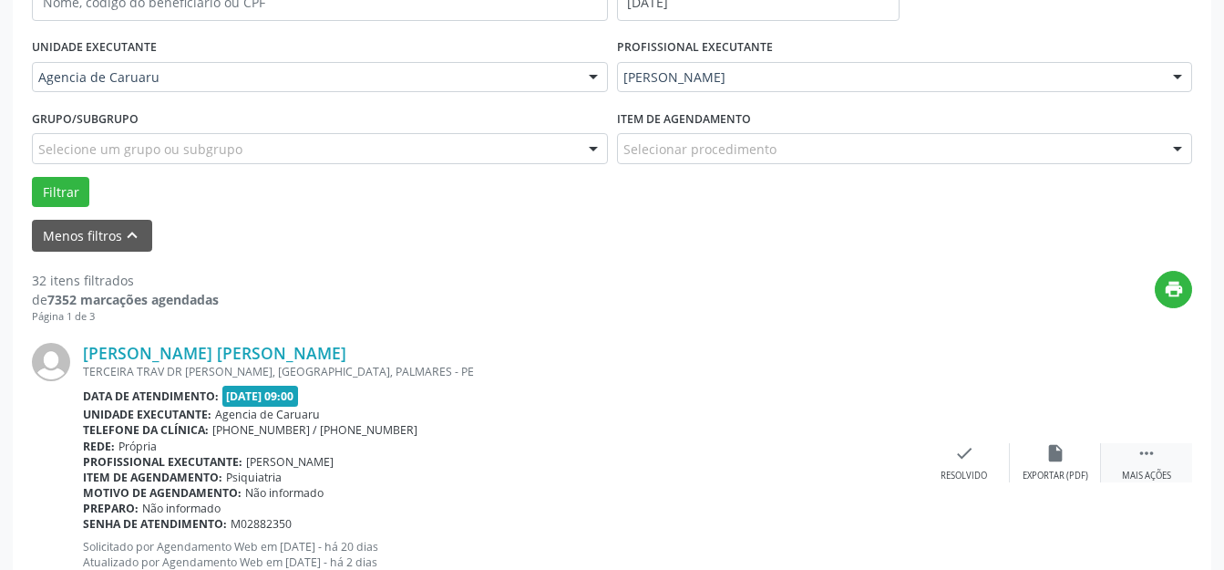
click at [1143, 455] on icon "" at bounding box center [1146, 453] width 20 height 20
click at [1056, 448] on icon "alarm_off" at bounding box center [1055, 453] width 20 height 20
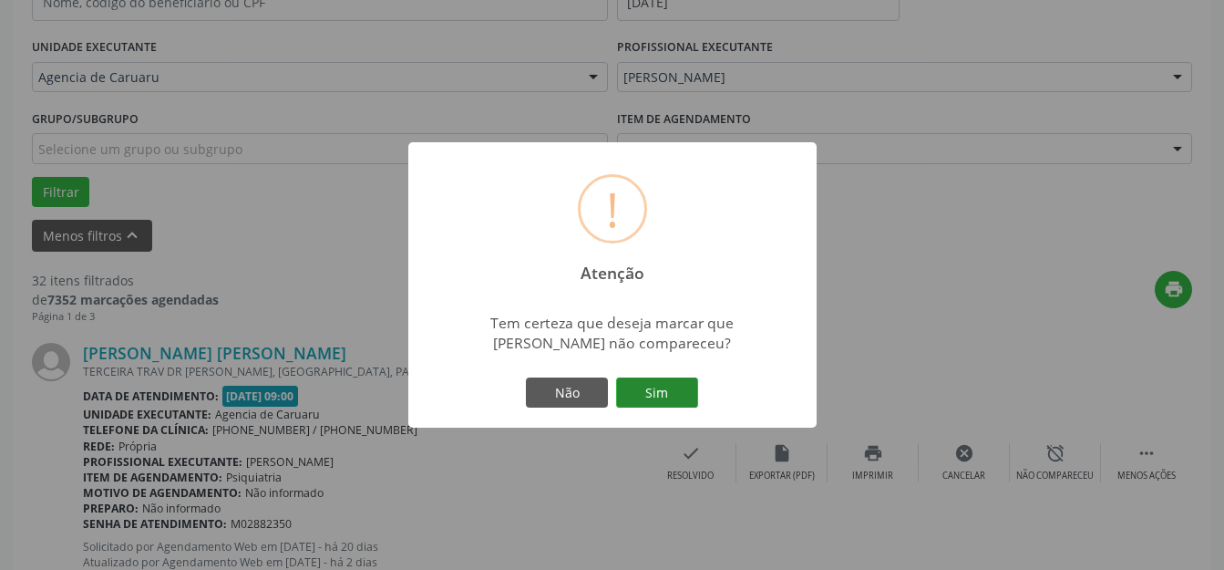
click at [660, 393] on button "Sim" at bounding box center [657, 392] width 82 height 31
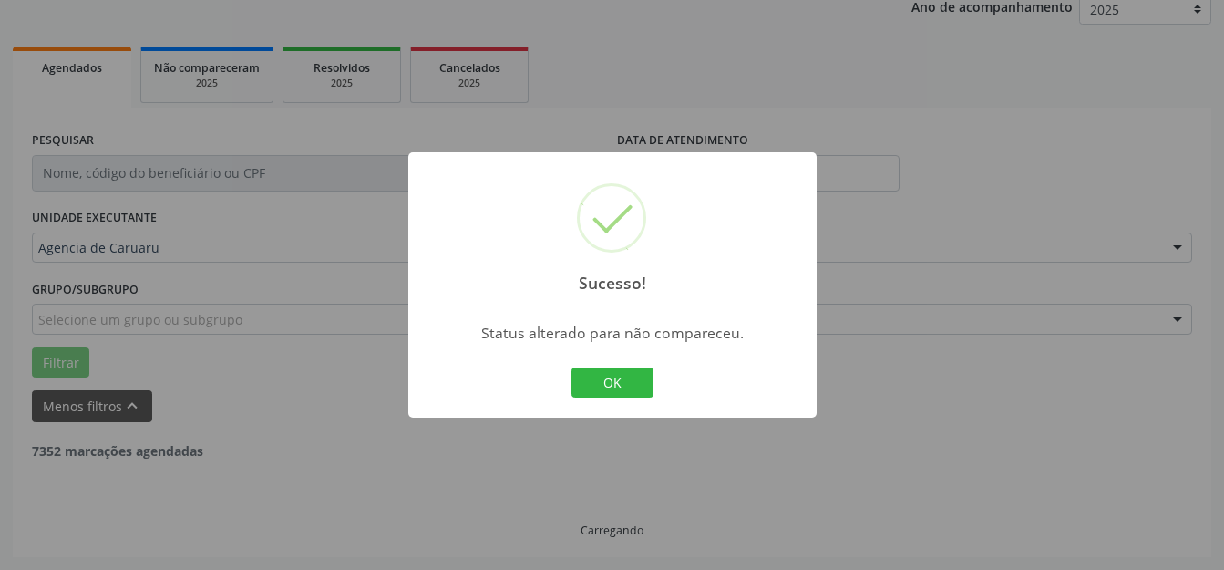
scroll to position [226, 0]
click at [631, 374] on button "OK" at bounding box center [612, 382] width 82 height 31
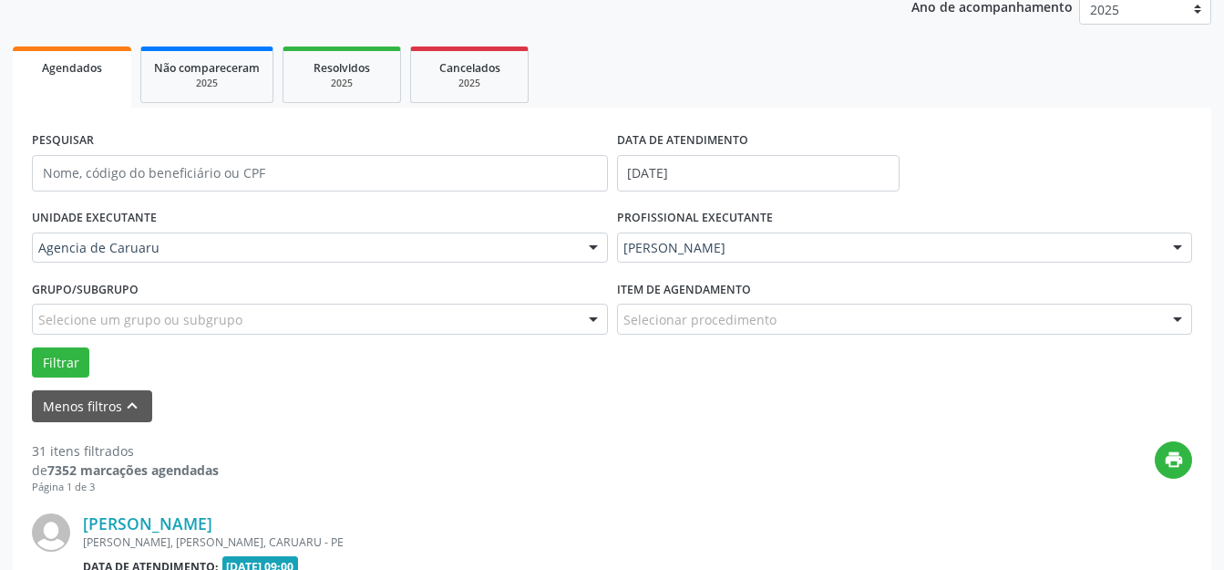
scroll to position [396, 0]
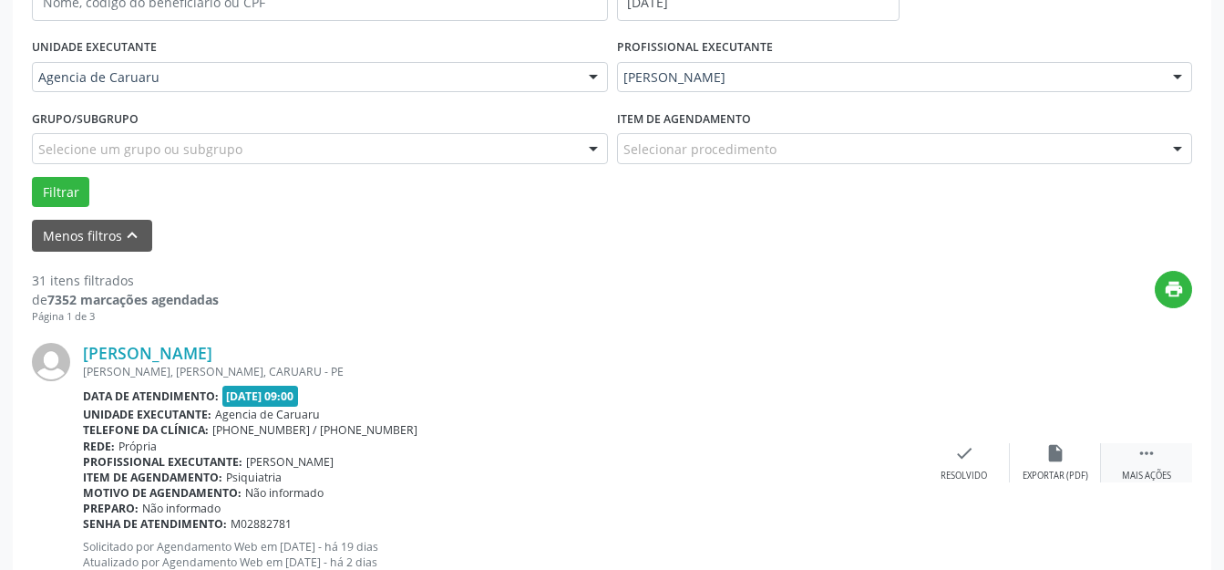
click at [1139, 453] on icon "" at bounding box center [1146, 453] width 20 height 20
click at [1059, 436] on div "[PERSON_NAME] [PERSON_NAME], [PERSON_NAME], CARUARU - PE Data de atendimento: […" at bounding box center [612, 462] width 1160 height 278
click at [1037, 457] on div "alarm_off Não compareceu" at bounding box center [1055, 462] width 91 height 39
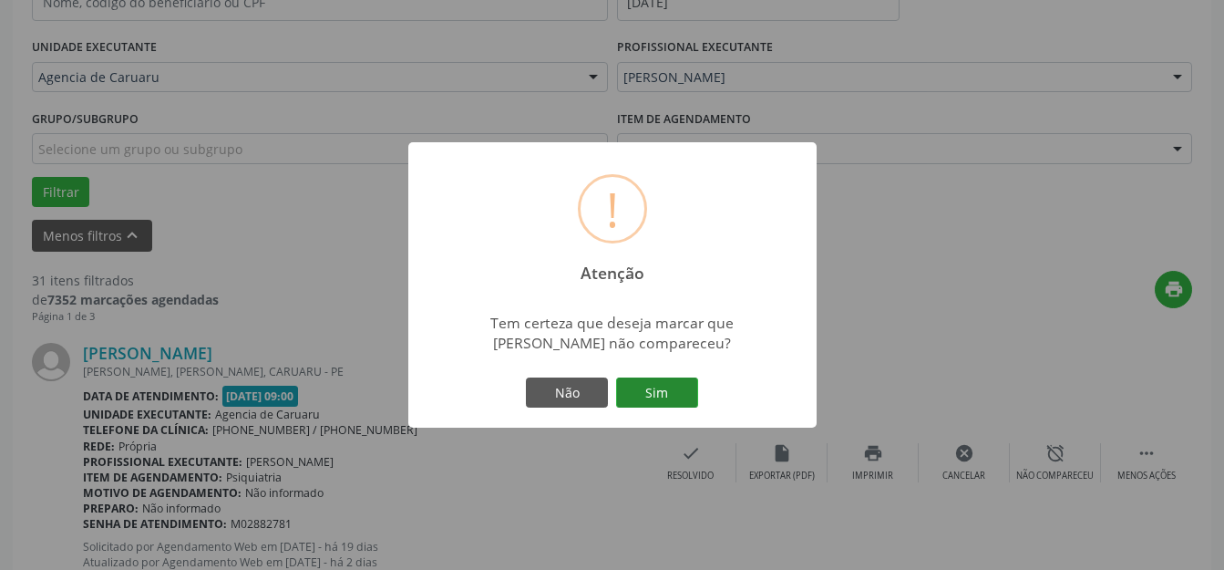
click at [672, 402] on button "Sim" at bounding box center [657, 392] width 82 height 31
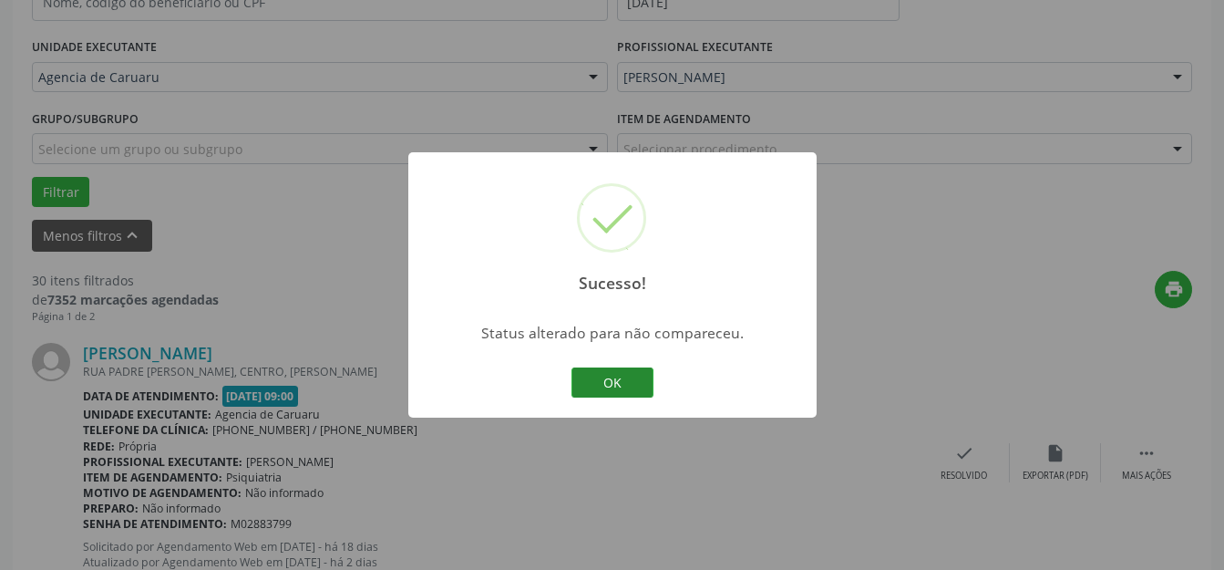
click at [608, 375] on button "OK" at bounding box center [612, 382] width 82 height 31
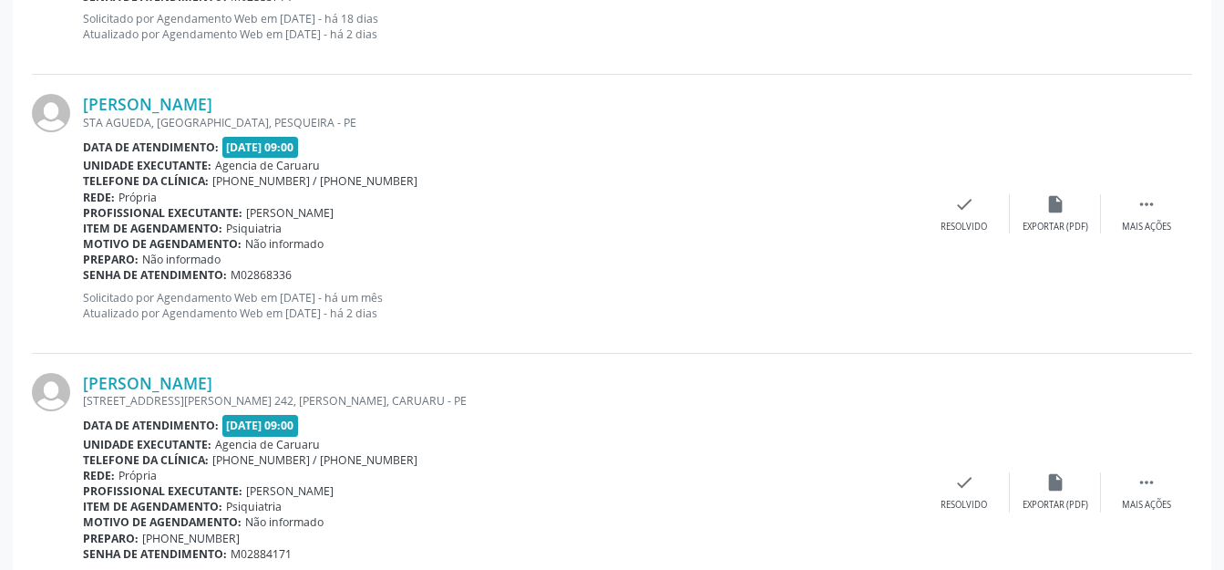
scroll to position [1763, 0]
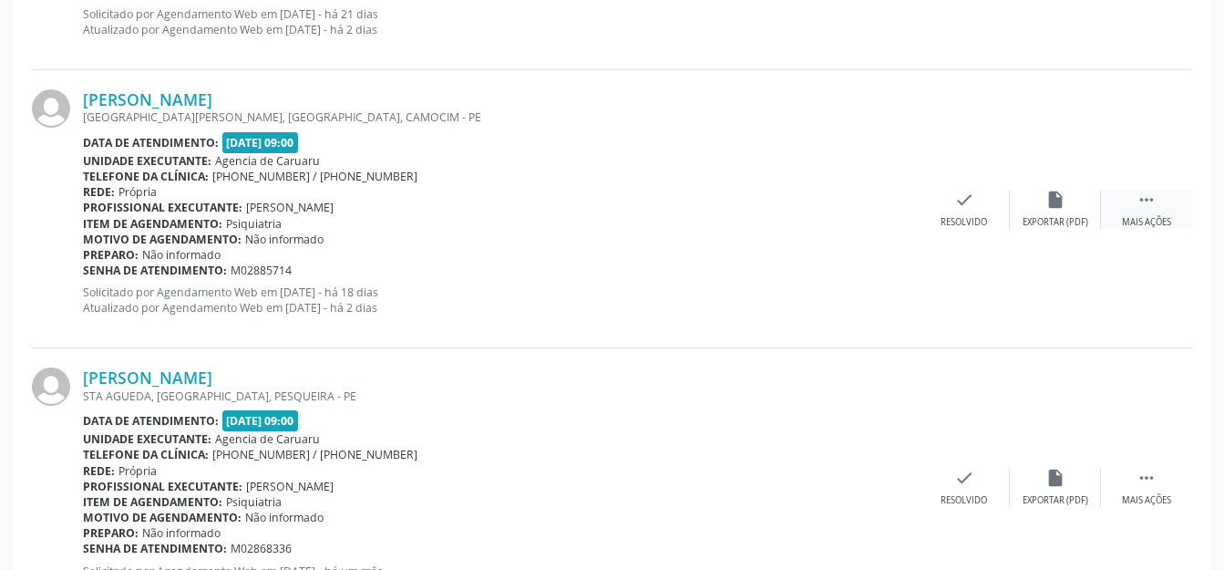
click at [1147, 190] on icon "" at bounding box center [1146, 200] width 20 height 20
click at [1068, 217] on div "Não compareceu" at bounding box center [1054, 222] width 77 height 13
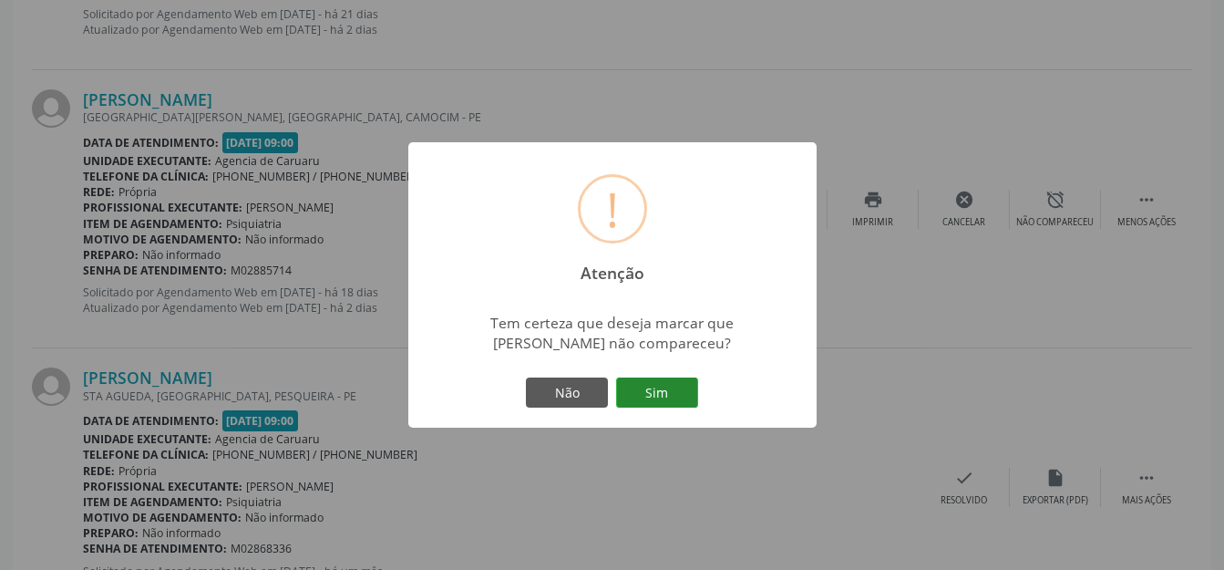
click at [660, 381] on button "Sim" at bounding box center [657, 392] width 82 height 31
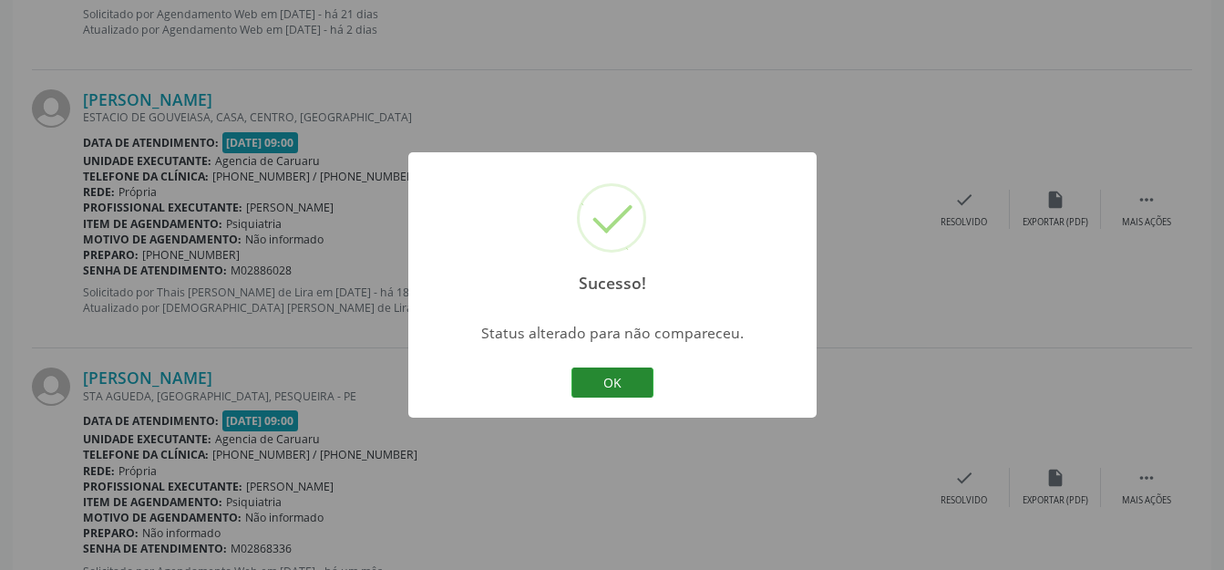
click at [618, 380] on button "OK" at bounding box center [612, 382] width 82 height 31
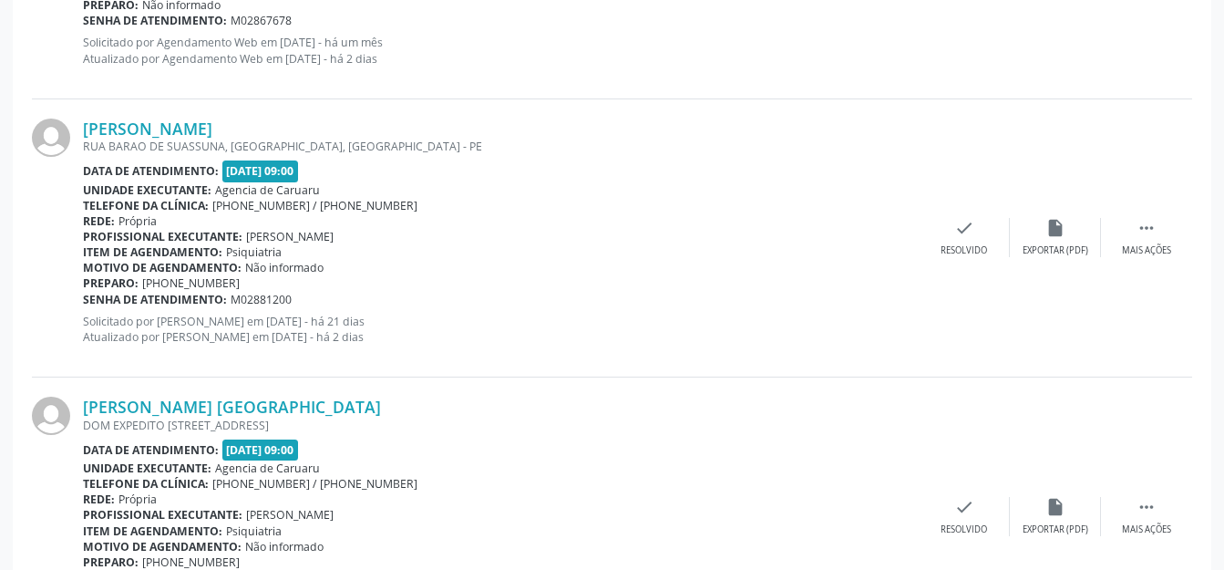
scroll to position [4406, 0]
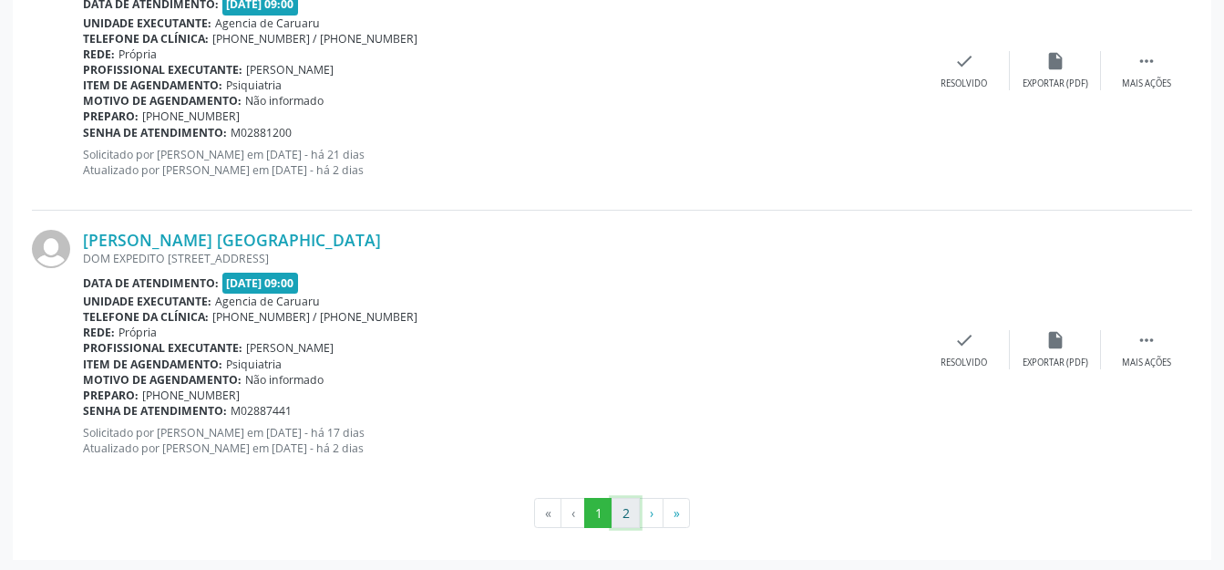
click at [621, 506] on button "2" at bounding box center [625, 513] width 28 height 31
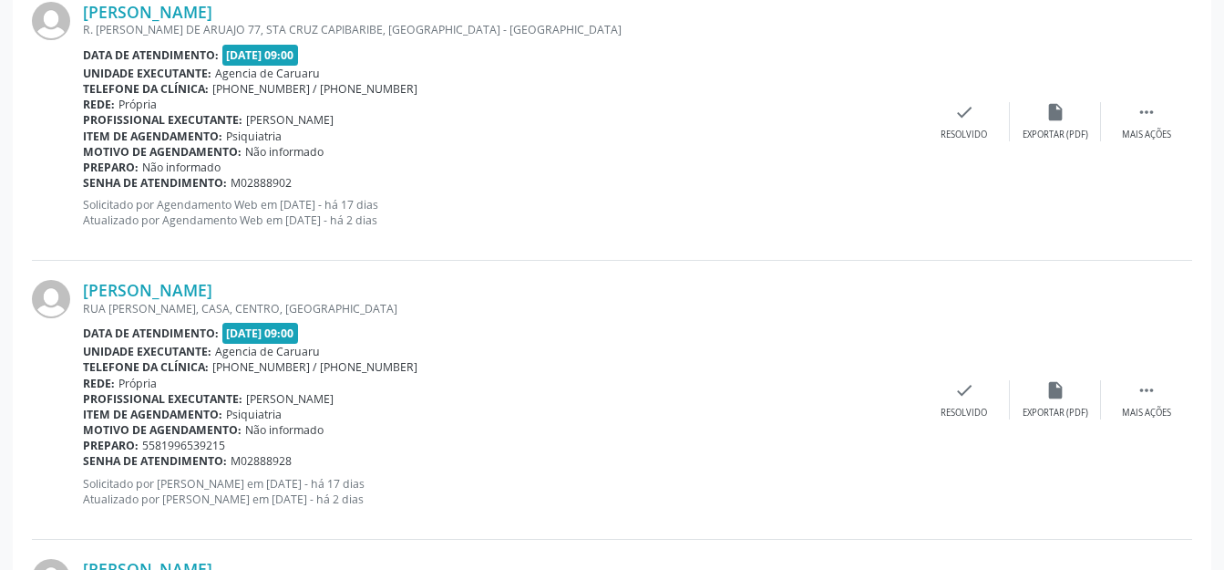
scroll to position [1850, 0]
click at [1133, 396] on div " Mais ações" at bounding box center [1146, 400] width 91 height 39
click at [1067, 396] on div "alarm_off Não compareceu" at bounding box center [1055, 400] width 91 height 39
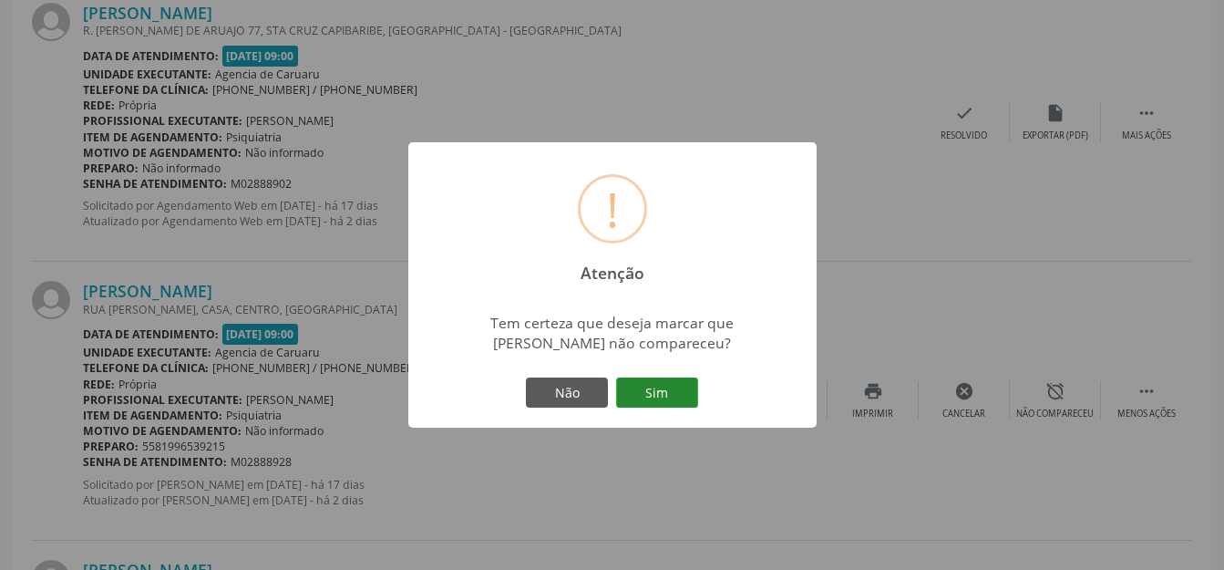
click at [643, 394] on button "Sim" at bounding box center [657, 392] width 82 height 31
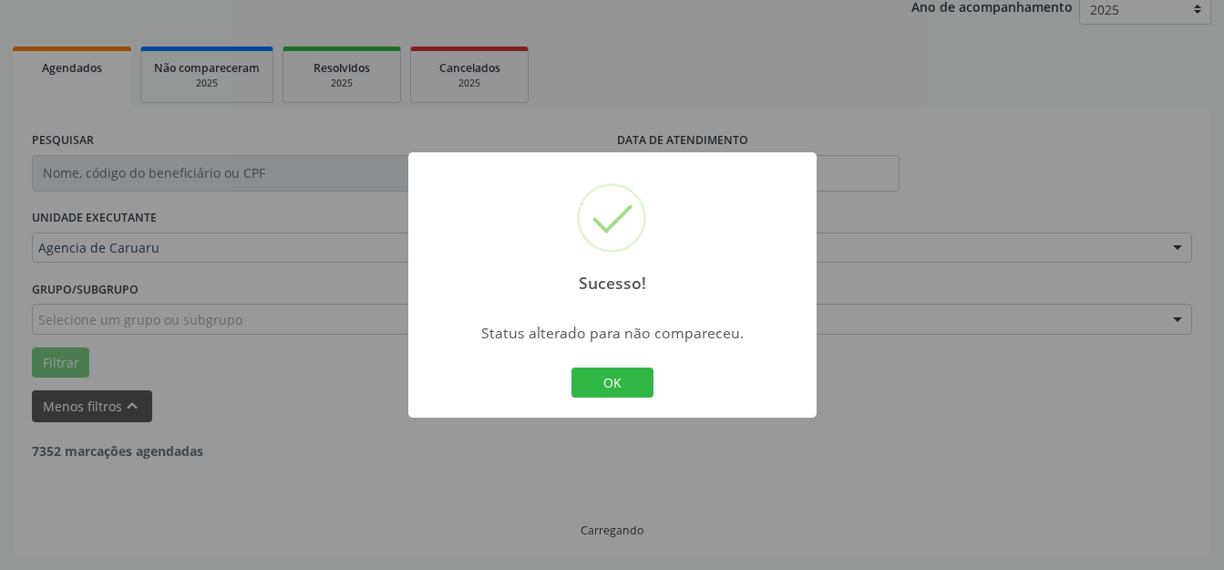
scroll to position [226, 0]
click at [637, 382] on button "OK" at bounding box center [612, 382] width 82 height 31
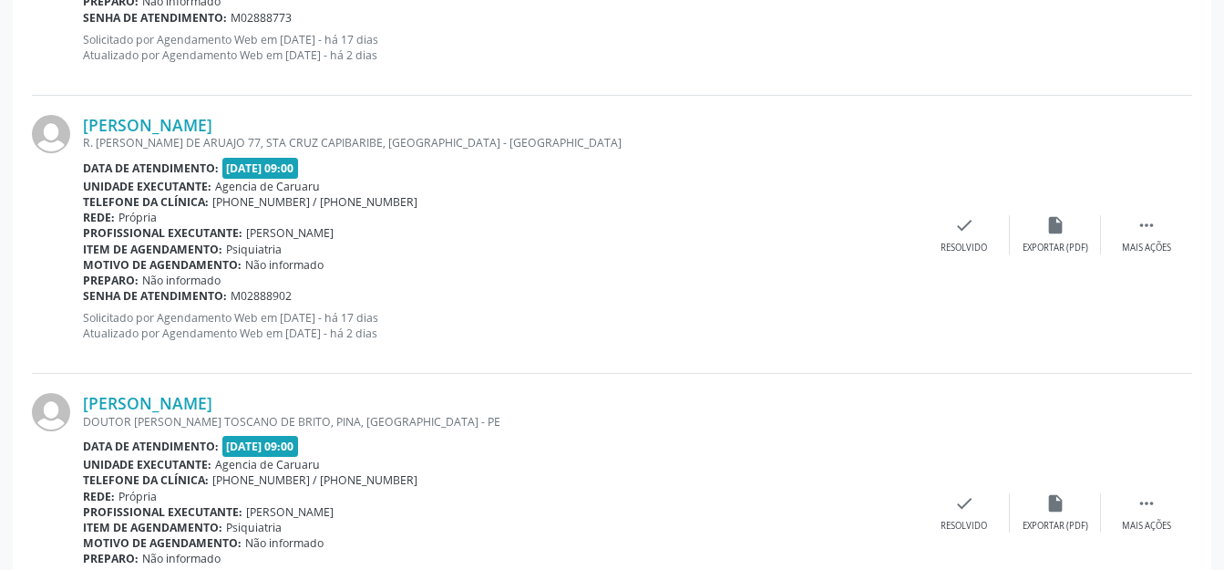
scroll to position [1576, 0]
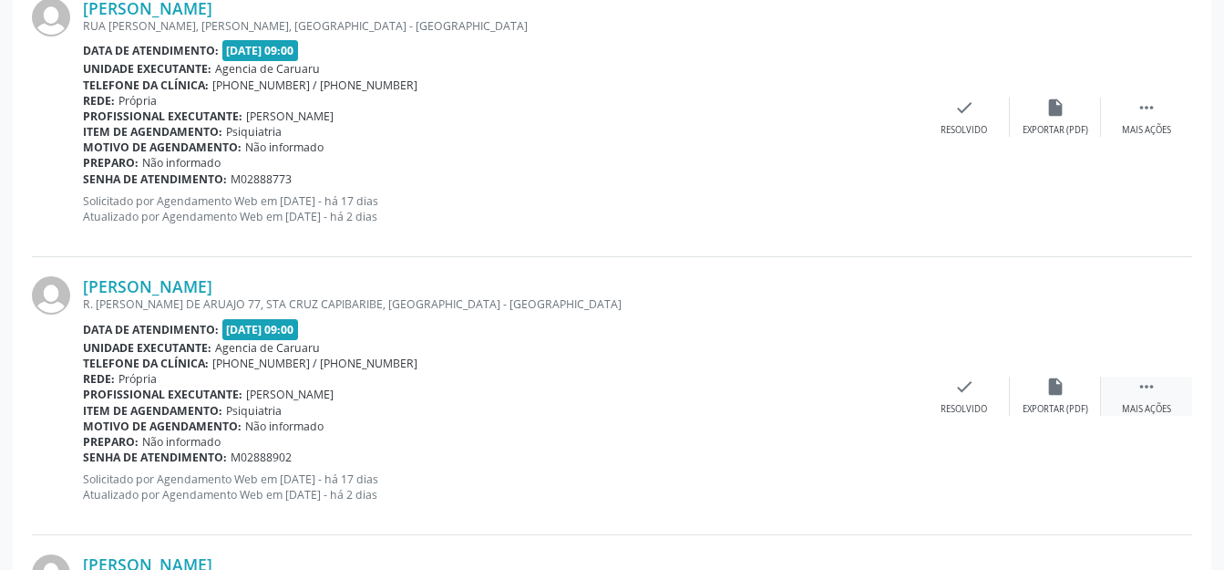
drag, startPoint x: 1163, startPoint y: 393, endPoint x: 1109, endPoint y: 389, distance: 53.9
click at [1163, 394] on div " Mais ações" at bounding box center [1146, 395] width 91 height 39
click at [1072, 385] on div "alarm_off Não compareceu" at bounding box center [1055, 395] width 91 height 39
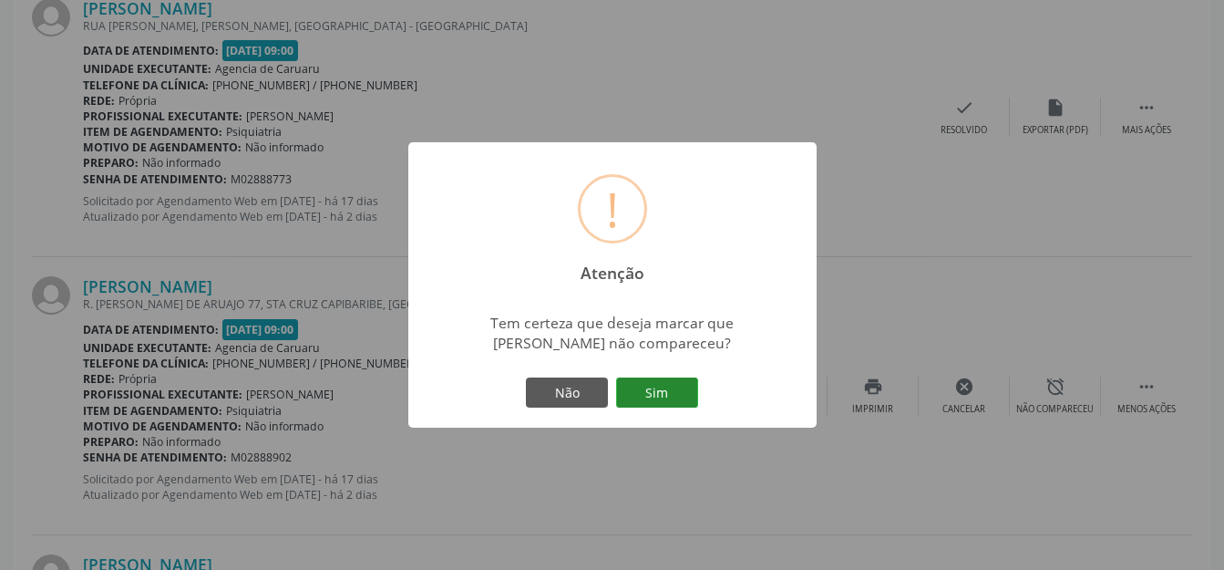
click at [652, 385] on button "Sim" at bounding box center [657, 392] width 82 height 31
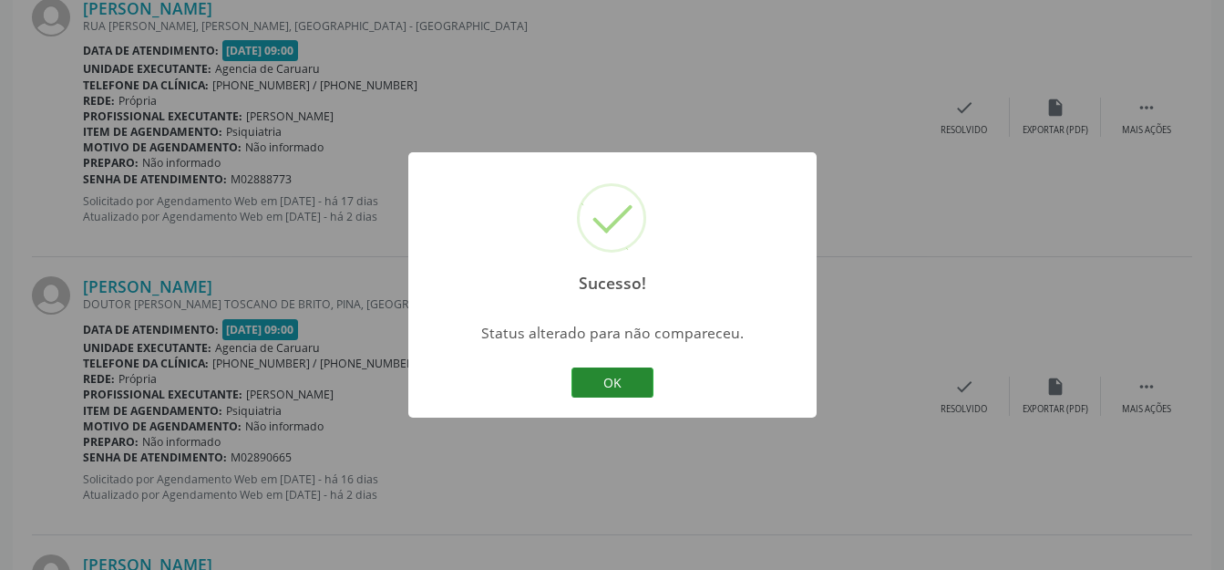
click at [627, 373] on button "OK" at bounding box center [612, 382] width 82 height 31
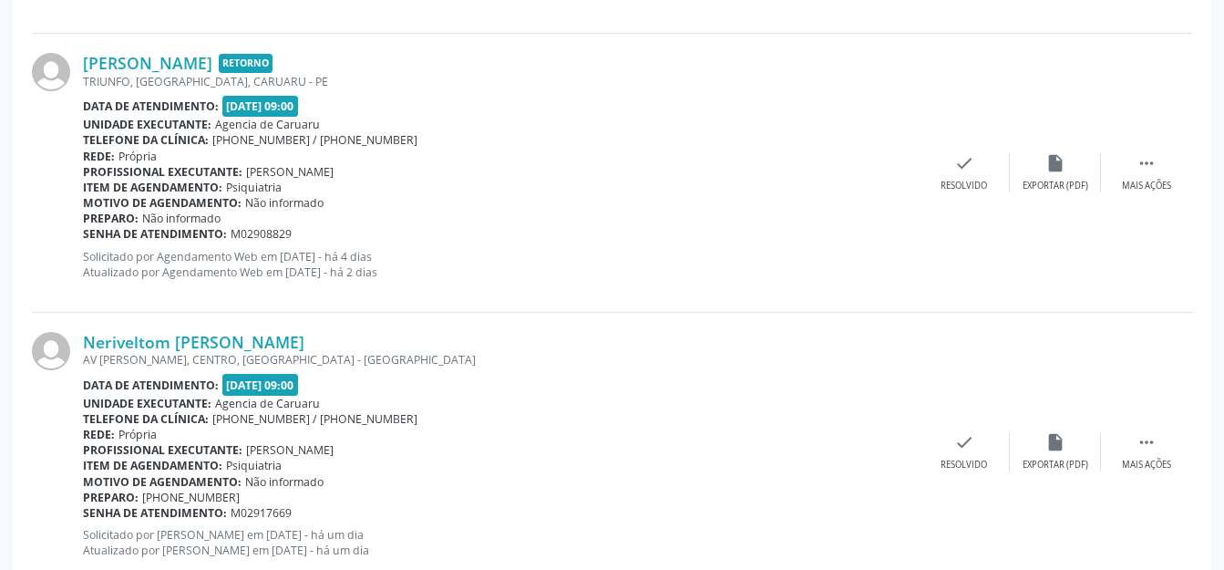
scroll to position [3571, 0]
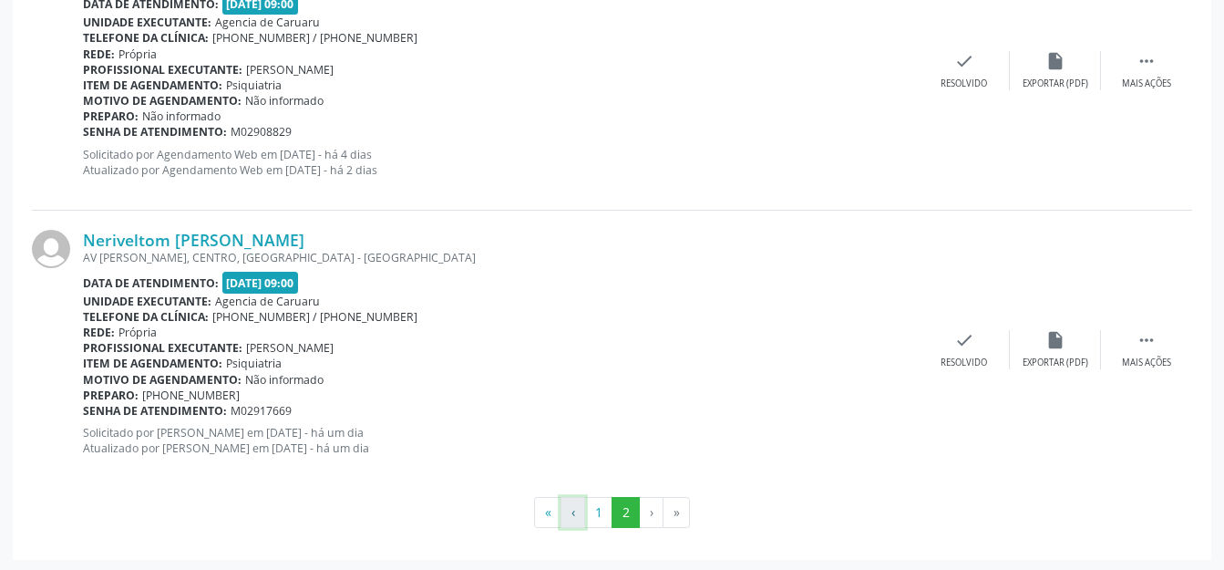
click at [582, 505] on button "‹" at bounding box center [572, 512] width 25 height 31
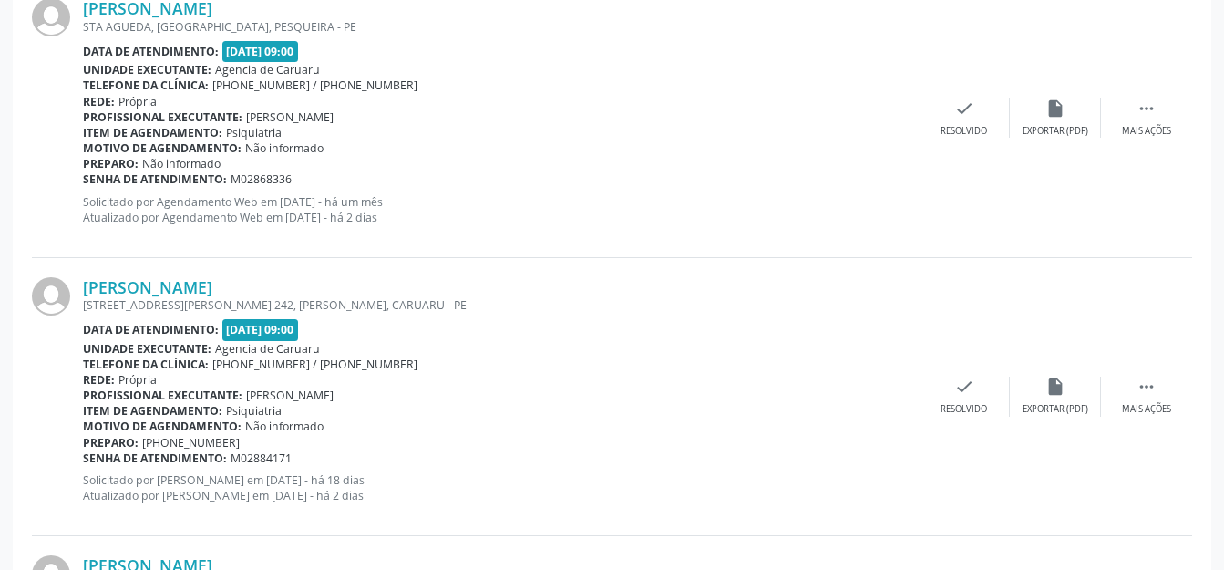
scroll to position [2128, 0]
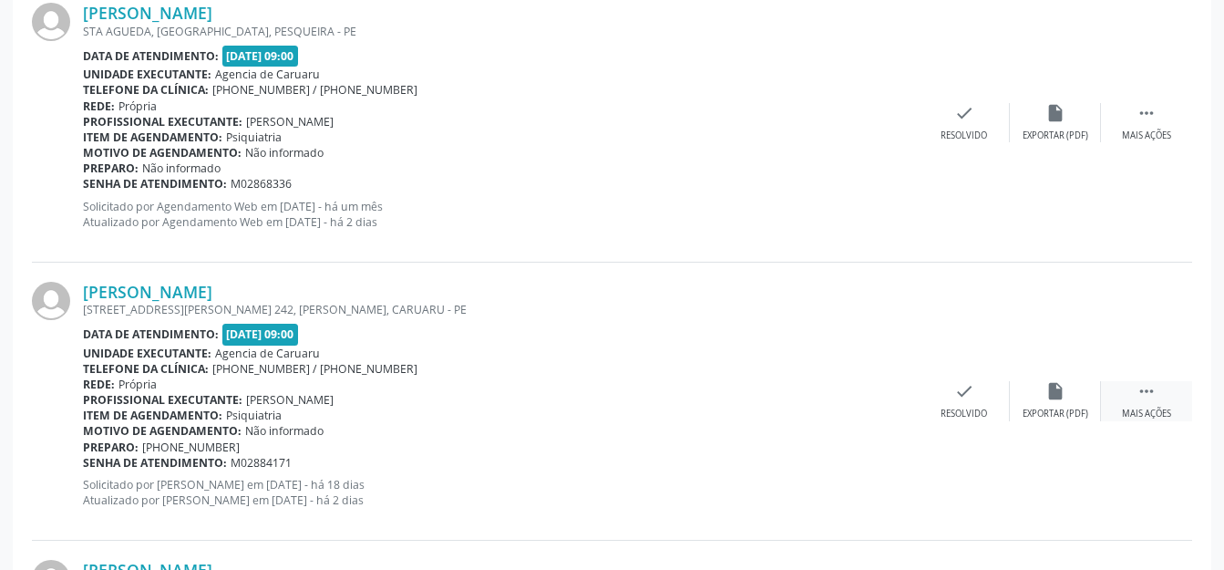
click at [1119, 399] on div " Mais ações" at bounding box center [1146, 400] width 91 height 39
click at [1052, 397] on icon "alarm_off" at bounding box center [1055, 391] width 20 height 20
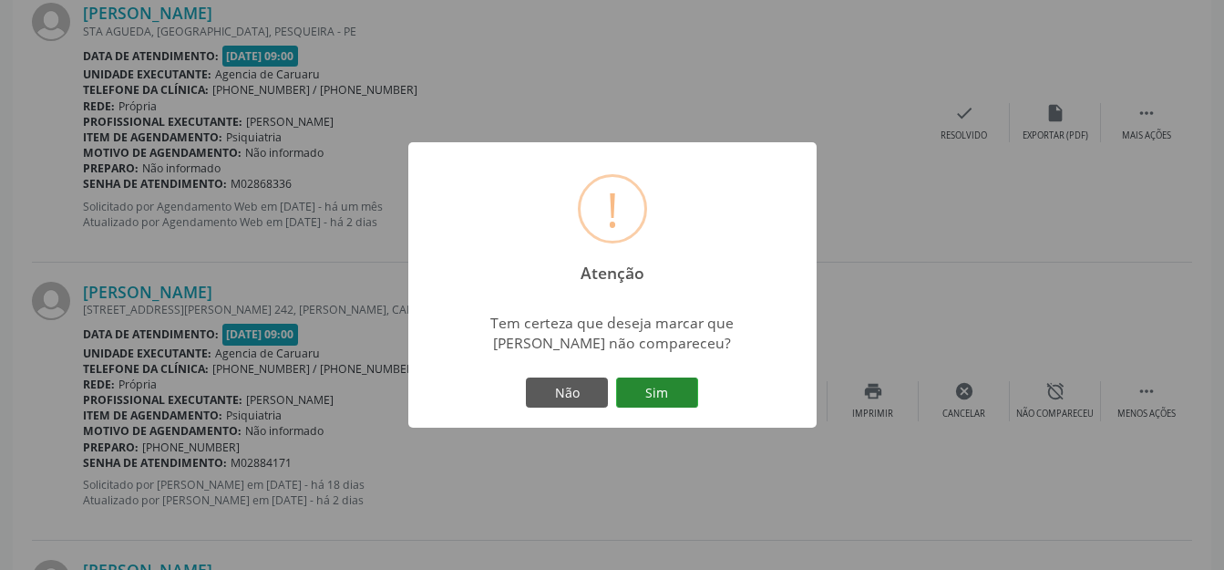
click at [628, 402] on button "Sim" at bounding box center [657, 392] width 82 height 31
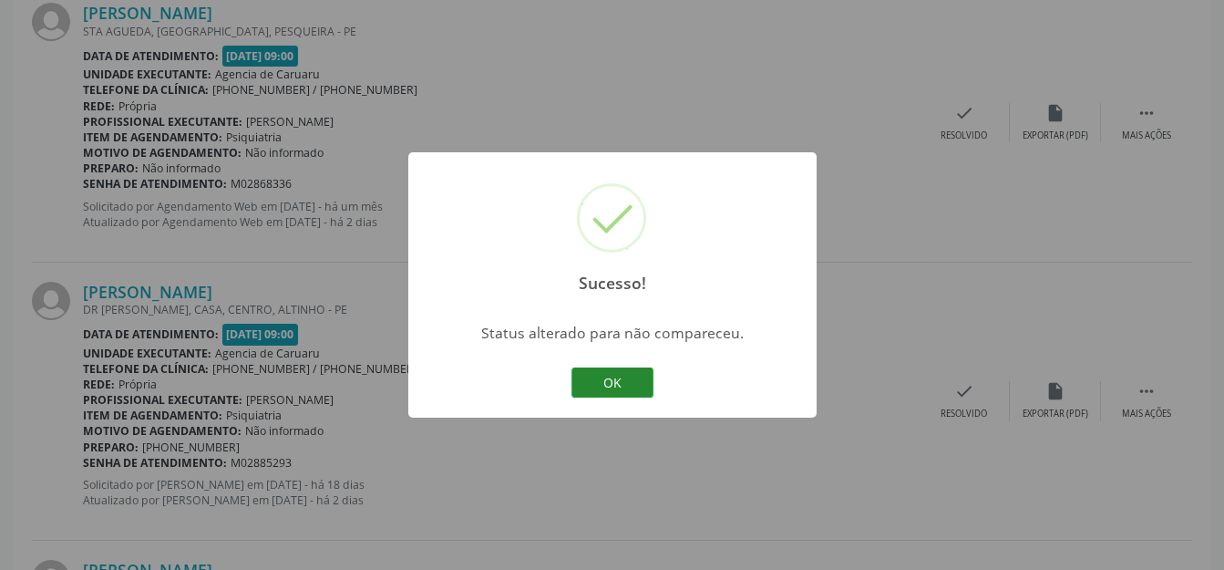
click at [636, 376] on button "OK" at bounding box center [612, 382] width 82 height 31
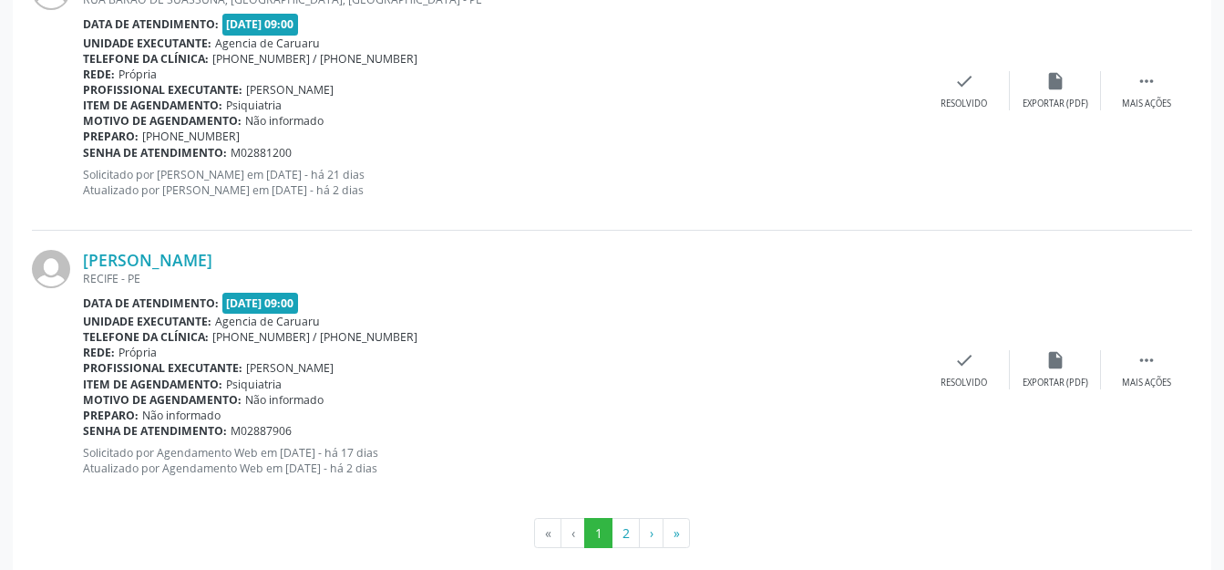
scroll to position [4406, 0]
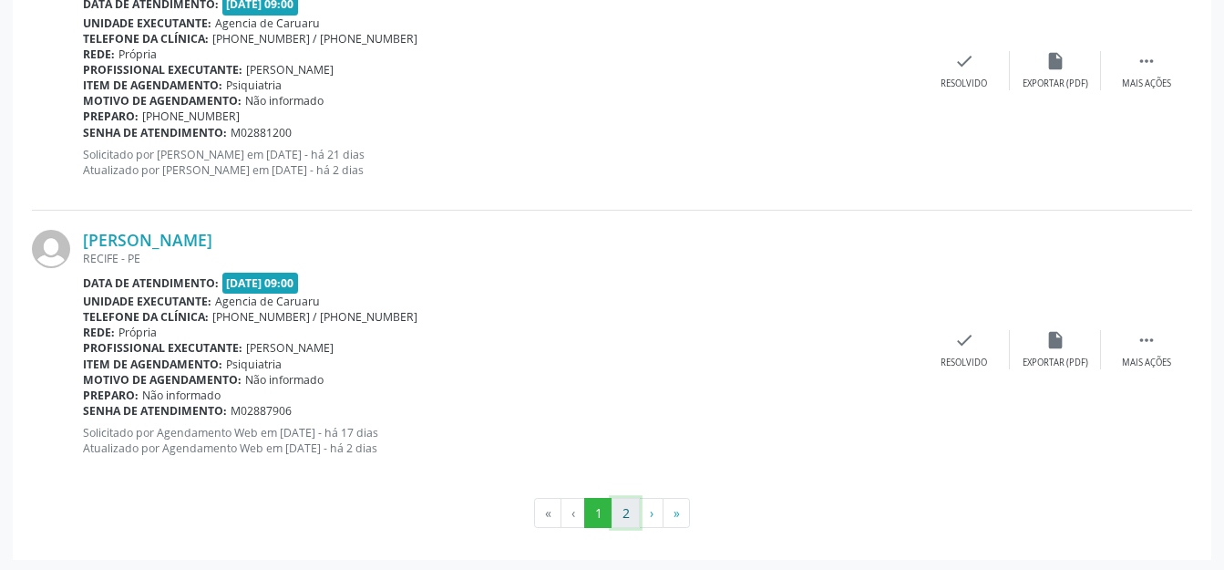
click at [627, 517] on button "2" at bounding box center [625, 513] width 28 height 31
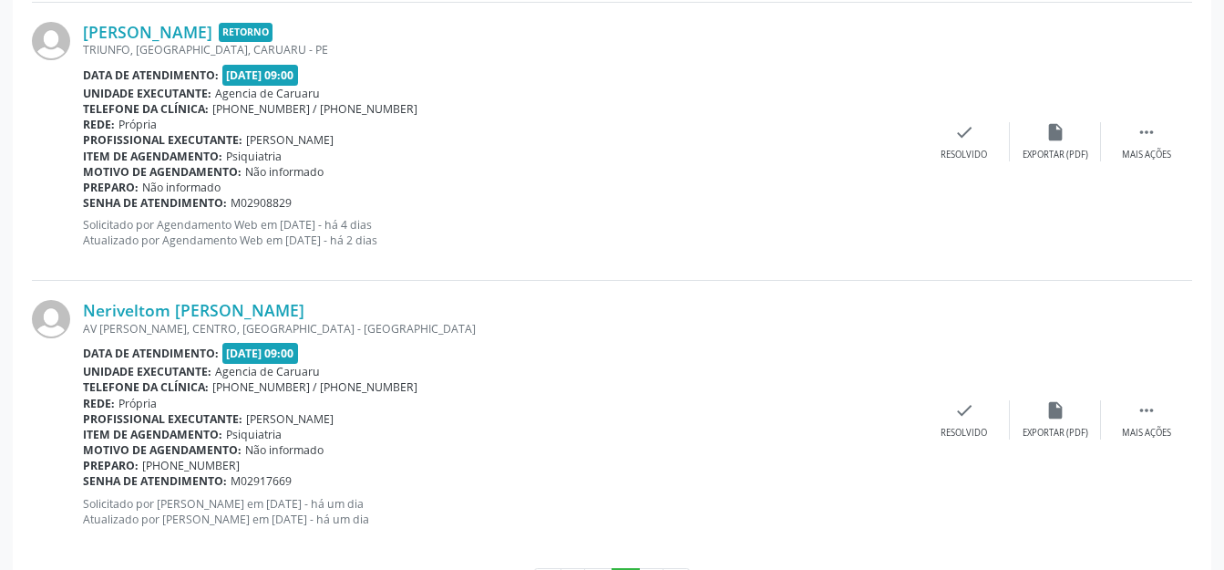
scroll to position [3293, 0]
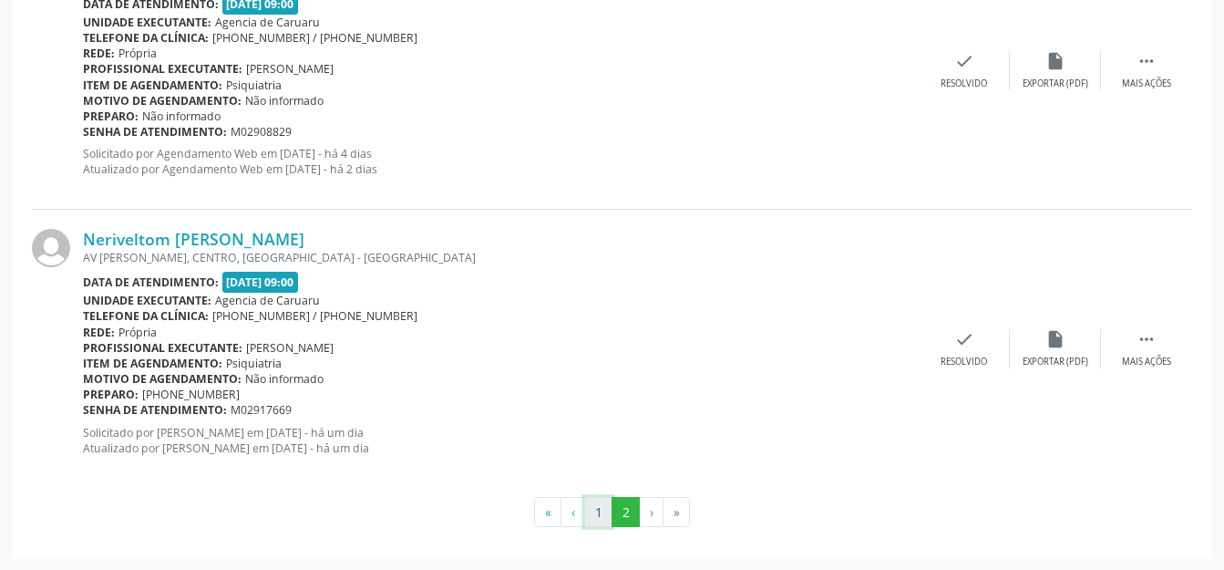
click at [602, 524] on button "1" at bounding box center [598, 512] width 28 height 31
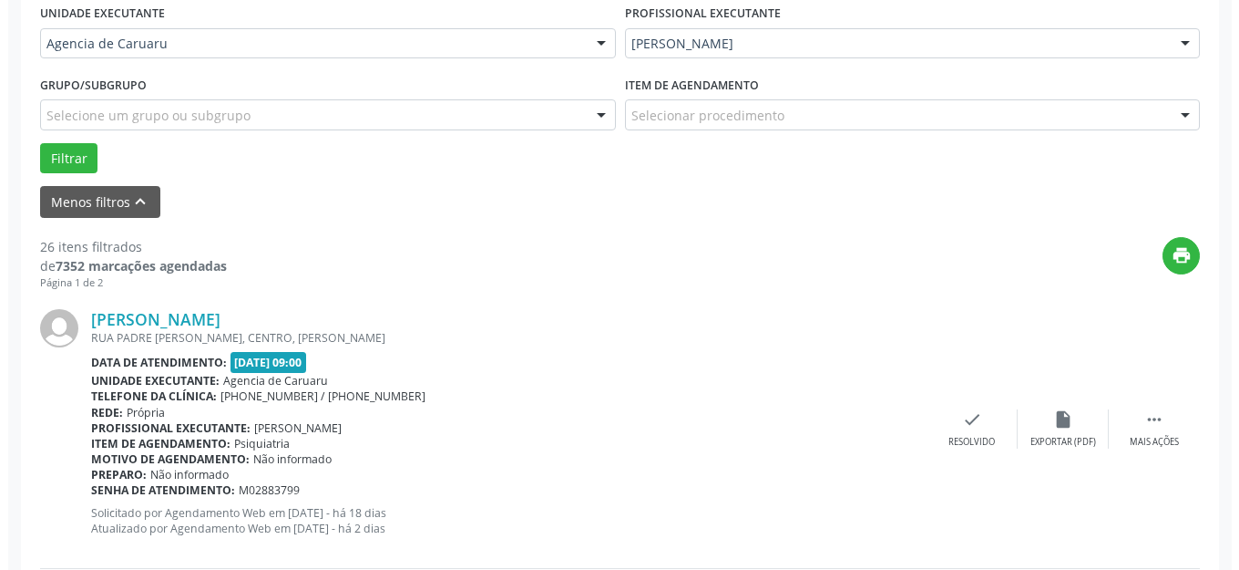
scroll to position [579, 0]
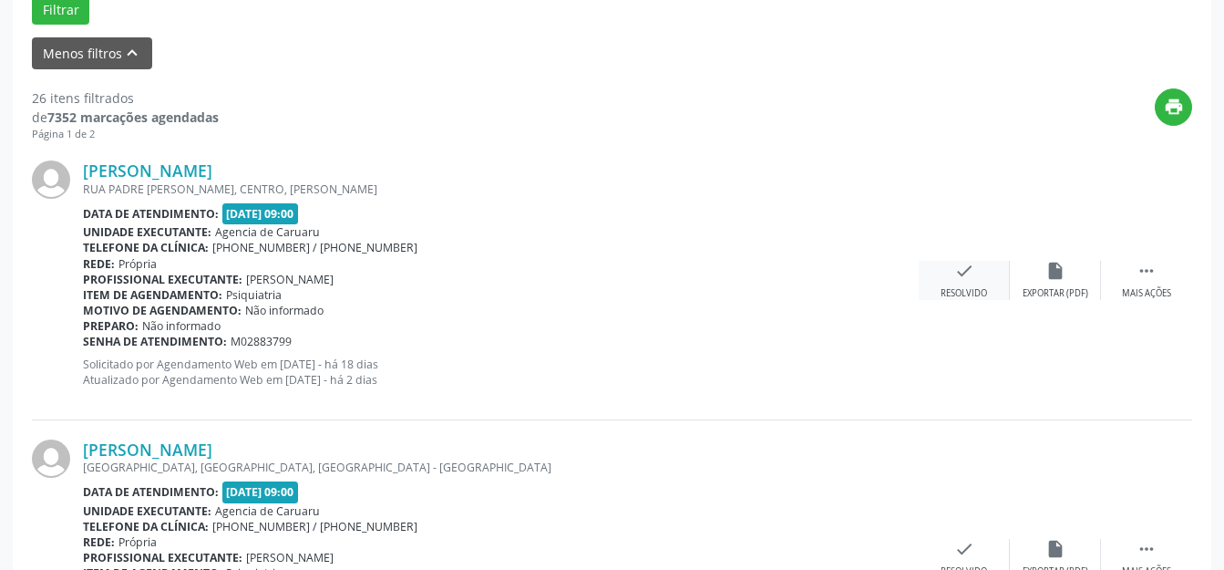
click at [986, 287] on div "Resolvido" at bounding box center [963, 293] width 46 height 13
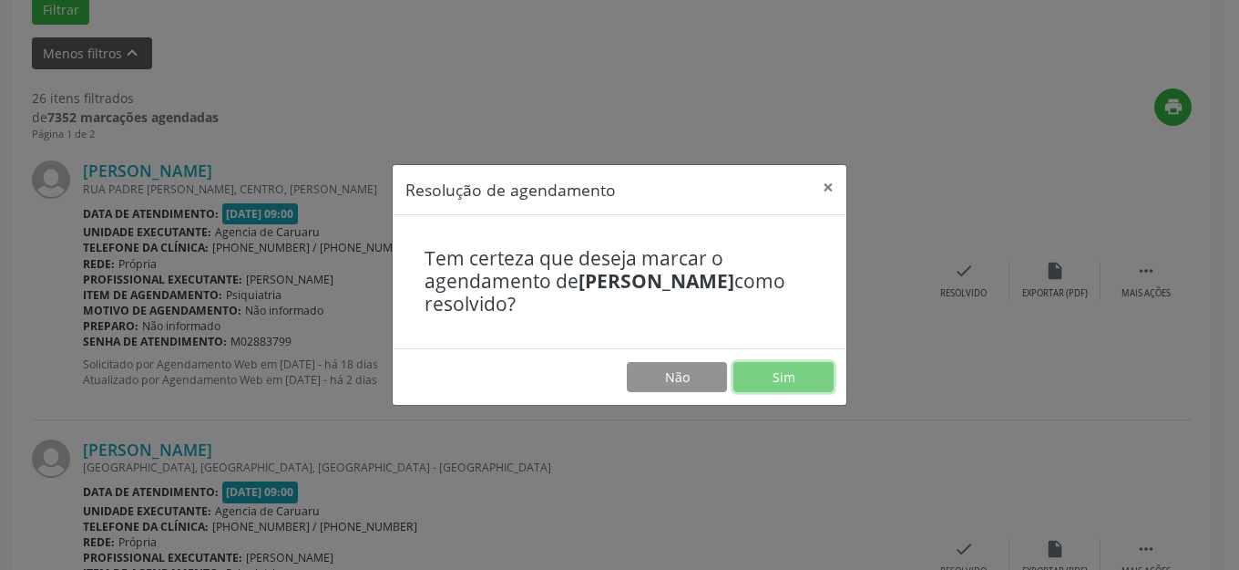
click at [768, 373] on button "Sim" at bounding box center [784, 377] width 100 height 31
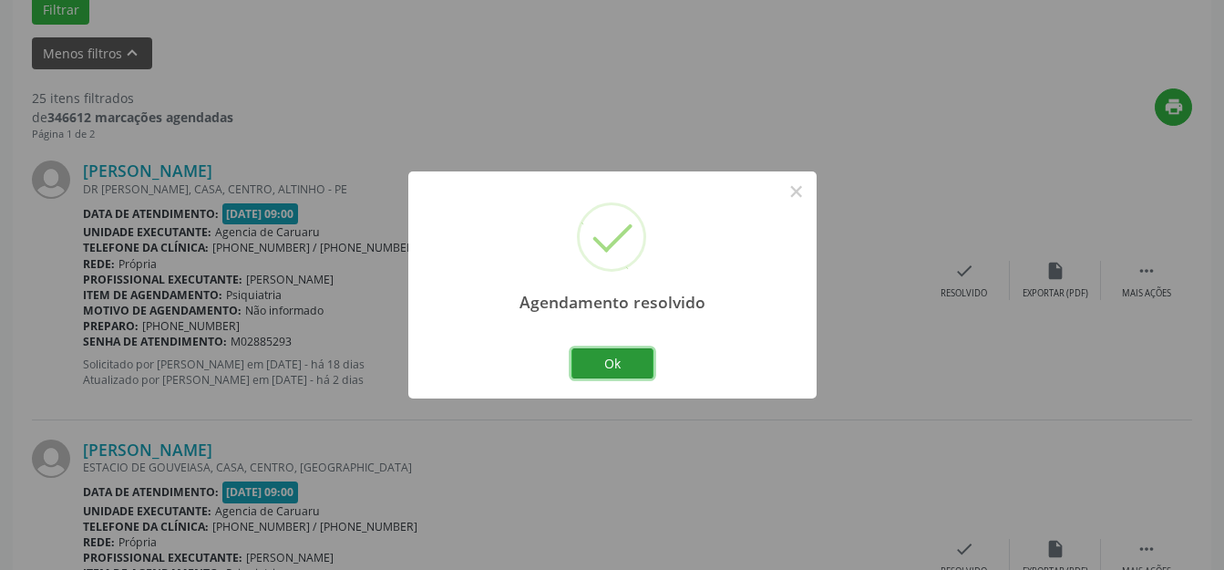
click at [647, 356] on button "Ok" at bounding box center [612, 363] width 82 height 31
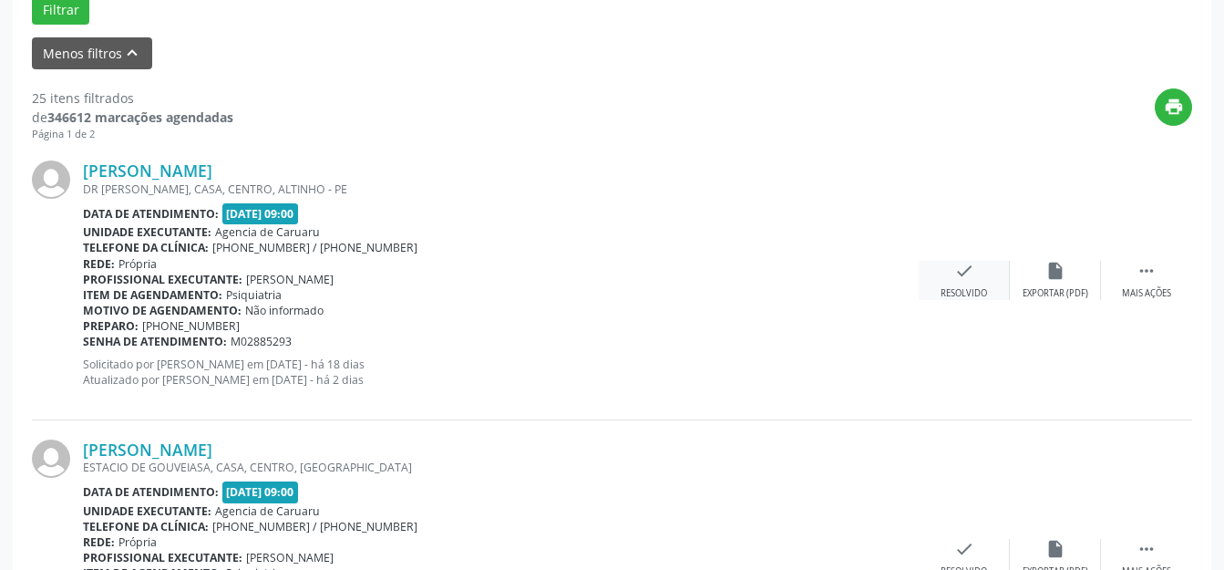
click at [972, 272] on icon "check" at bounding box center [964, 271] width 20 height 20
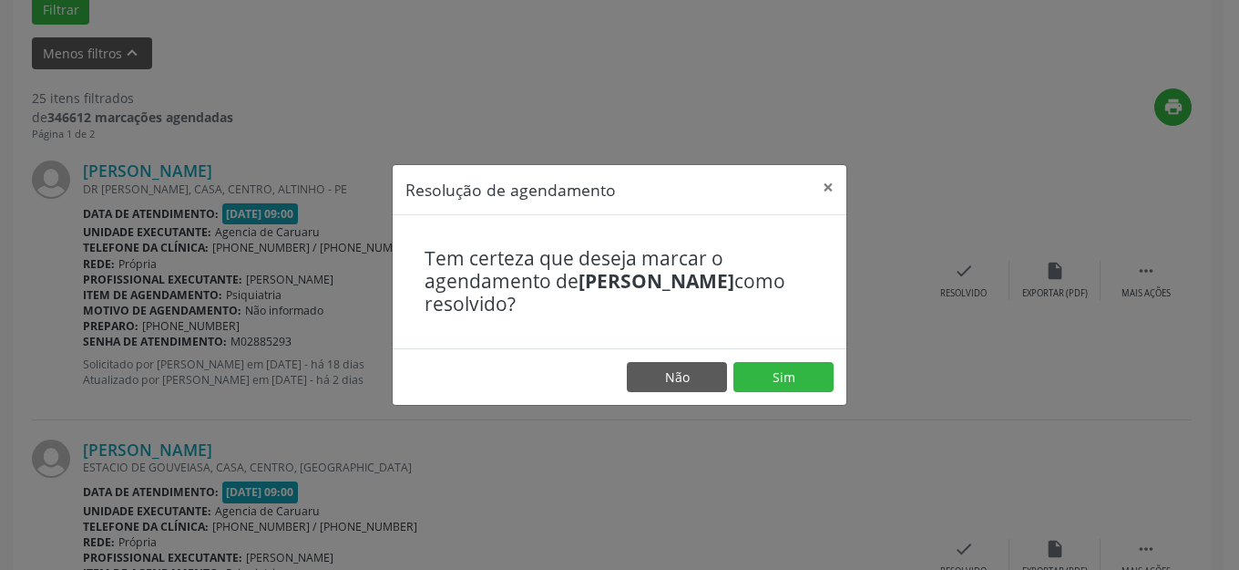
click at [770, 359] on footer "Não Sim" at bounding box center [620, 376] width 454 height 57
click at [783, 386] on button "Sim" at bounding box center [784, 377] width 100 height 31
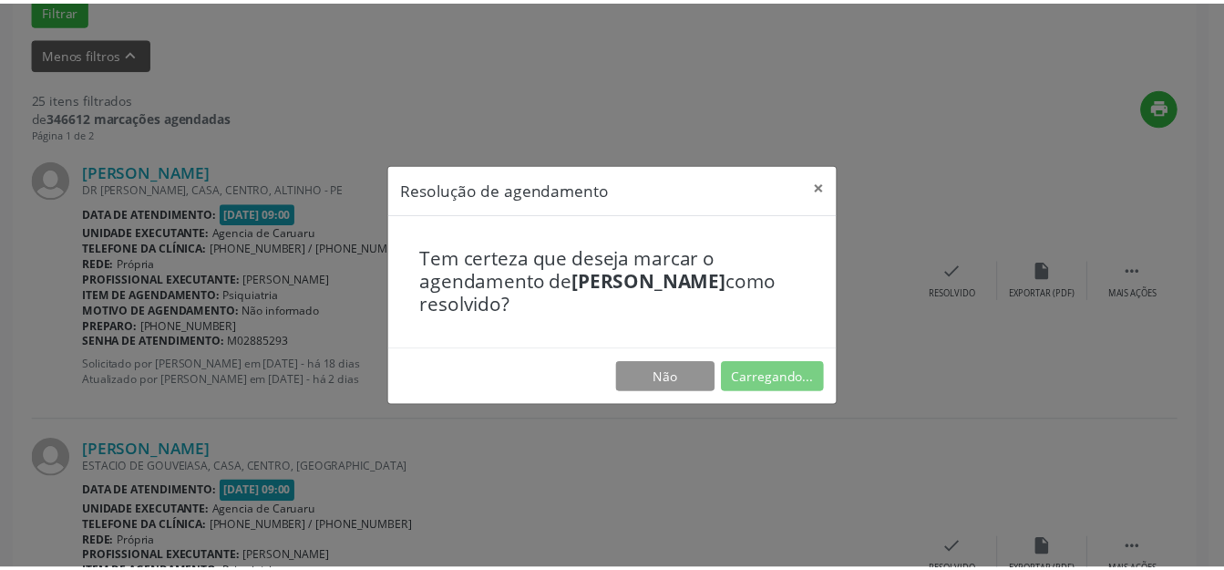
scroll to position [207, 0]
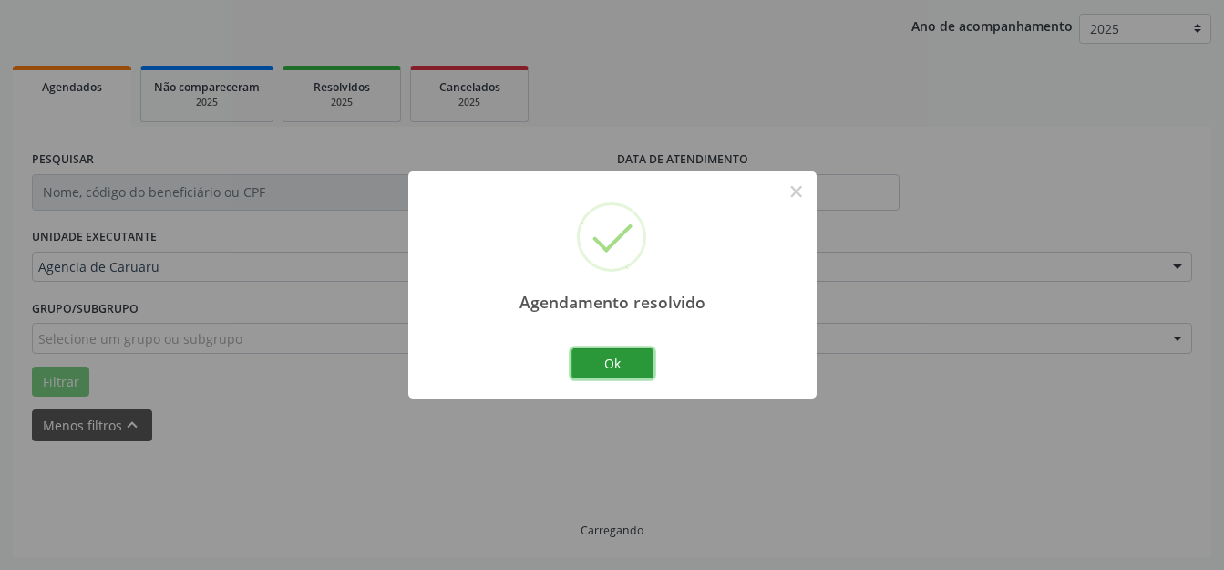
click at [628, 372] on button "Ok" at bounding box center [612, 363] width 82 height 31
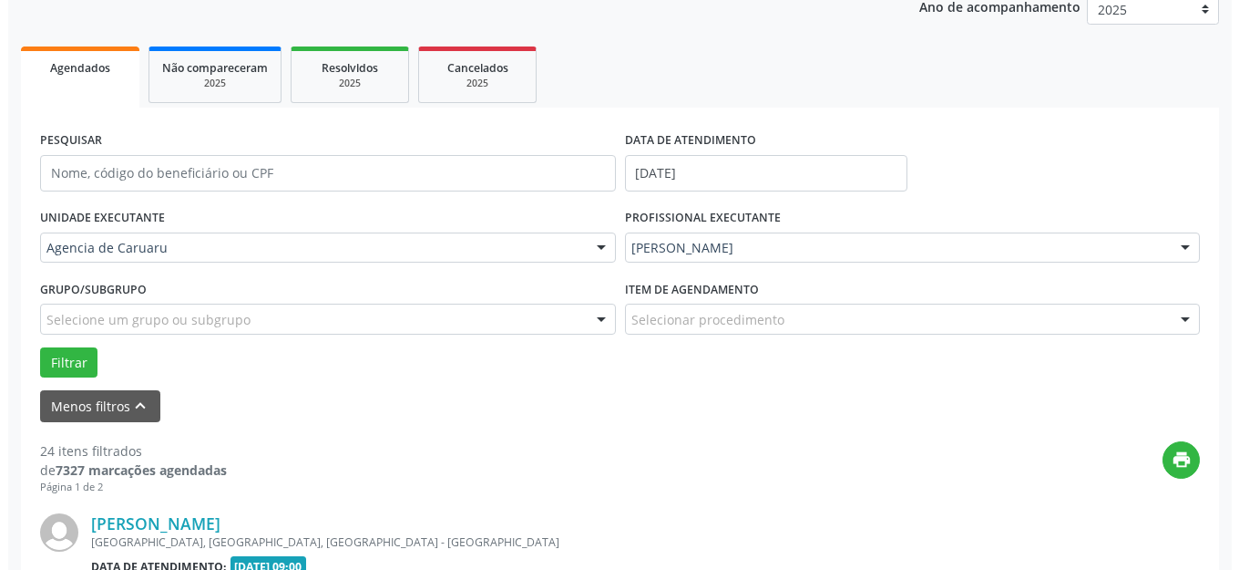
scroll to position [408, 0]
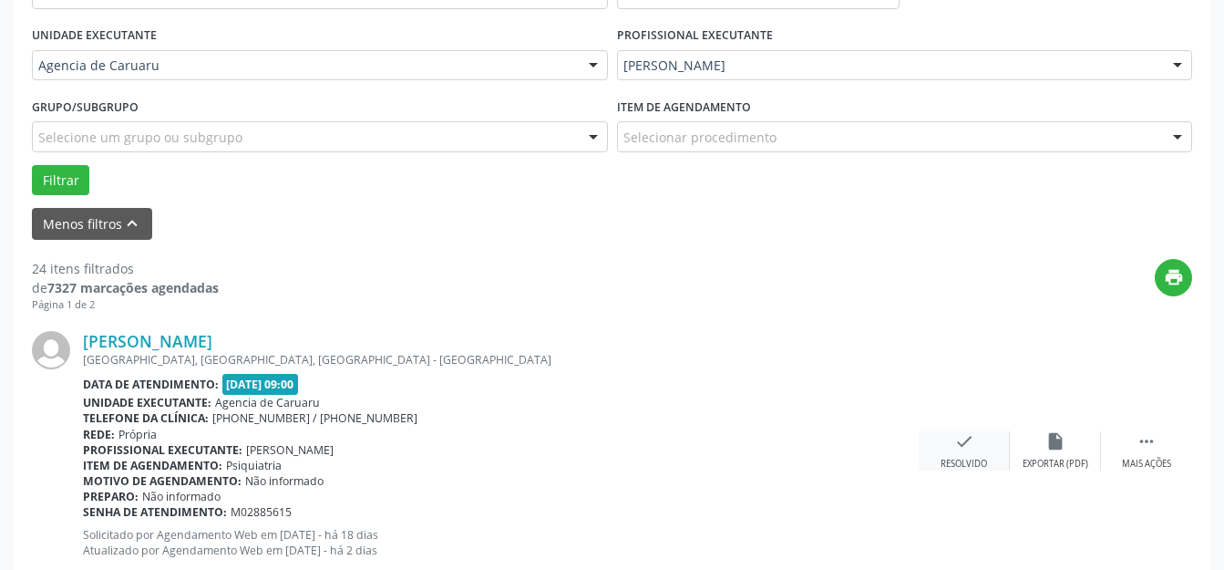
click at [970, 443] on icon "check" at bounding box center [964, 441] width 20 height 20
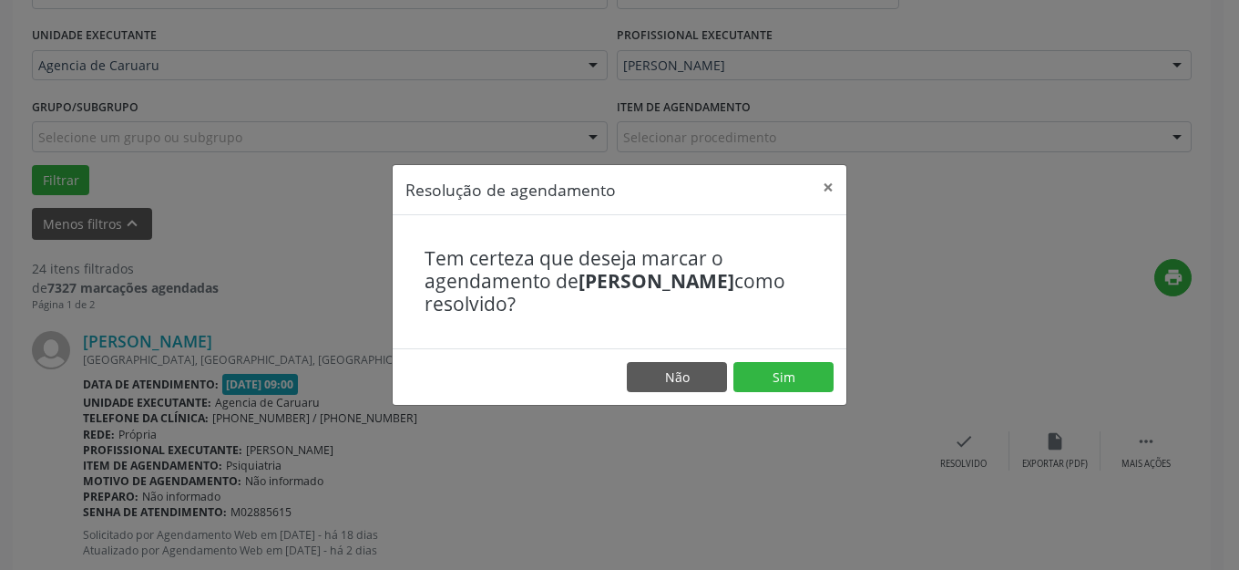
click at [814, 393] on footer "Não Sim" at bounding box center [620, 376] width 454 height 57
click at [780, 375] on button "Sim" at bounding box center [784, 377] width 100 height 31
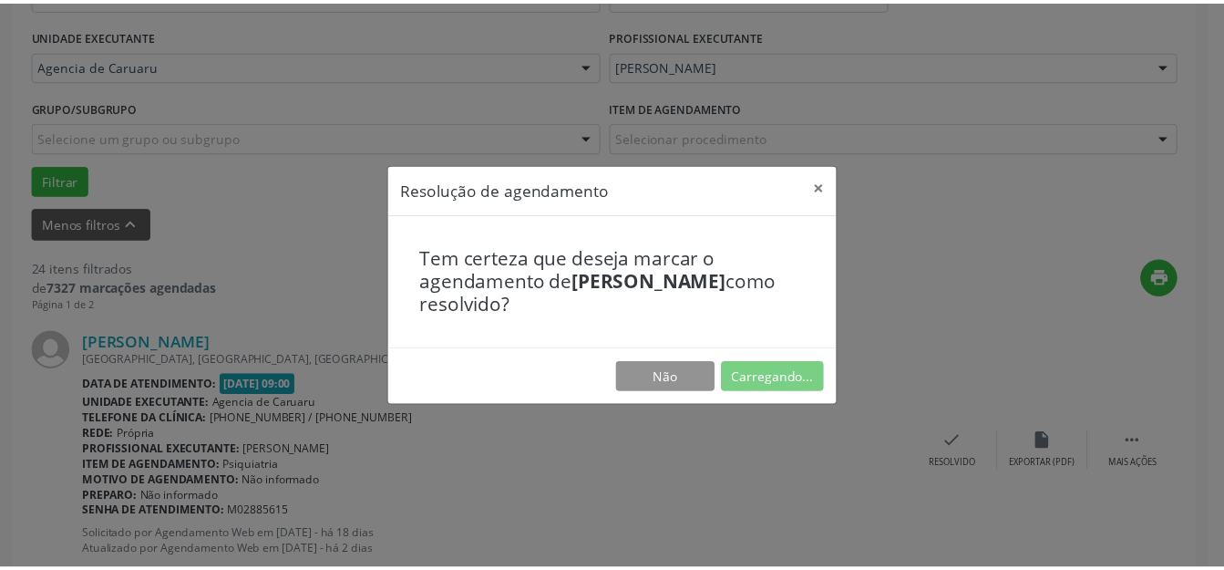
scroll to position [207, 0]
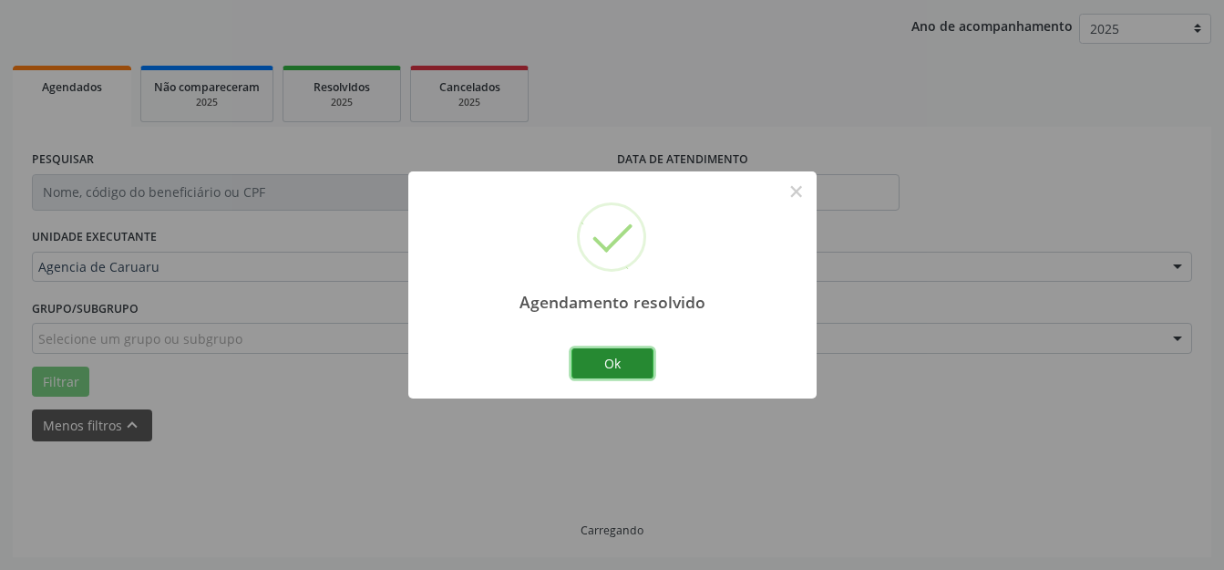
click at [633, 374] on button "Ok" at bounding box center [612, 363] width 82 height 31
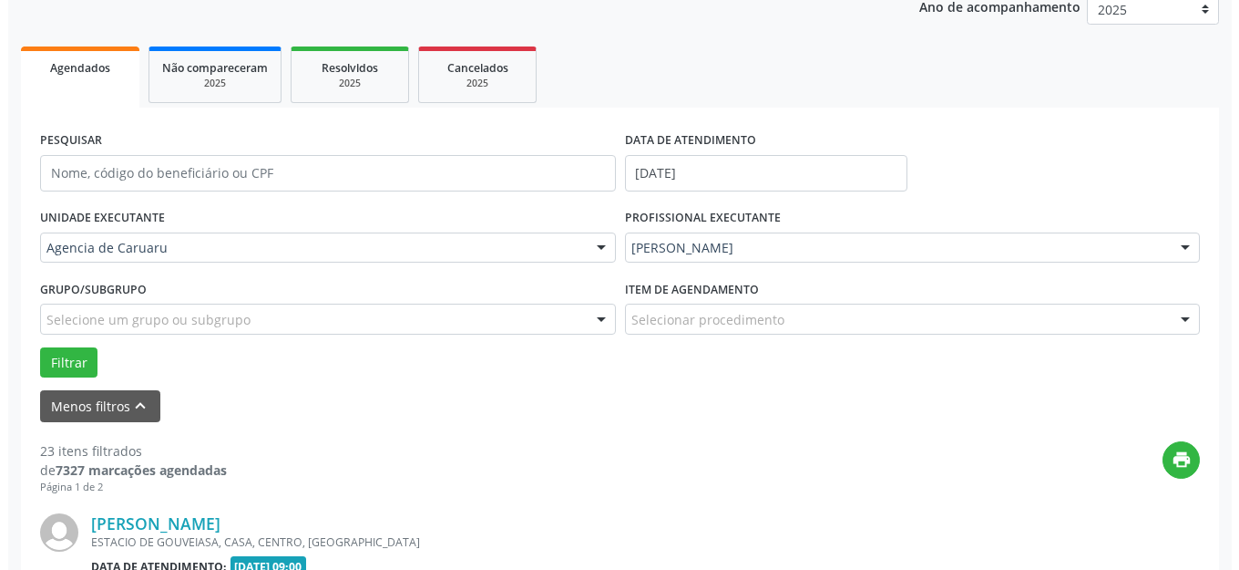
scroll to position [499, 0]
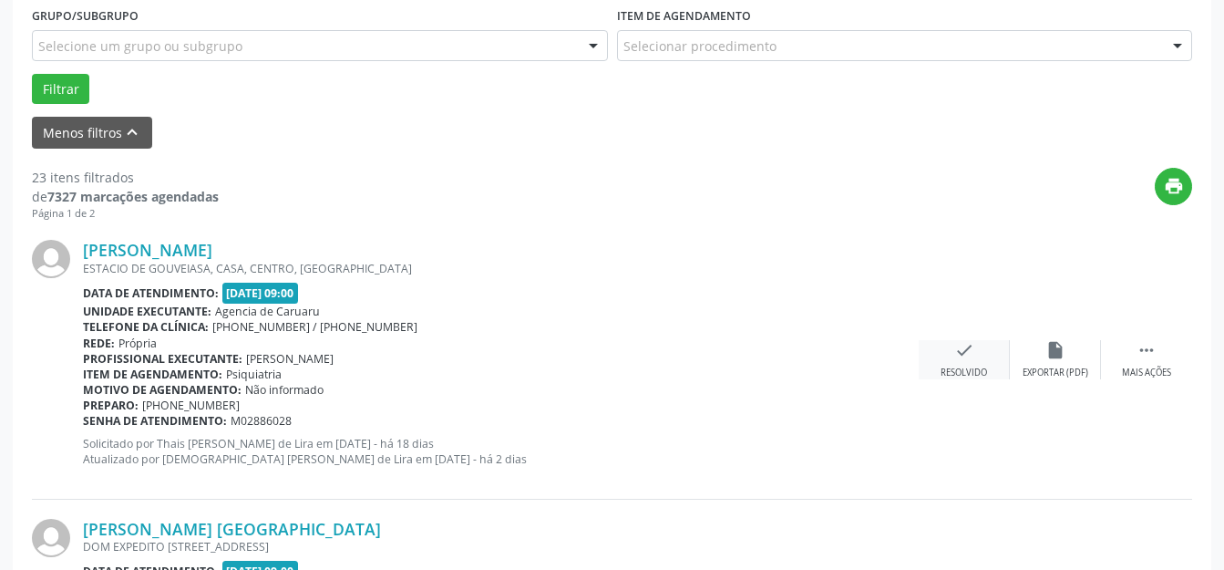
click at [968, 371] on div "Resolvido" at bounding box center [963, 372] width 46 height 13
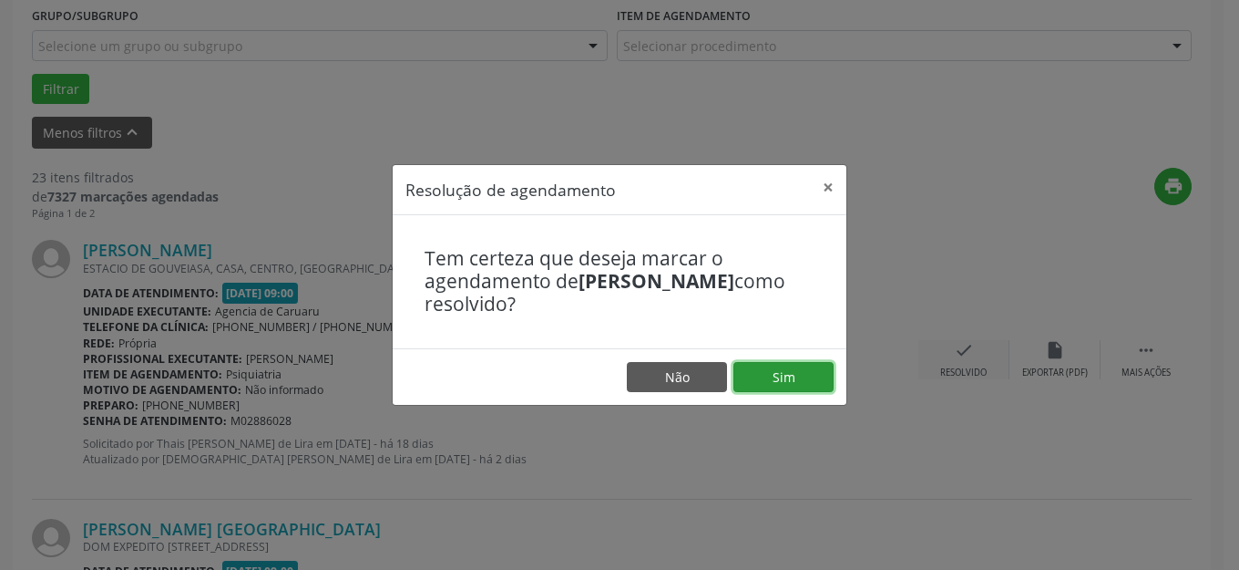
click at [828, 377] on button "Sim" at bounding box center [784, 377] width 100 height 31
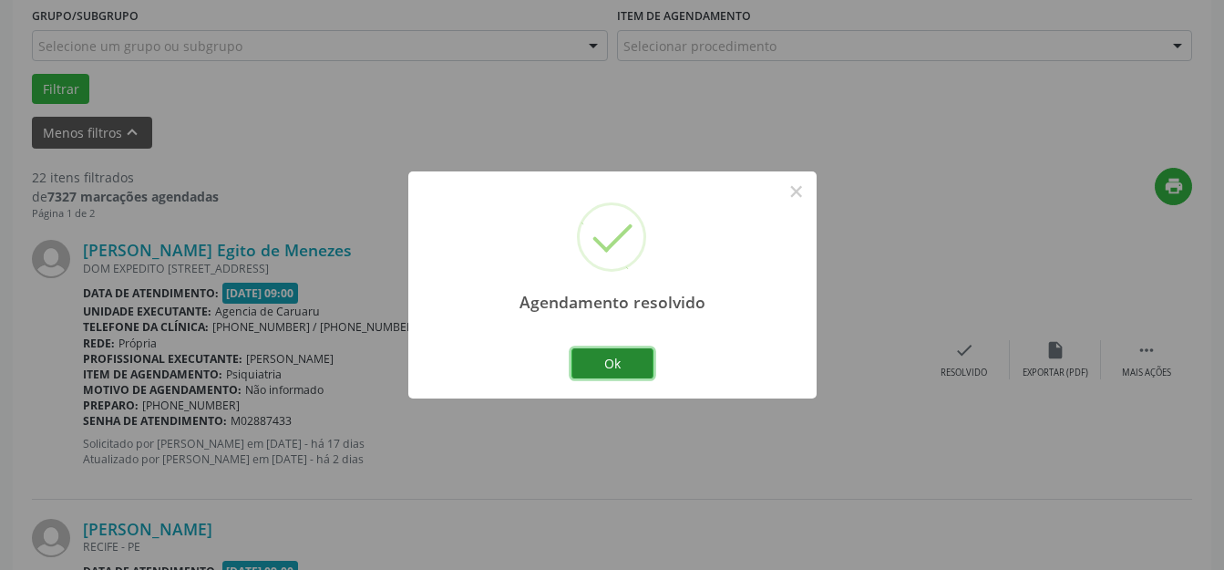
click at [624, 364] on button "Ok" at bounding box center [612, 363] width 82 height 31
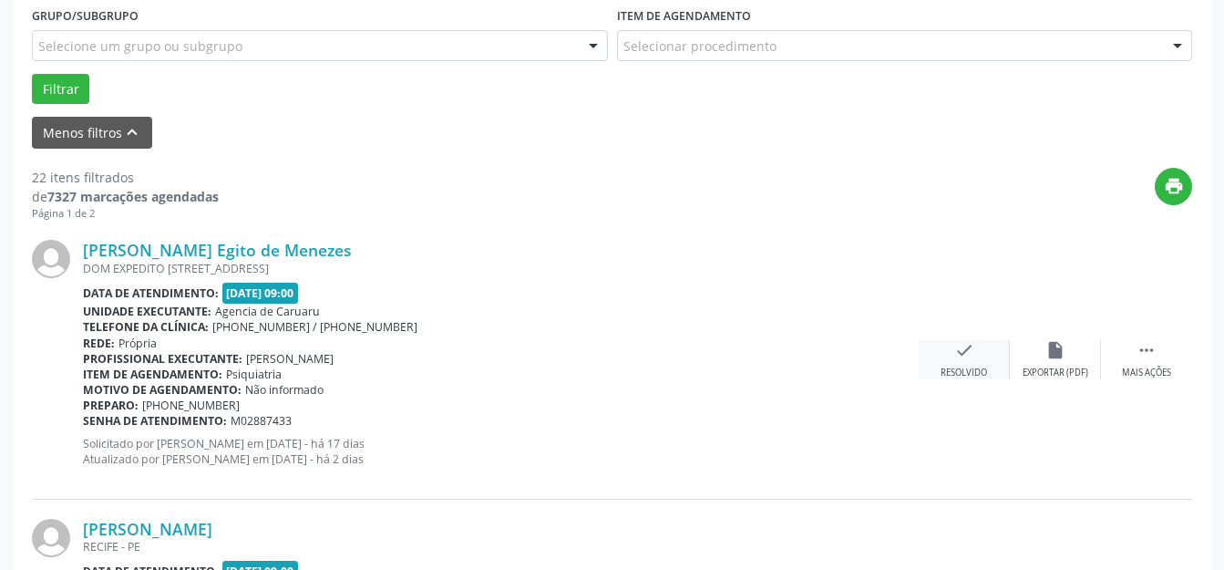
click at [958, 366] on div "Resolvido" at bounding box center [963, 372] width 46 height 13
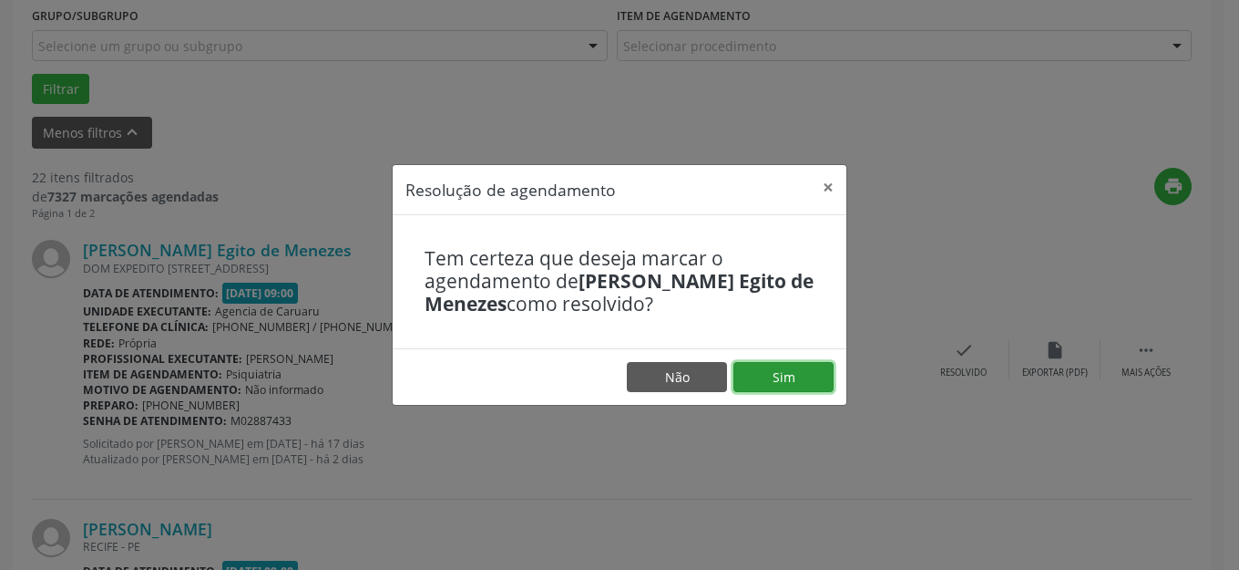
click at [822, 387] on button "Sim" at bounding box center [784, 377] width 100 height 31
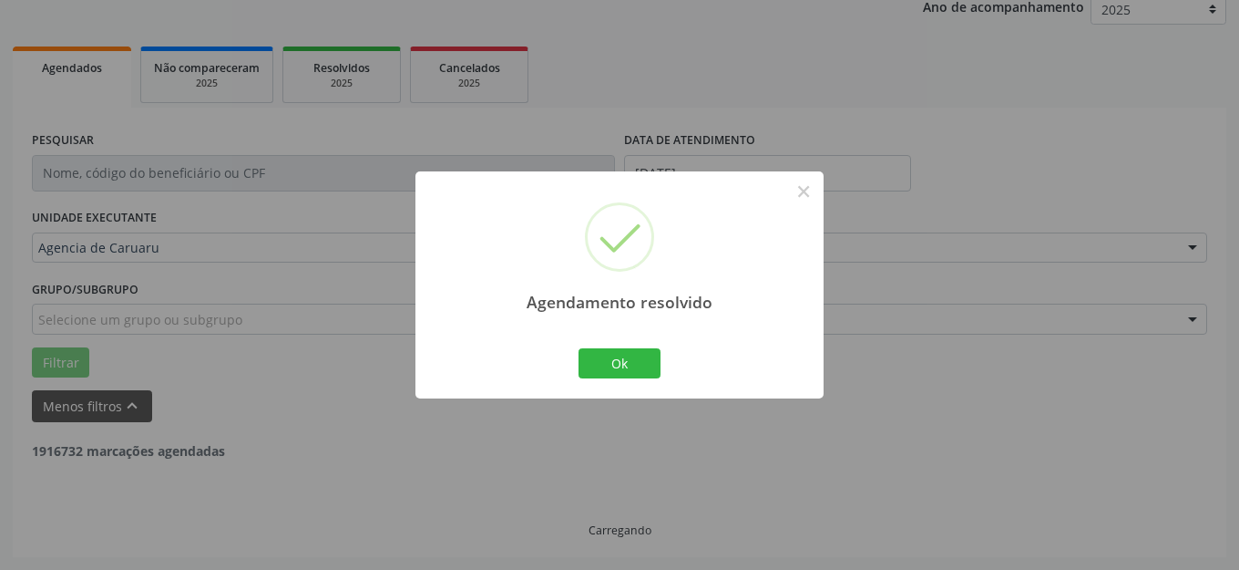
click at [641, 351] on button "Ok" at bounding box center [620, 363] width 82 height 31
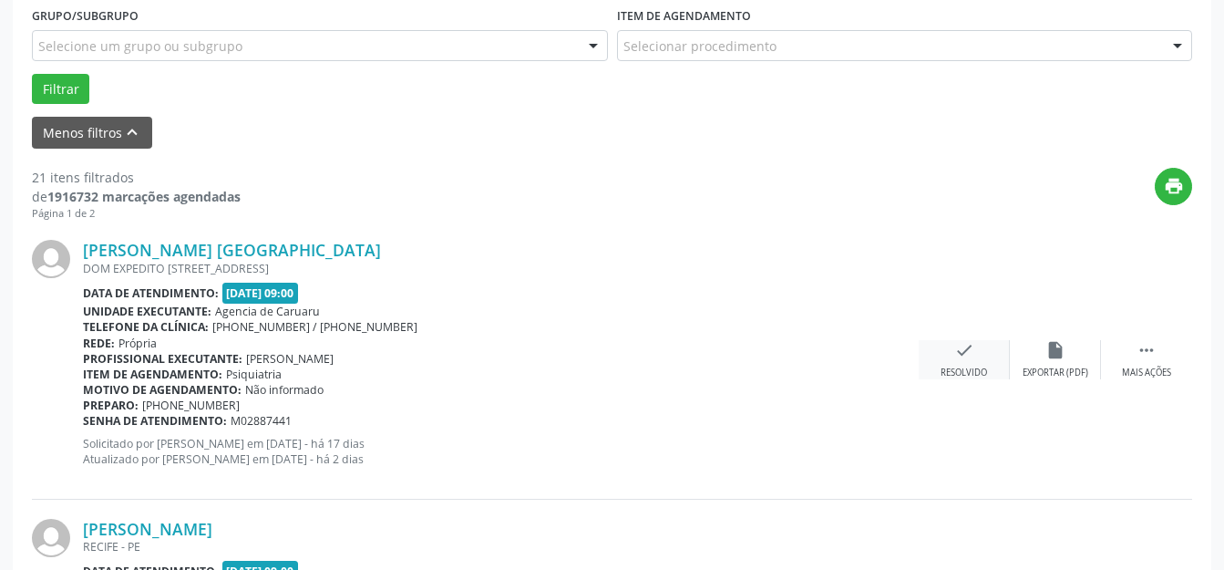
click at [967, 353] on icon "check" at bounding box center [964, 350] width 20 height 20
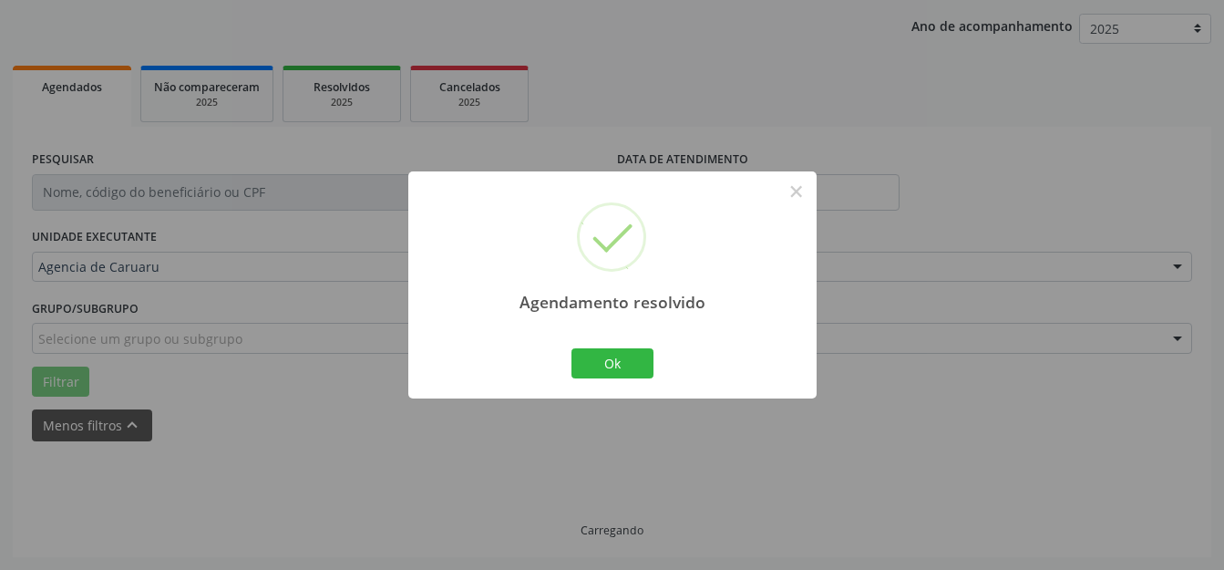
scroll to position [226, 0]
click at [588, 366] on button "Ok" at bounding box center [612, 363] width 82 height 31
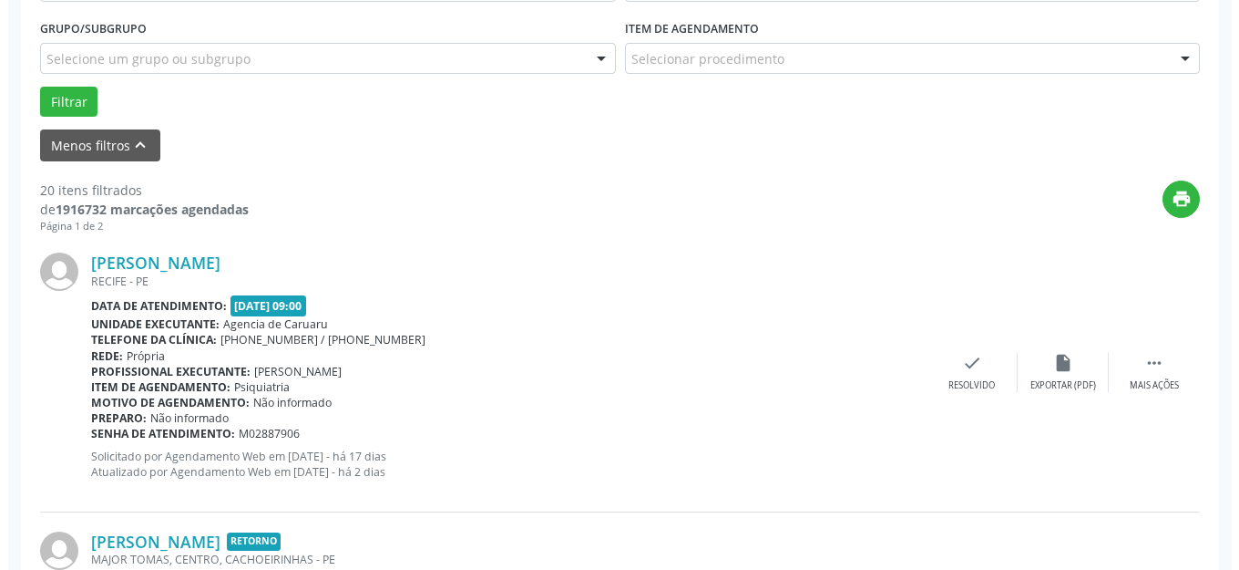
scroll to position [499, 0]
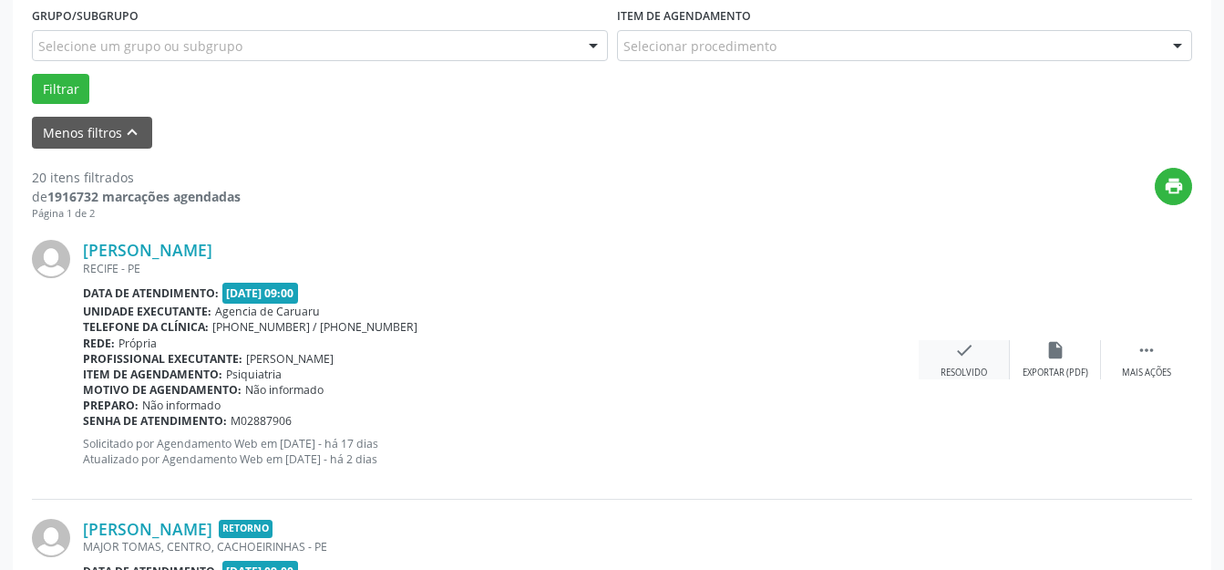
click at [965, 359] on icon "check" at bounding box center [964, 350] width 20 height 20
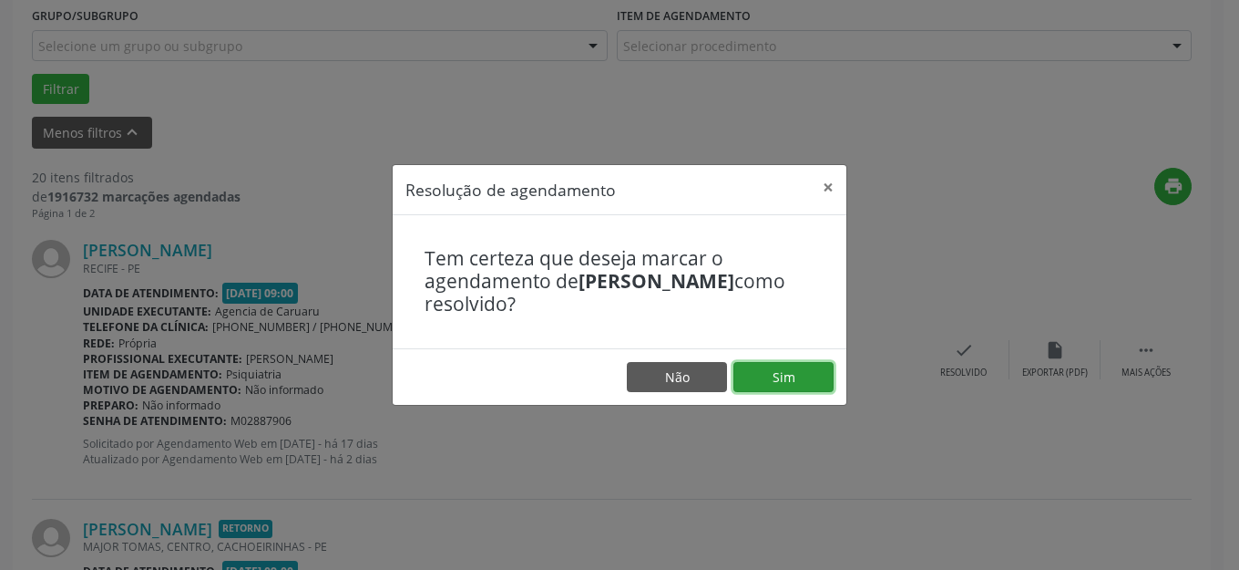
click at [794, 384] on button "Sim" at bounding box center [784, 377] width 100 height 31
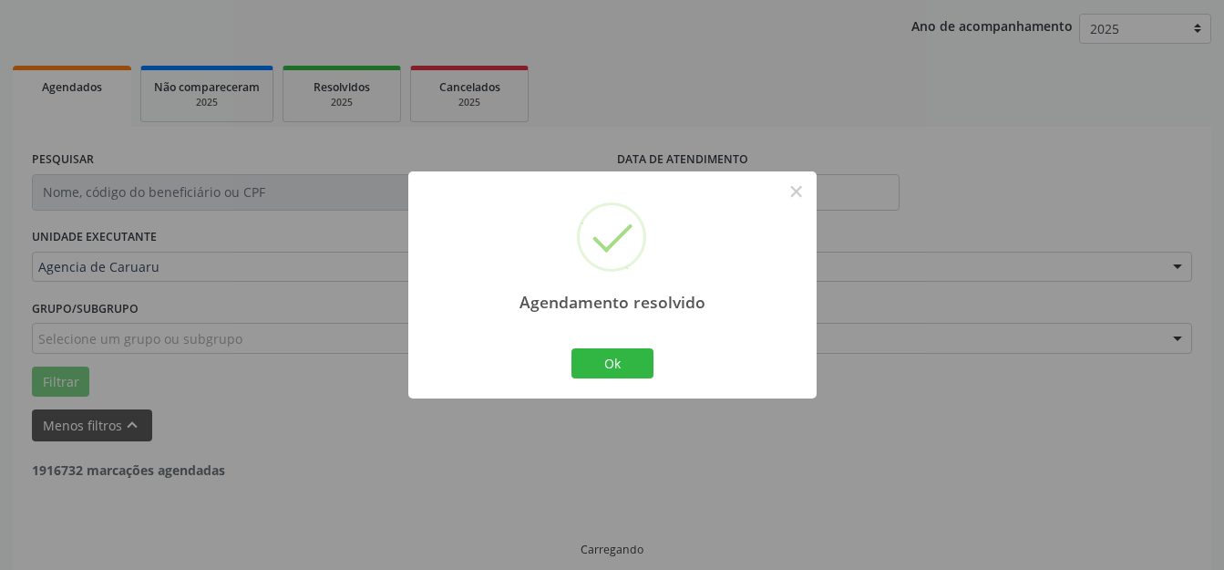
scroll to position [226, 0]
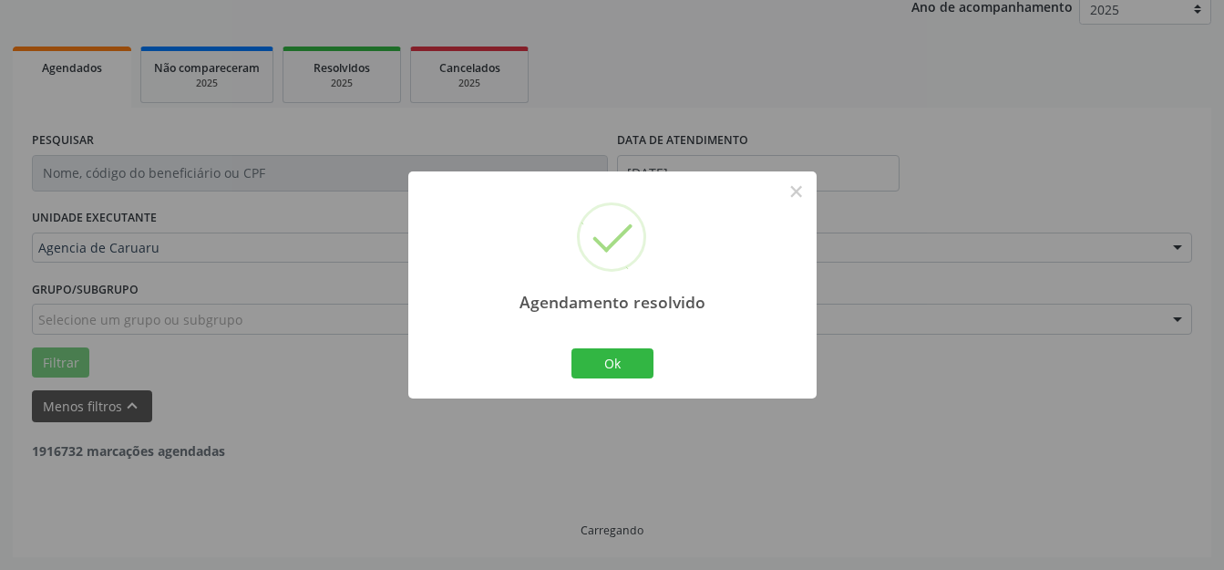
click at [597, 333] on div "Agendamento resolvido × Ok Cancel" at bounding box center [612, 284] width 408 height 227
click at [607, 348] on button "Ok" at bounding box center [612, 363] width 82 height 31
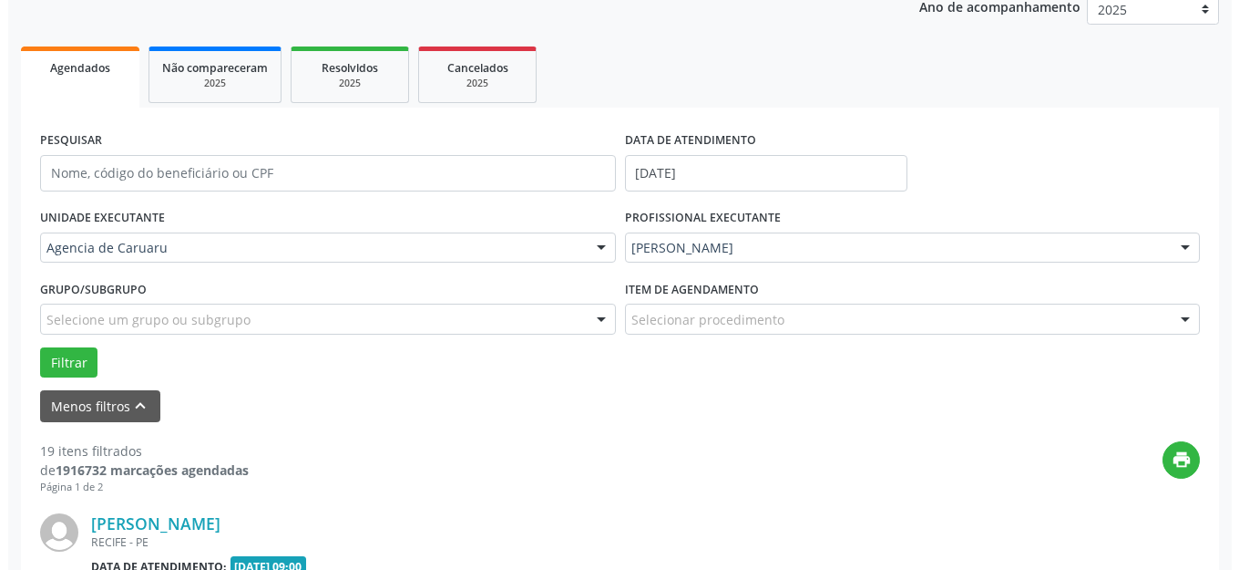
scroll to position [499, 0]
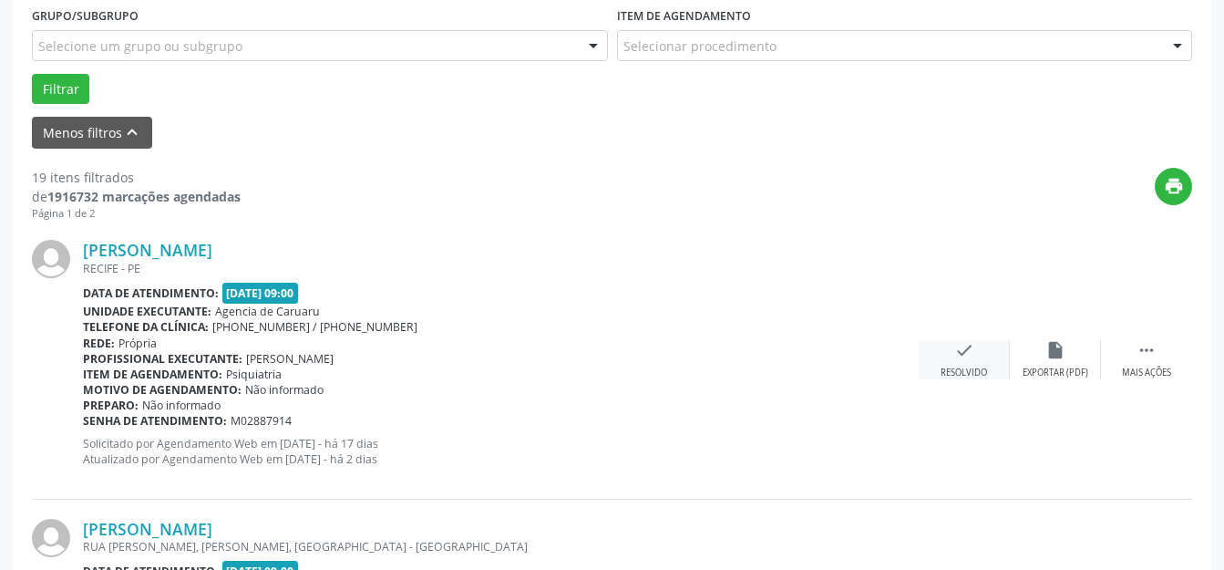
click at [959, 349] on icon "check" at bounding box center [964, 350] width 20 height 20
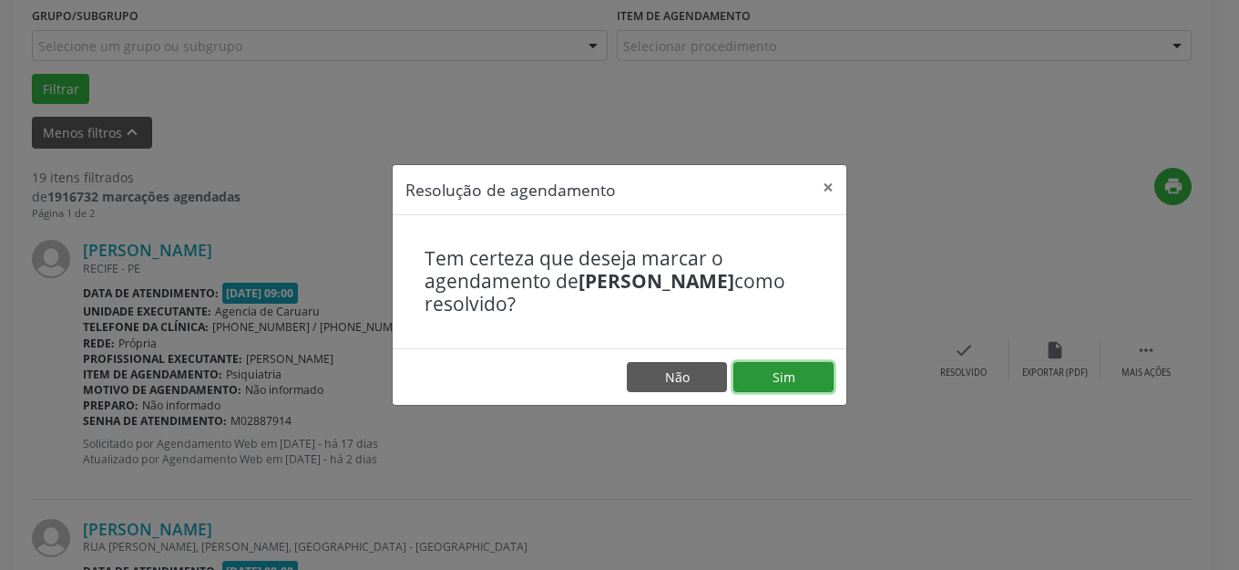
click at [770, 364] on button "Sim" at bounding box center [784, 377] width 100 height 31
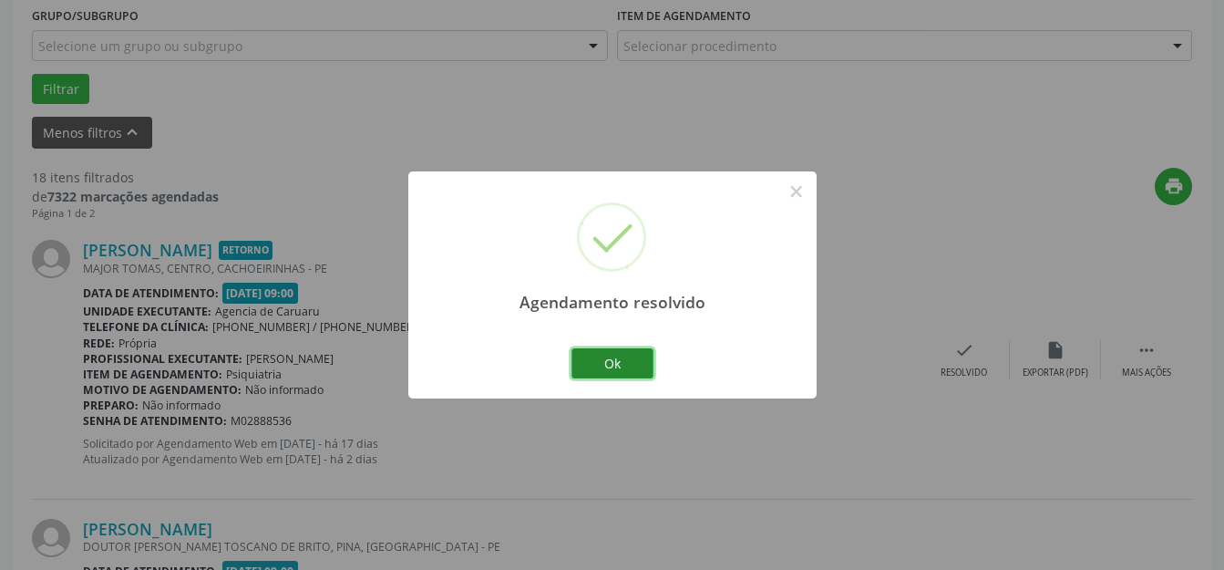
click at [607, 367] on button "Ok" at bounding box center [612, 363] width 82 height 31
